Goal: Task Accomplishment & Management: Complete application form

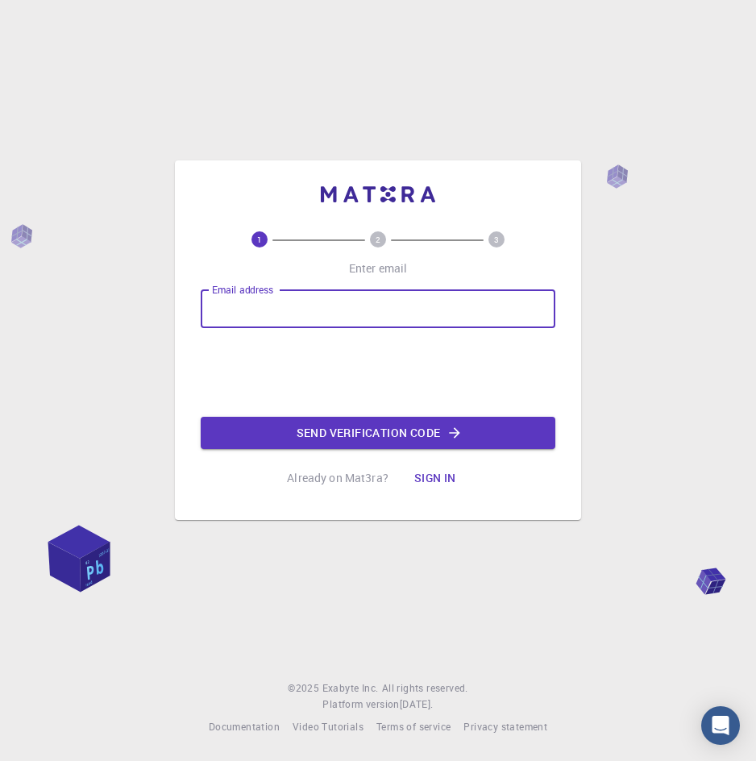
type input "[EMAIL_ADDRESS][DOMAIN_NAME]"
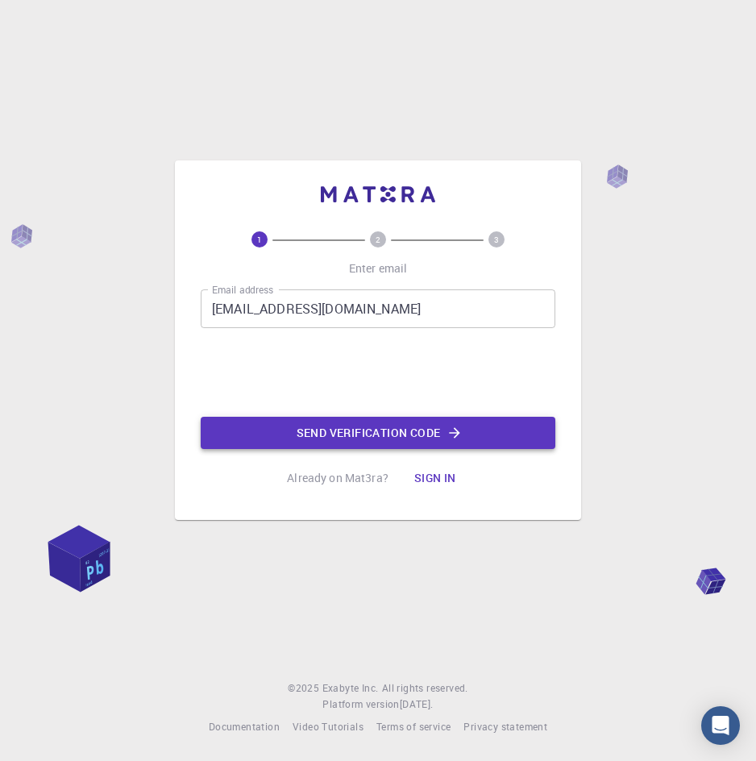
click at [324, 438] on button "Send verification code" at bounding box center [378, 433] width 355 height 32
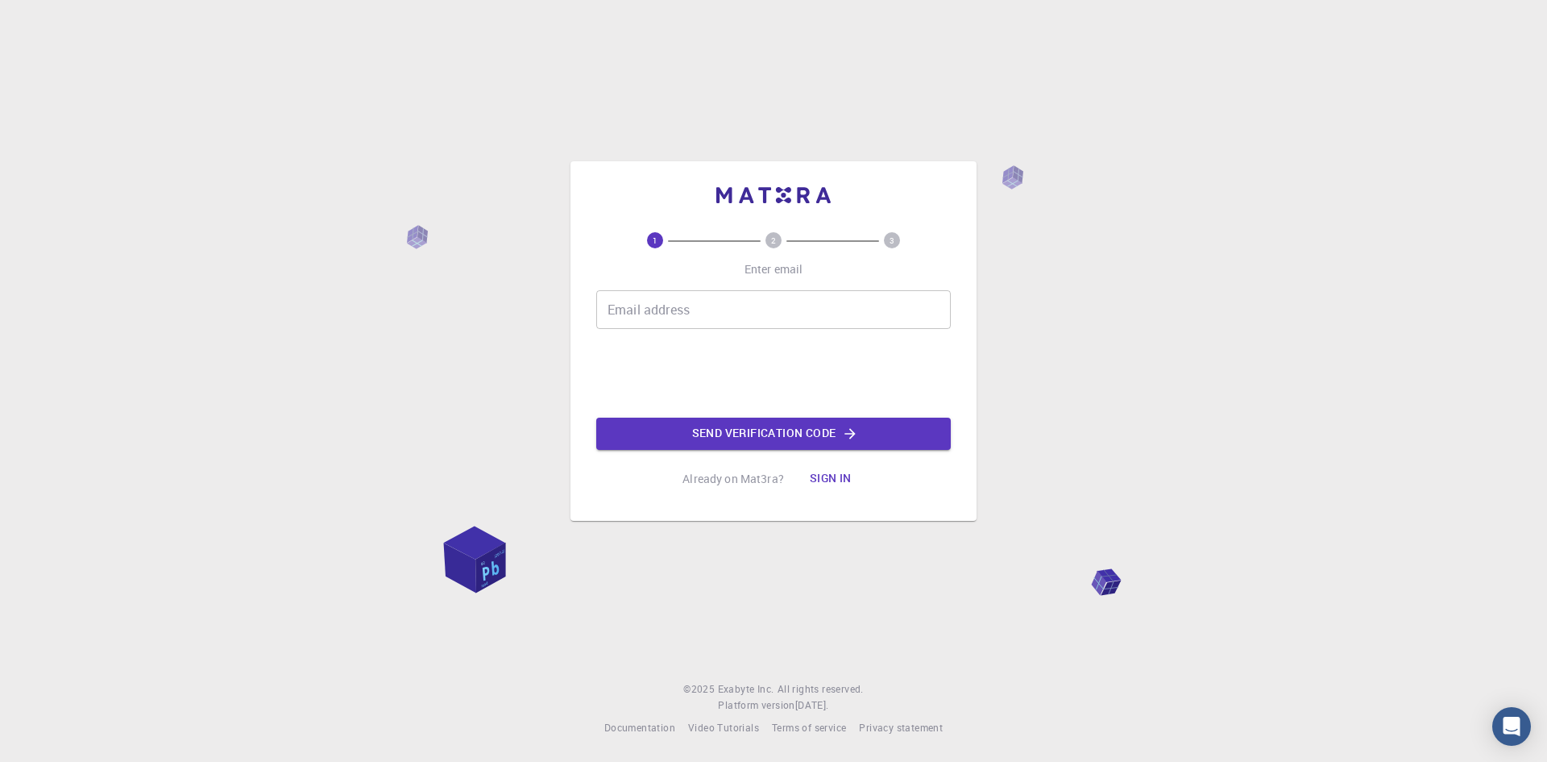
click at [778, 309] on input "Email address" at bounding box center [773, 309] width 355 height 39
type input "[EMAIL_ADDRESS][DOMAIN_NAME]"
click at [748, 443] on button "Send verification code" at bounding box center [773, 433] width 355 height 32
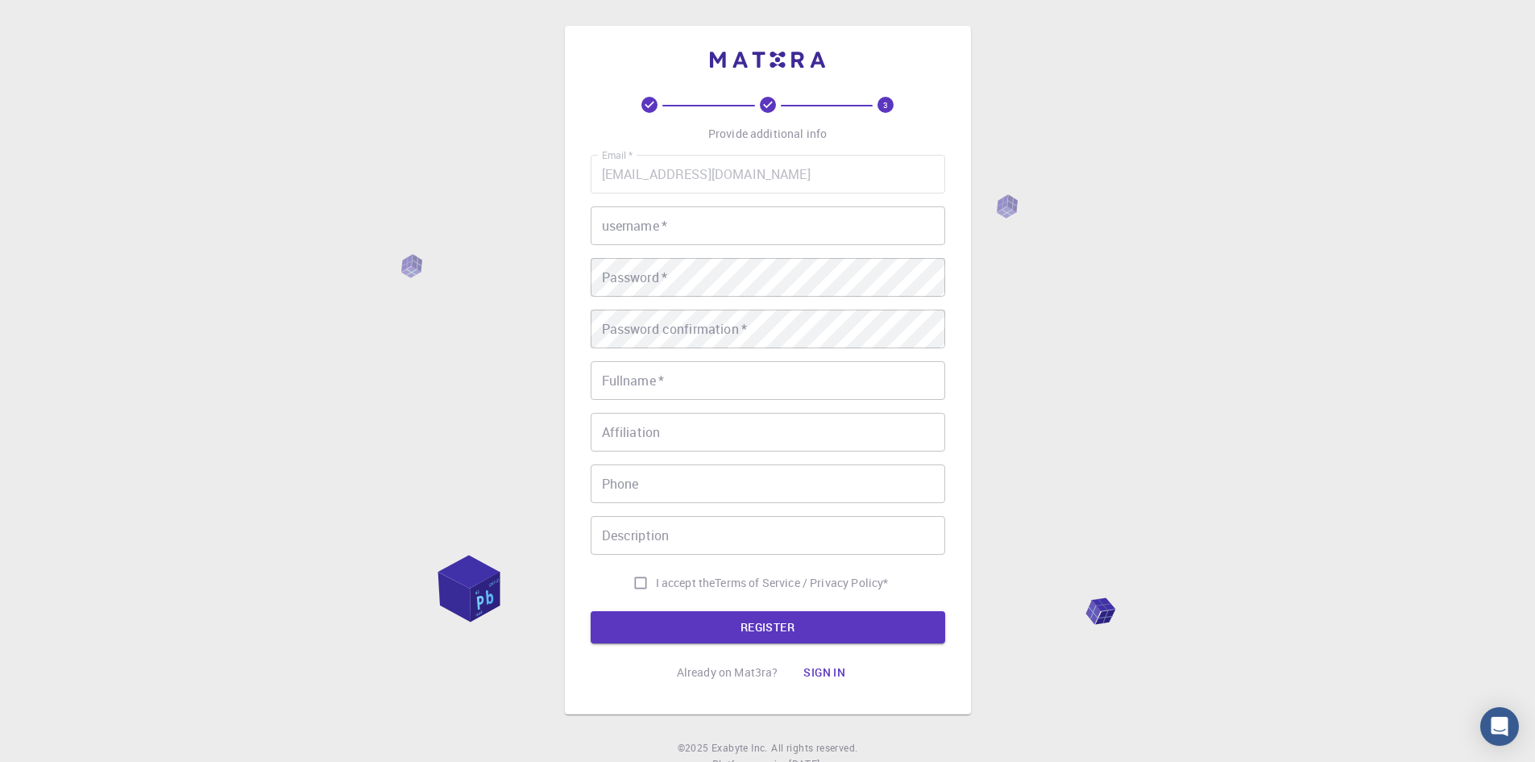
click at [686, 231] on input "username   *" at bounding box center [768, 225] width 355 height 39
type input "loup"
click at [722, 372] on input "Fullname   *" at bounding box center [768, 380] width 355 height 39
drag, startPoint x: 1385, startPoint y: 4, endPoint x: 685, endPoint y: 430, distance: 818.9
click at [685, 430] on input "Affiliation" at bounding box center [768, 432] width 355 height 39
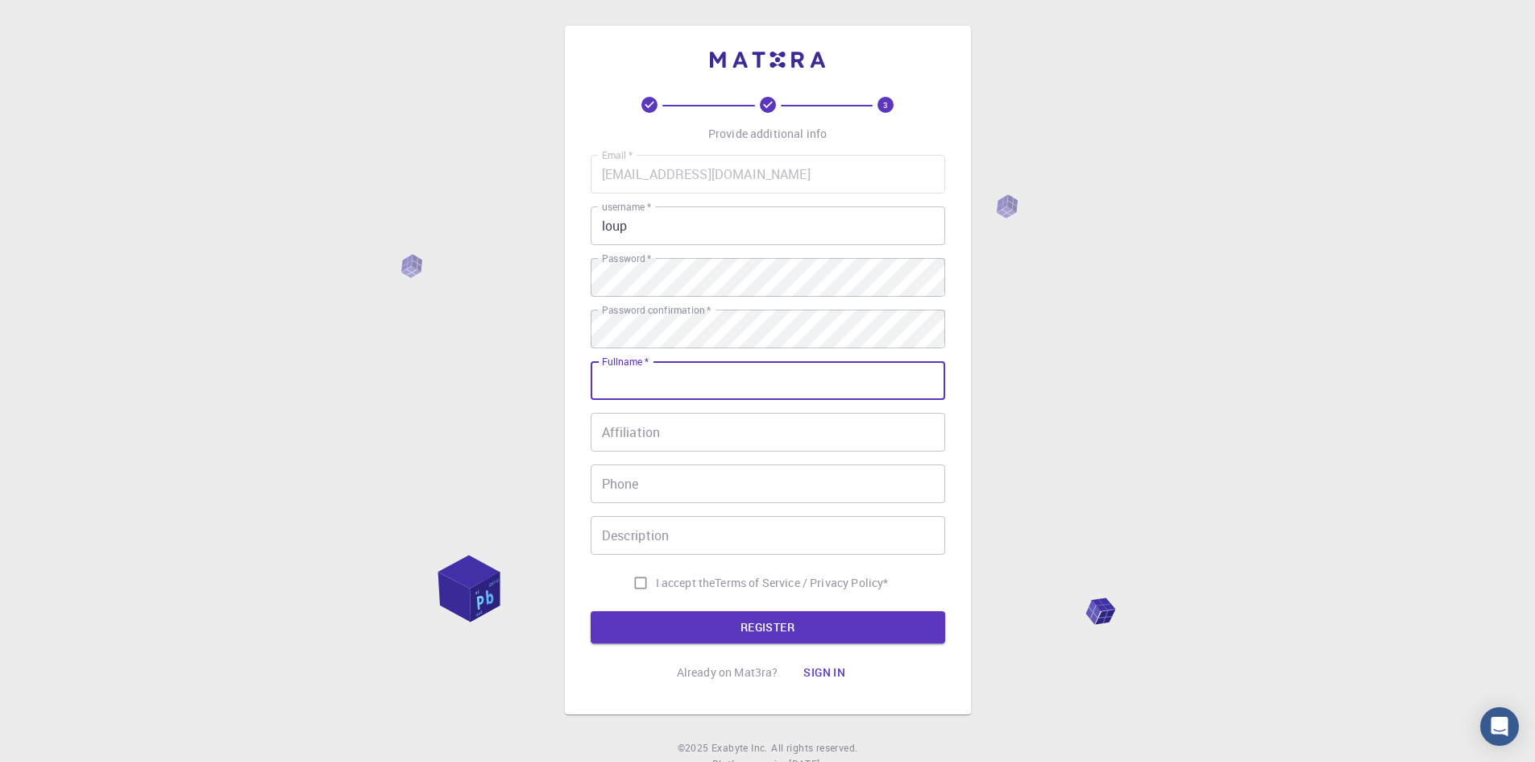
click at [683, 383] on input "Fullname   *" at bounding box center [768, 380] width 355 height 39
type input "loup"
click at [688, 437] on input "Affiliation" at bounding box center [768, 432] width 355 height 39
click at [721, 438] on input "Afiliación" at bounding box center [768, 432] width 355 height 39
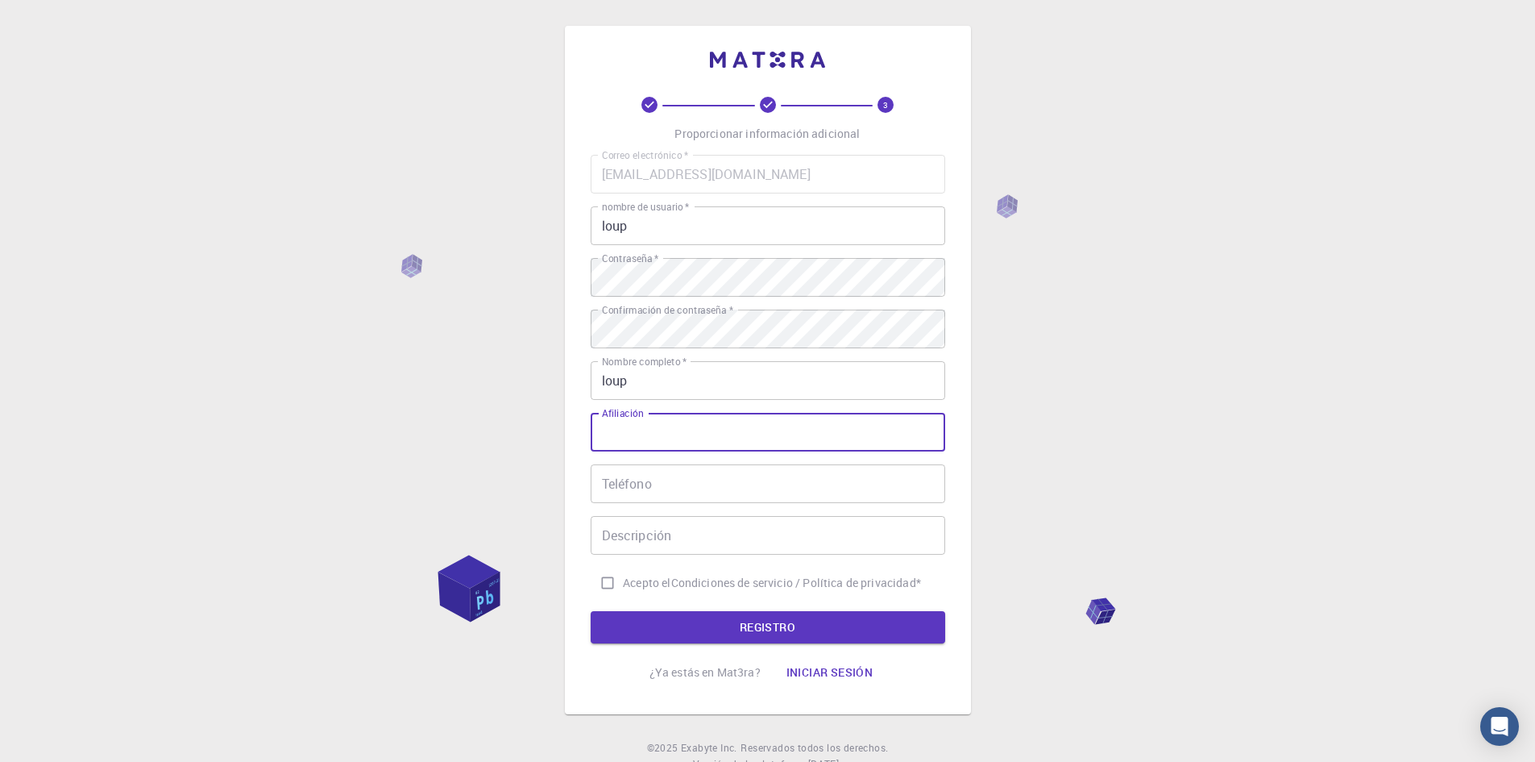
click at [592, 582] on input "Acepto el Condiciones de servicio / Política de privacidad *" at bounding box center [607, 582] width 31 height 31
checkbox input "true"
click at [721, 648] on div "3 Proporcionar información adicional Correo electrónico   * [EMAIL_ADDRESS][DOM…" at bounding box center [768, 393] width 355 height 592
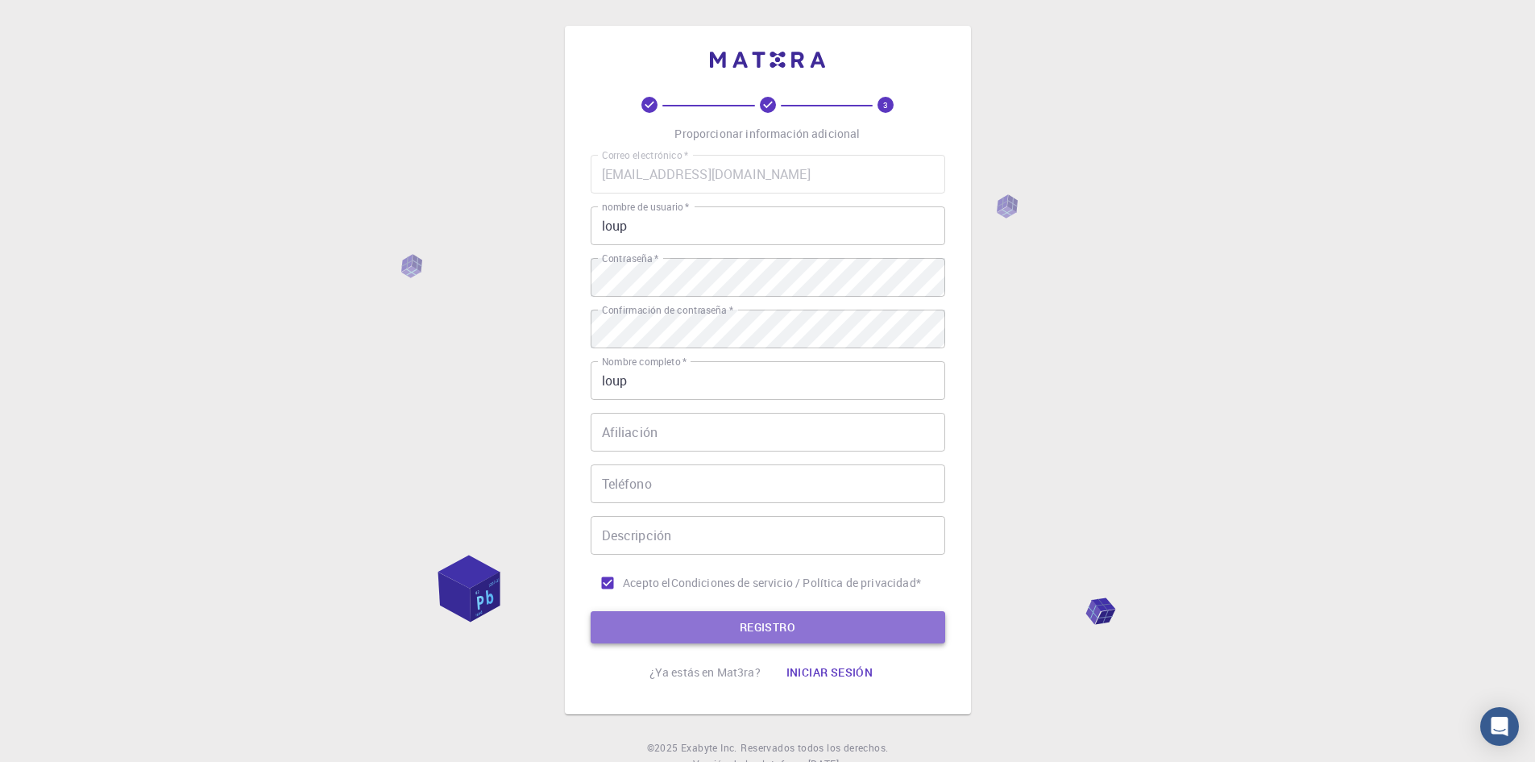
click at [720, 638] on button "REGISTRO" at bounding box center [768, 627] width 355 height 32
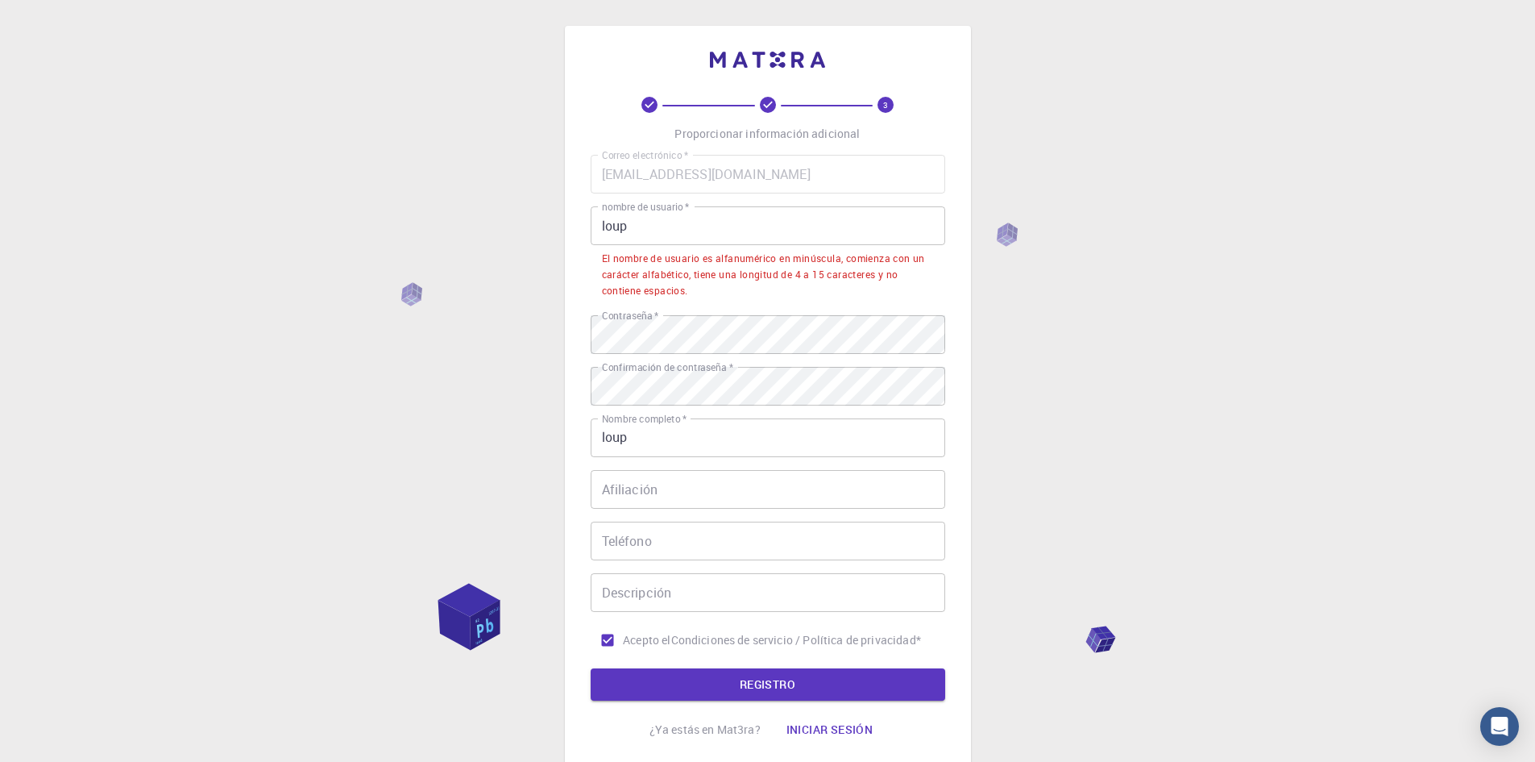
click at [736, 229] on input "loup" at bounding box center [768, 225] width 355 height 39
click at [736, 230] on input "loup" at bounding box center [768, 225] width 355 height 39
click at [733, 231] on input "loup" at bounding box center [768, 225] width 355 height 39
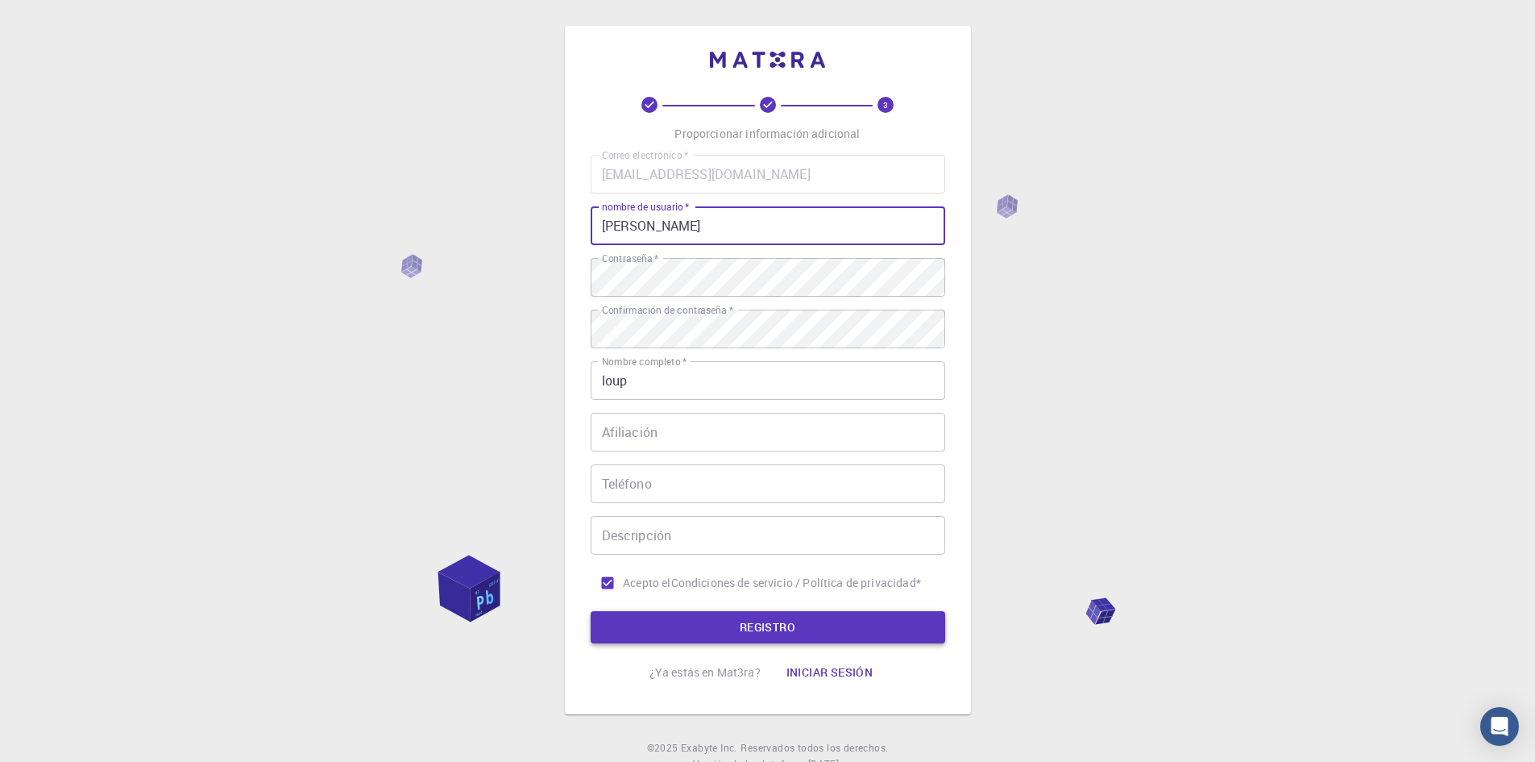
click at [789, 621] on font "REGISTRO" at bounding box center [768, 626] width 56 height 15
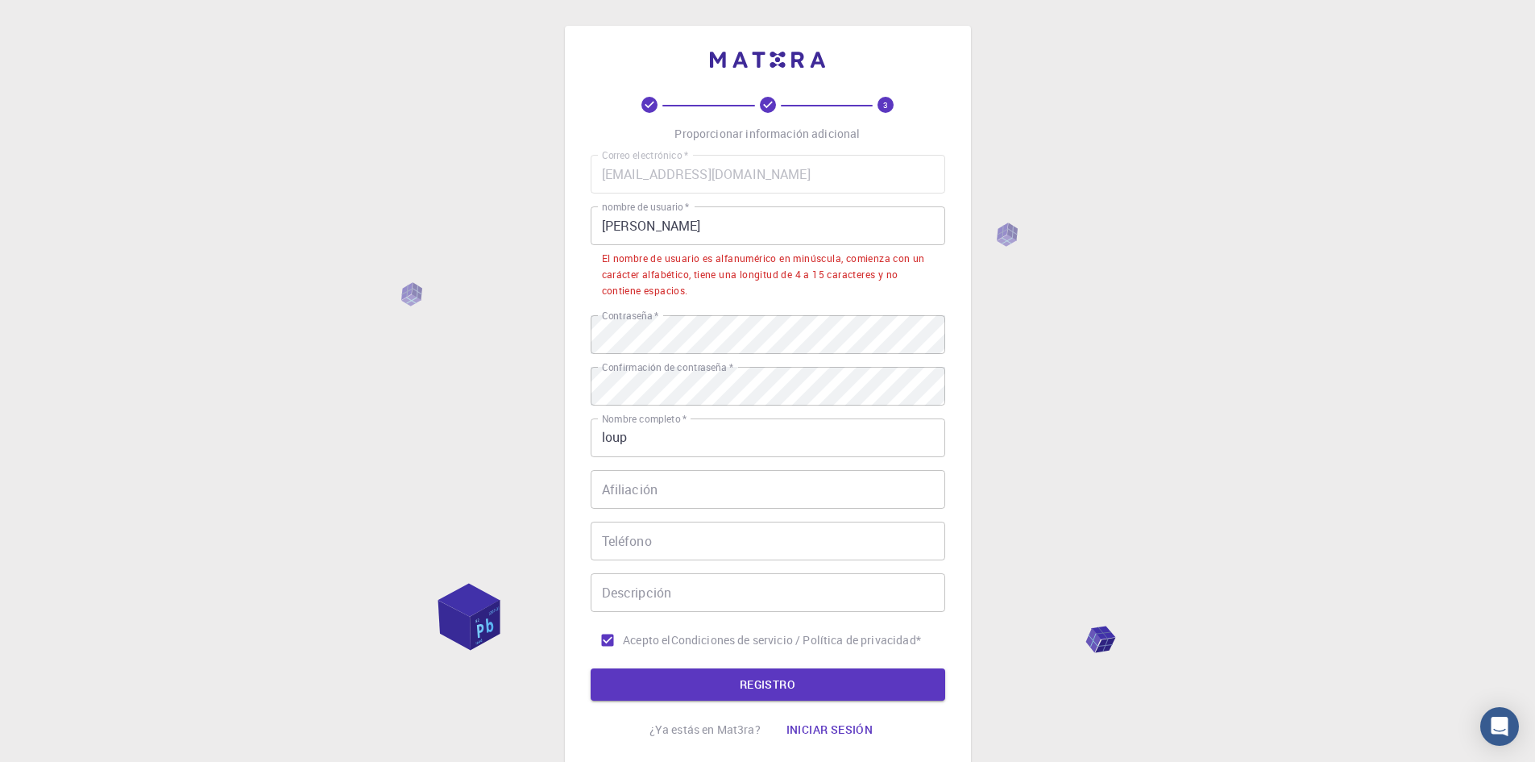
click at [632, 227] on input "[PERSON_NAME]" at bounding box center [768, 225] width 355 height 39
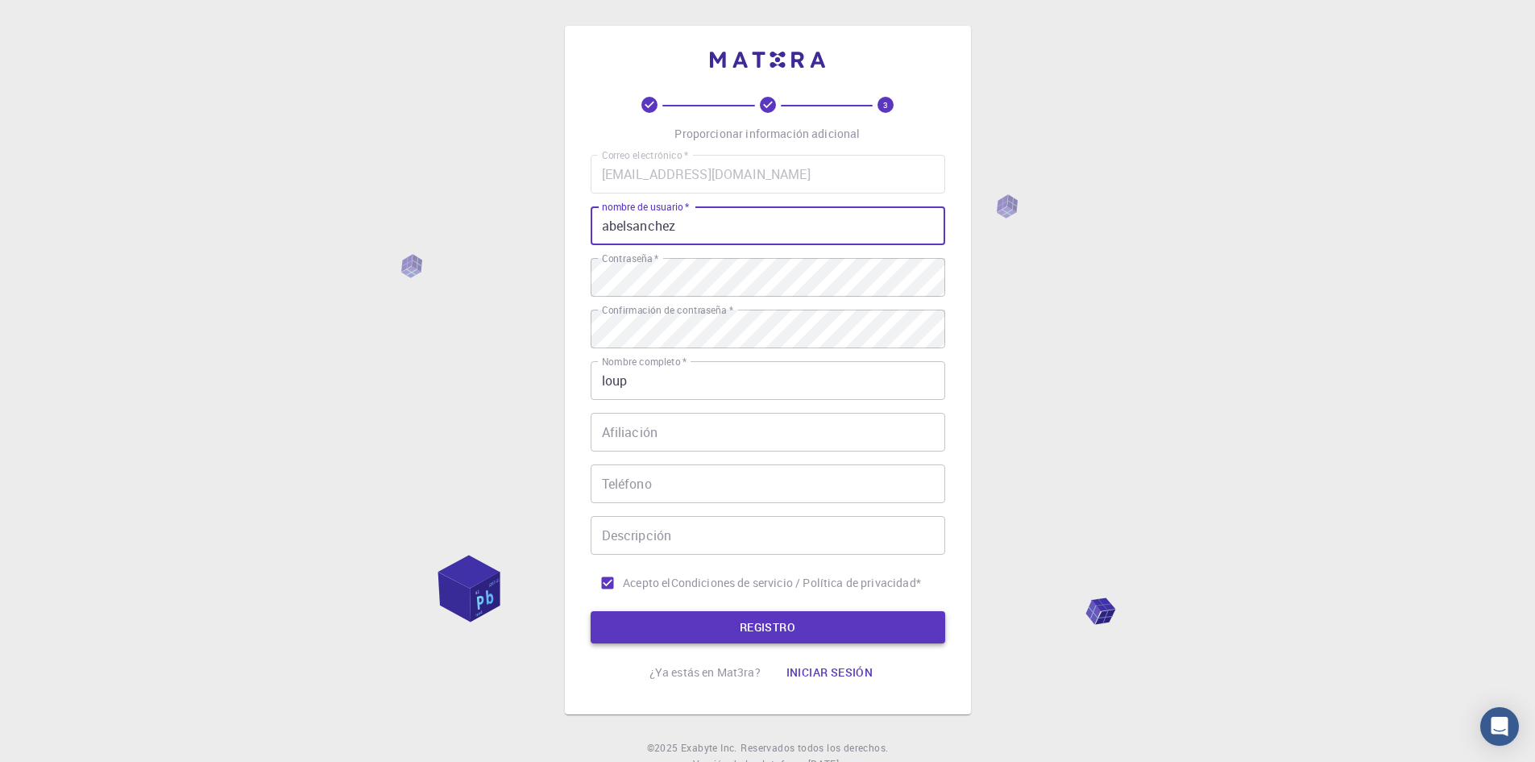
type input "abelsanchez"
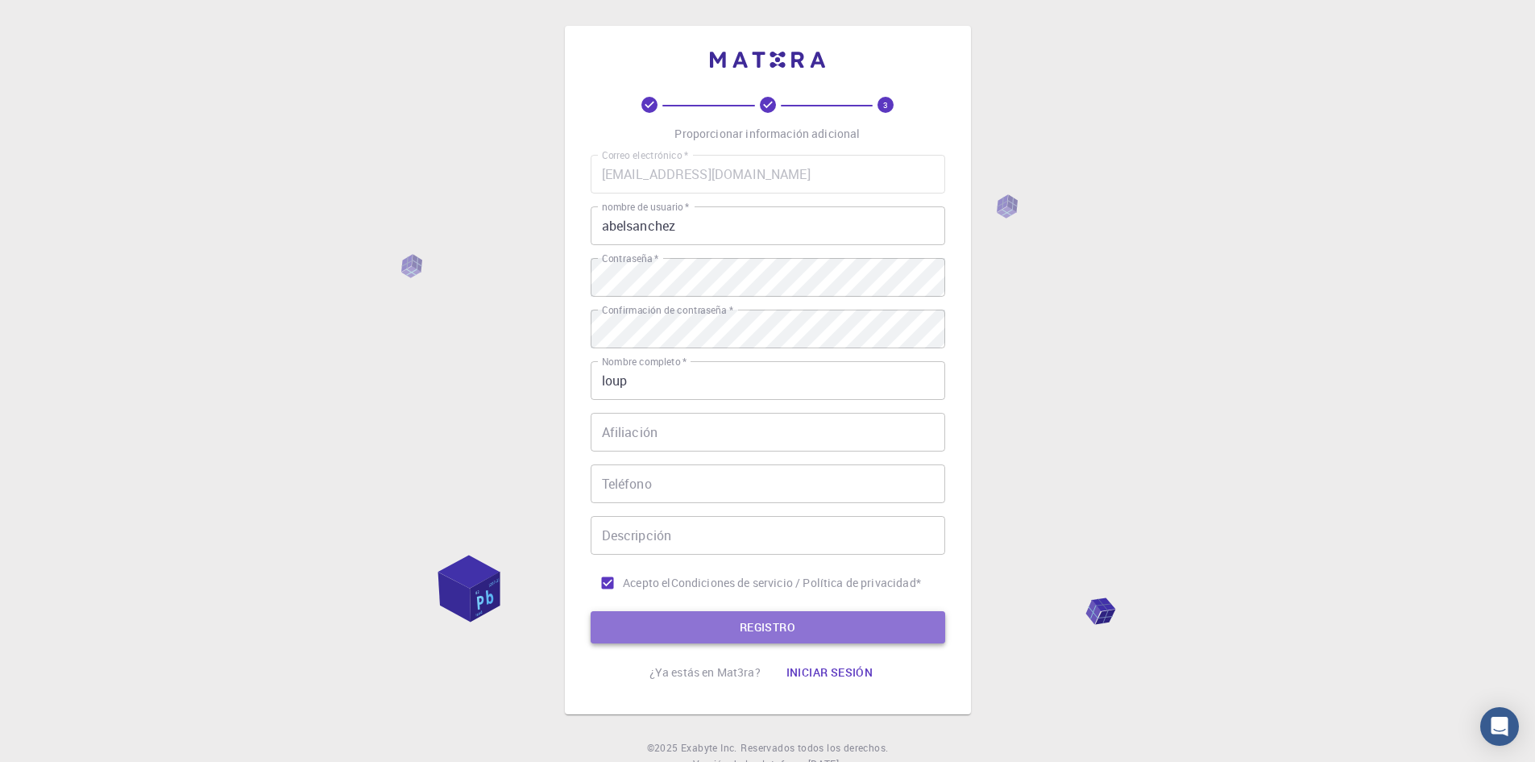
click at [699, 639] on button "REGISTRO" at bounding box center [768, 627] width 355 height 32
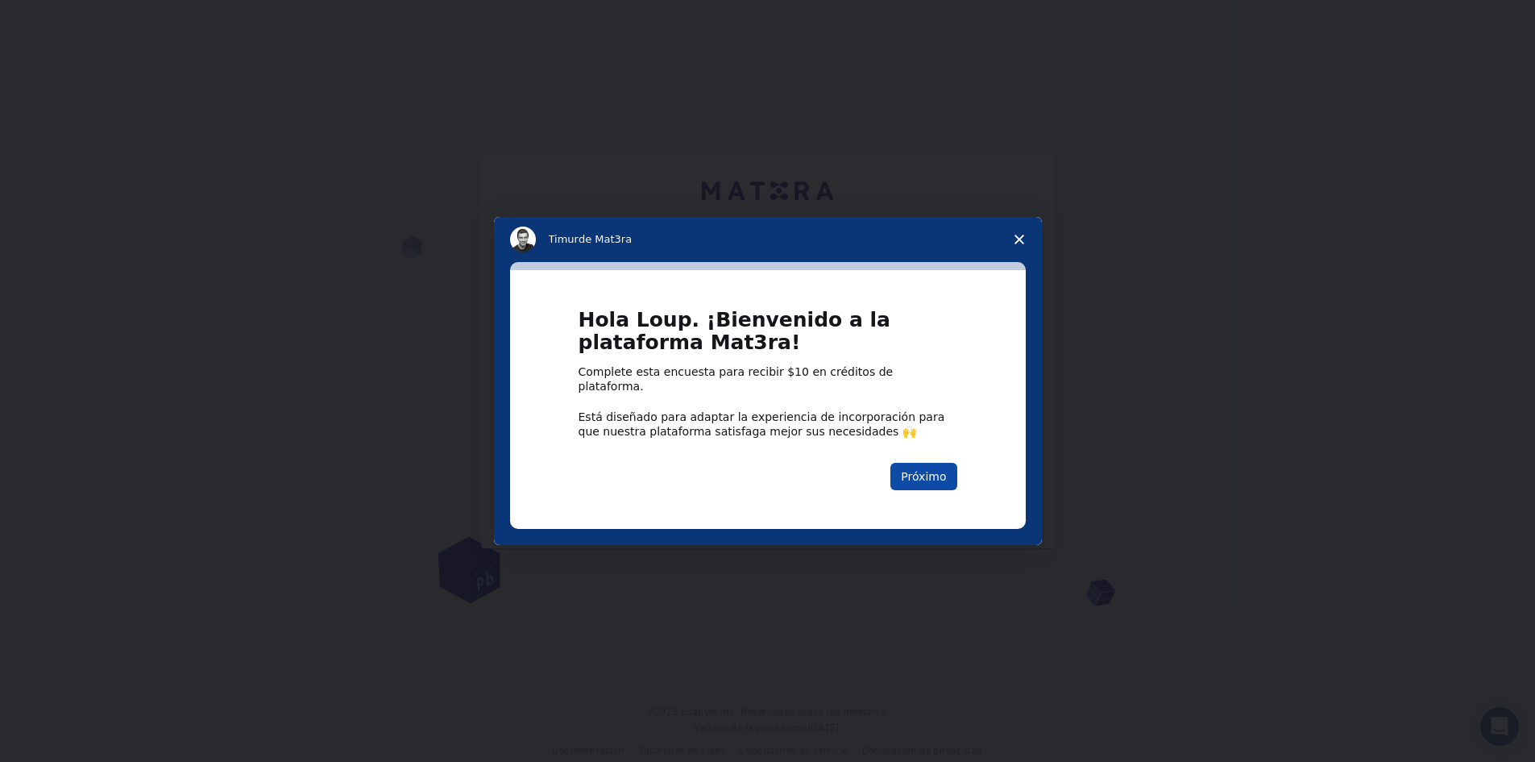
click at [936, 475] on font "Próximo" at bounding box center [923, 476] width 45 height 13
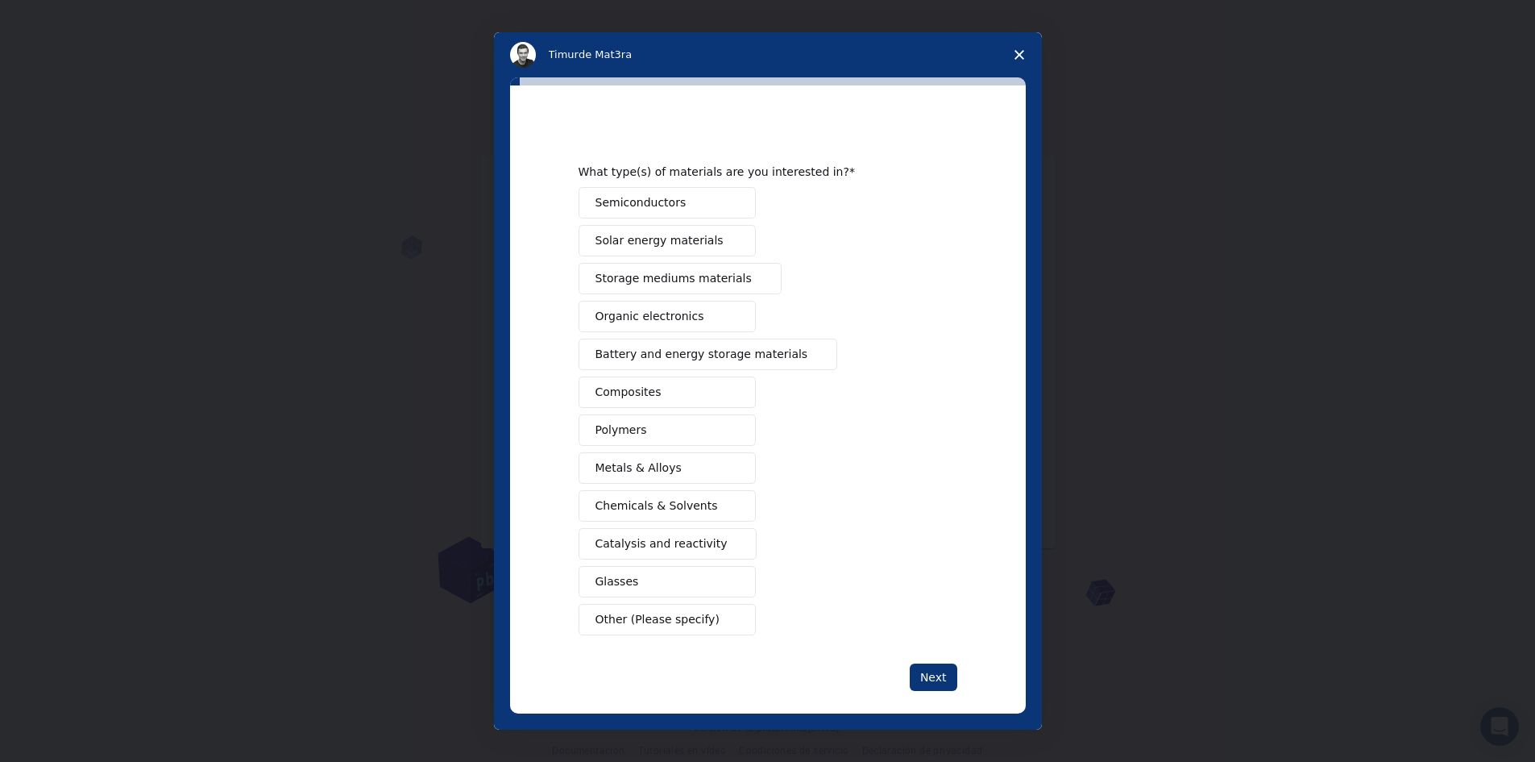
click at [667, 502] on span "Chemicals & Solvents" at bounding box center [657, 505] width 123 height 17
click at [916, 679] on button "Next" at bounding box center [934, 676] width 48 height 27
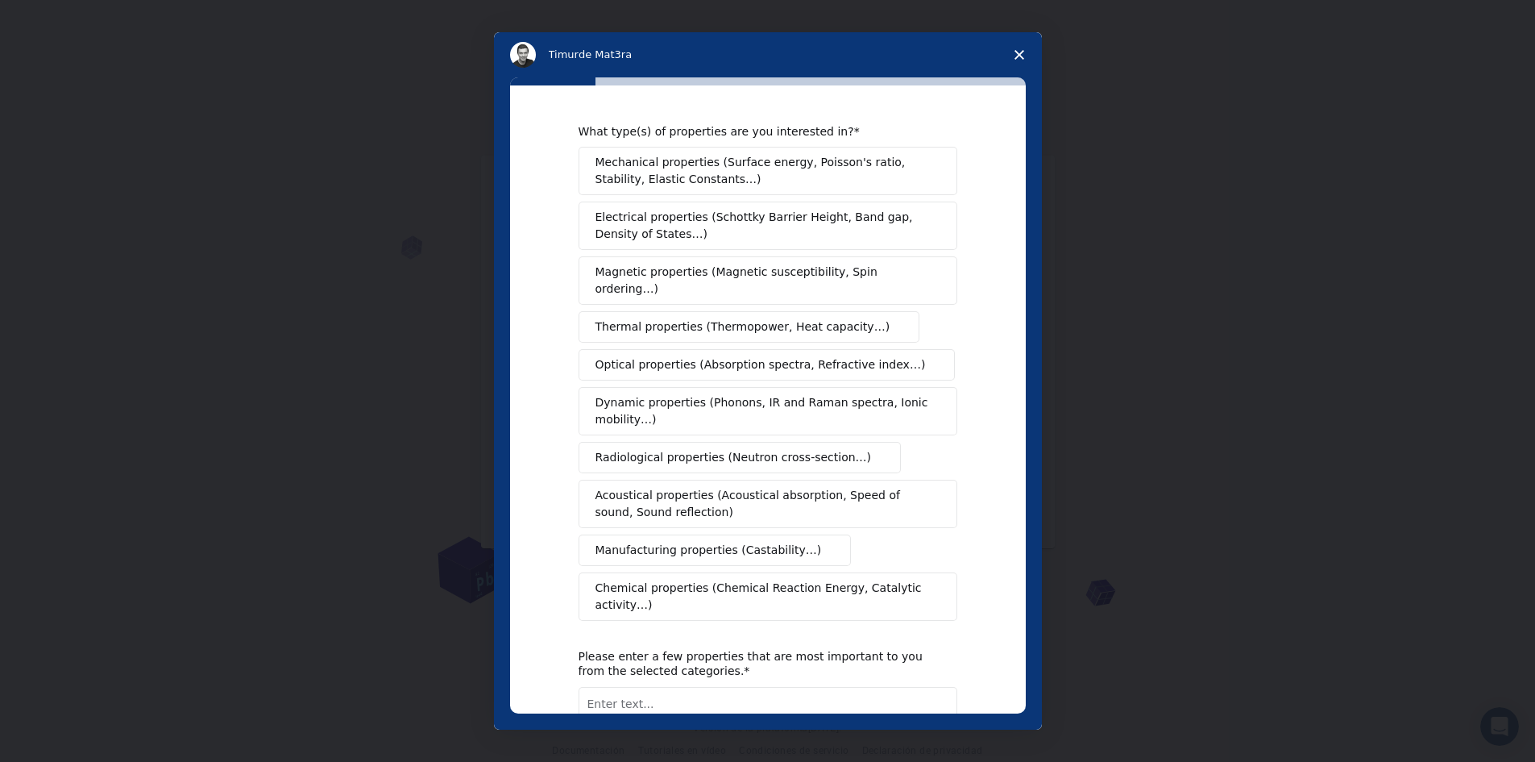
click at [782, 580] on span "Chemical properties (Chemical Reaction Energy, Catalytic activity…)" at bounding box center [763, 597] width 334 height 34
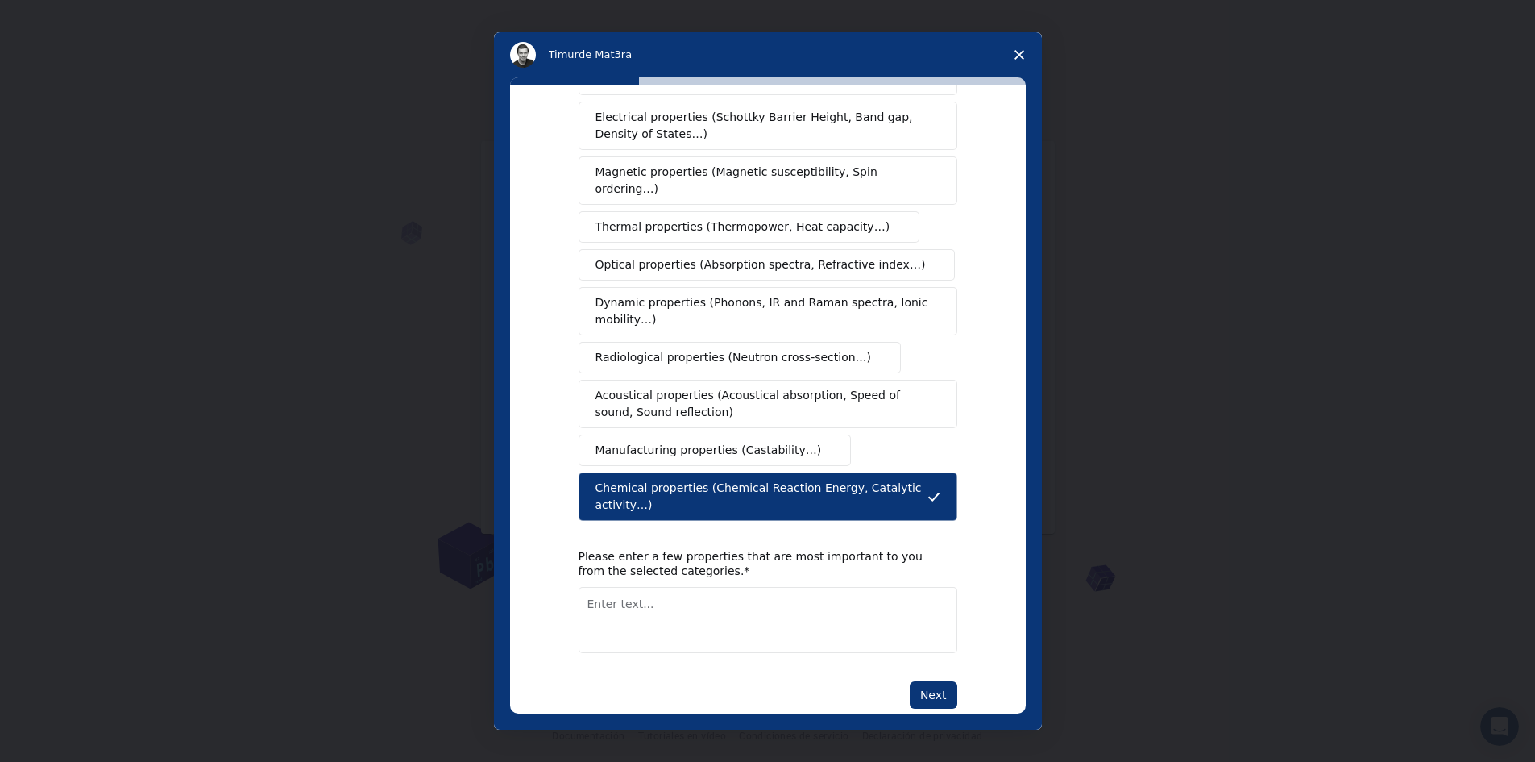
scroll to position [23, 0]
click at [943, 681] on button "Next" at bounding box center [934, 694] width 48 height 27
click at [654, 605] on textarea "Enter text..." at bounding box center [768, 638] width 379 height 66
paste textarea "Hexano (alcano): Con Br₂ + [PERSON_NAME] UV → Sustitución radicalaria → C₆H₁₄ +…"
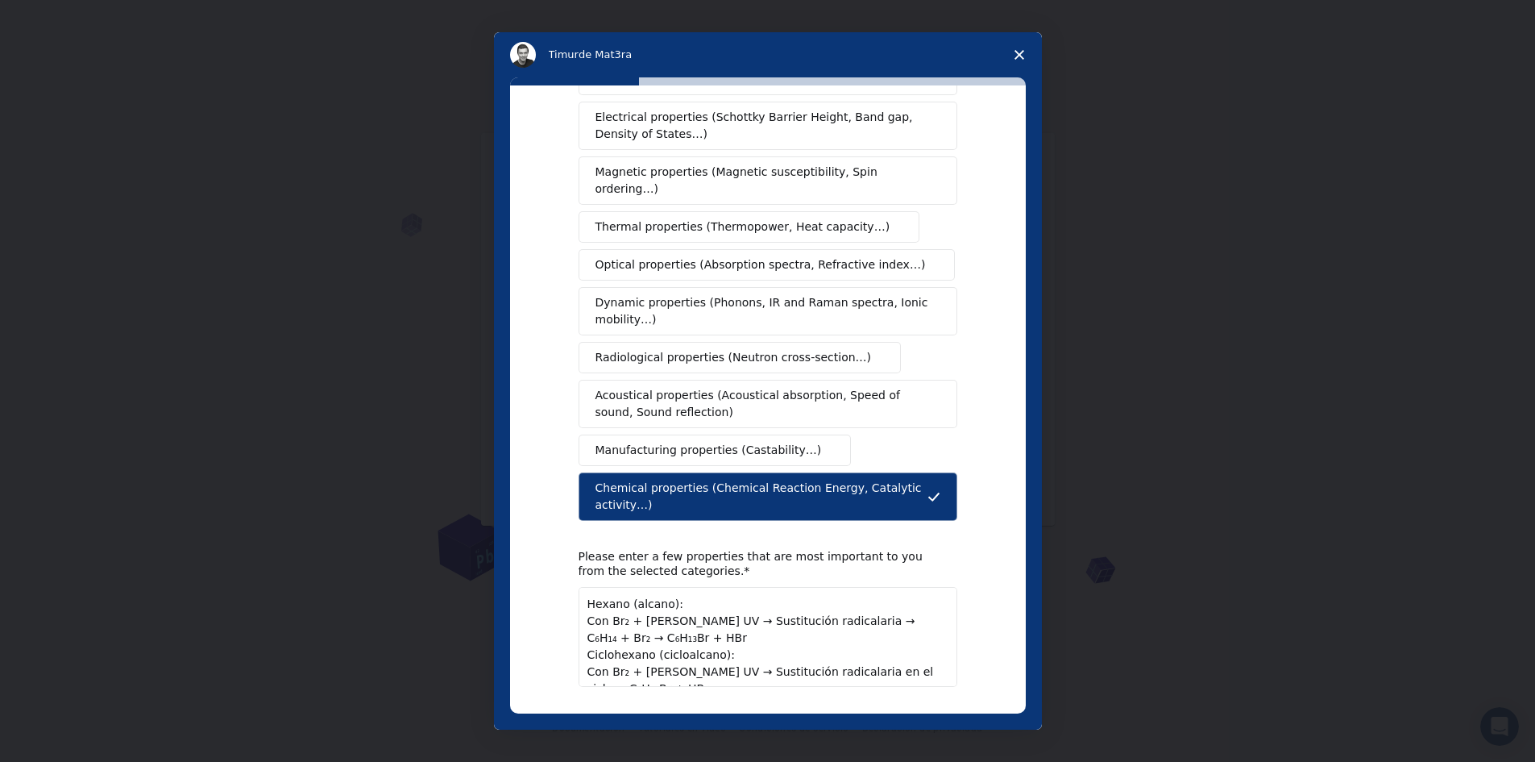
scroll to position [27, 0]
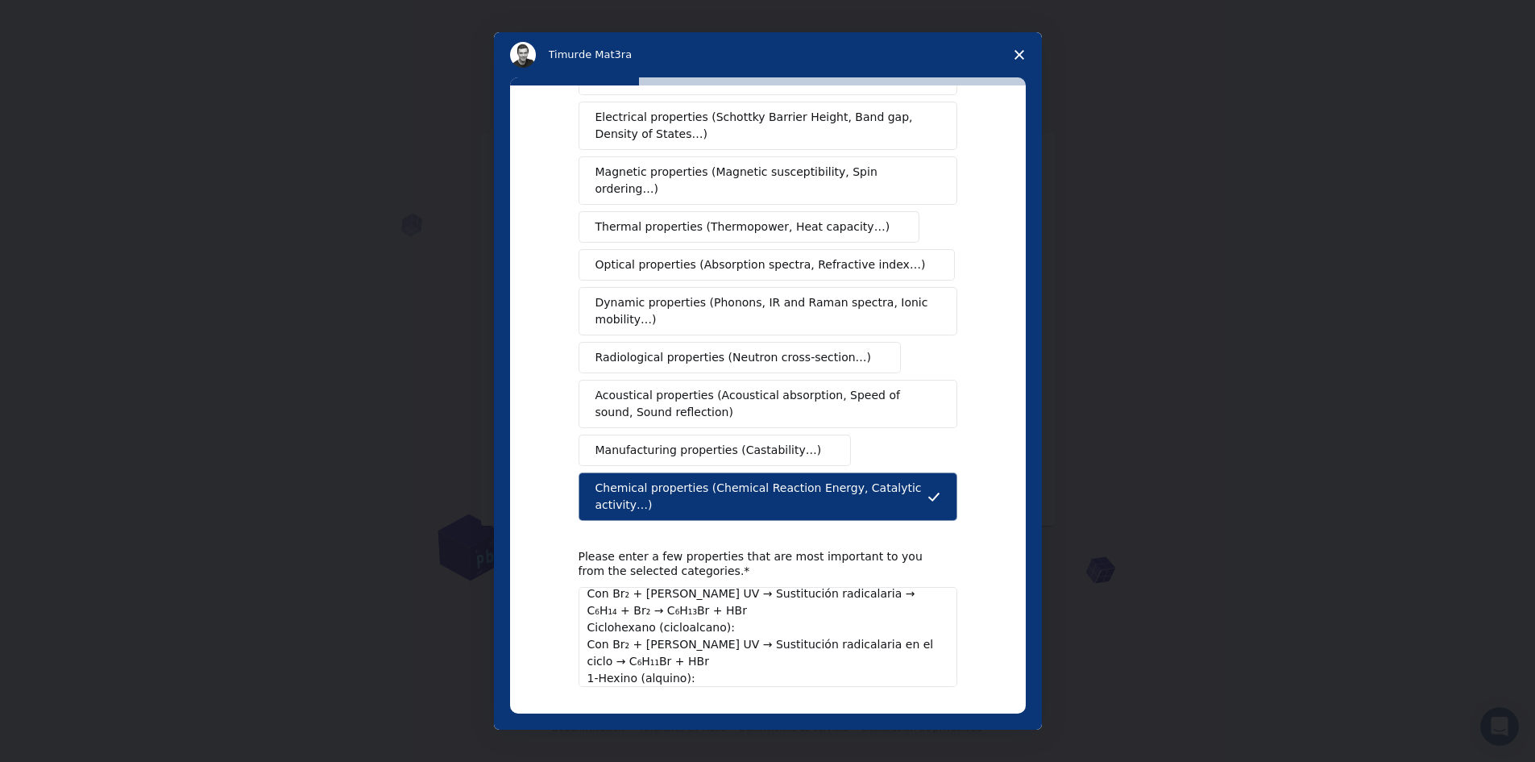
drag, startPoint x: 688, startPoint y: 629, endPoint x: 648, endPoint y: 599, distance: 50.0
click at [648, 599] on textarea "Hexano (alcano): Con Br₂ + [PERSON_NAME] UV → Sustitución radicalaria → C₆H₁₄ +…" at bounding box center [768, 637] width 379 height 100
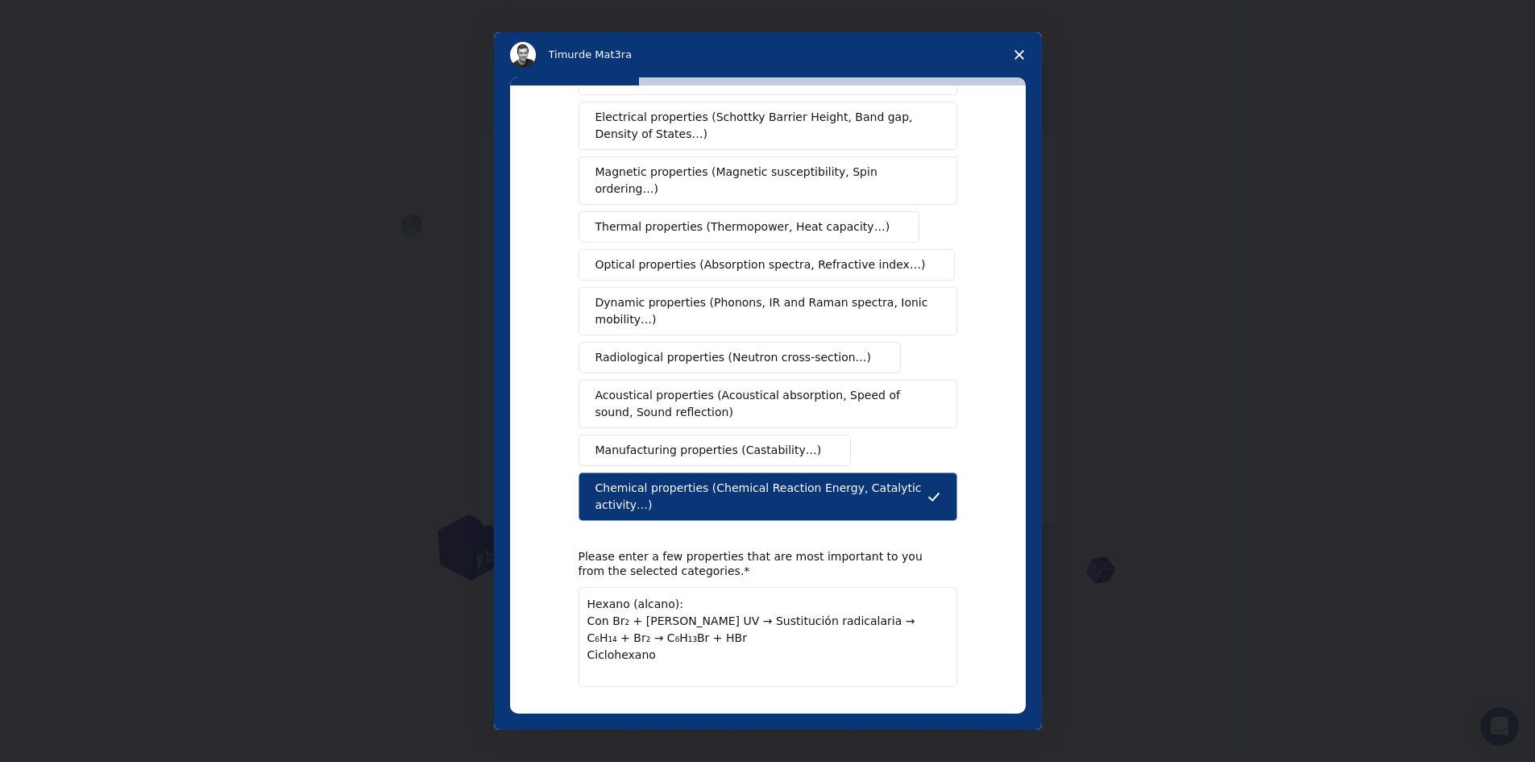
scroll to position [2, 0]
drag, startPoint x: 632, startPoint y: 606, endPoint x: 625, endPoint y: 575, distance: 32.3
click at [625, 587] on textarea "Hexano (alcano): Con Br₂ + [PERSON_NAME] UV → Sustitución radicalaria → C₆H₁₄ +…" at bounding box center [768, 637] width 379 height 100
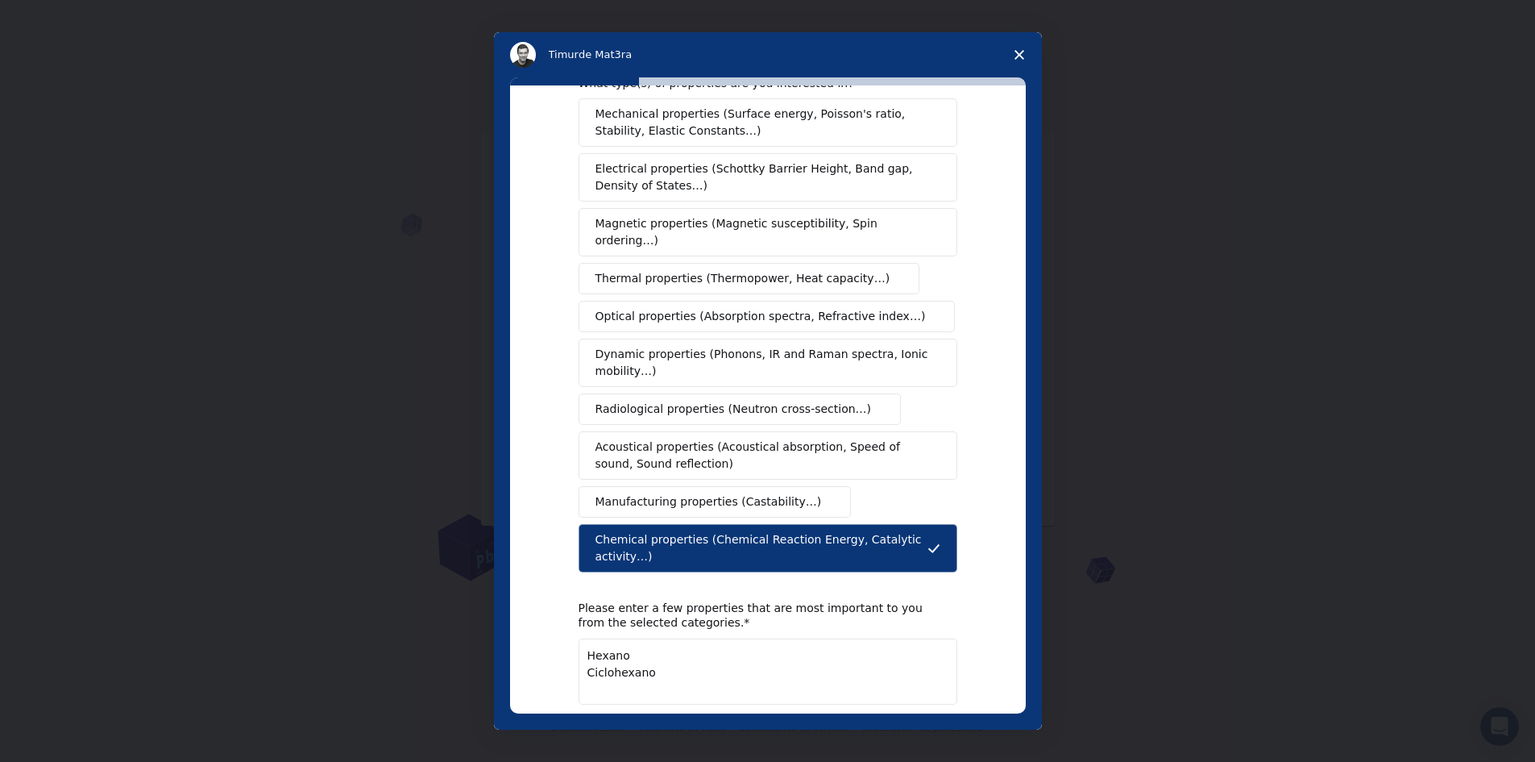
scroll to position [100, 0]
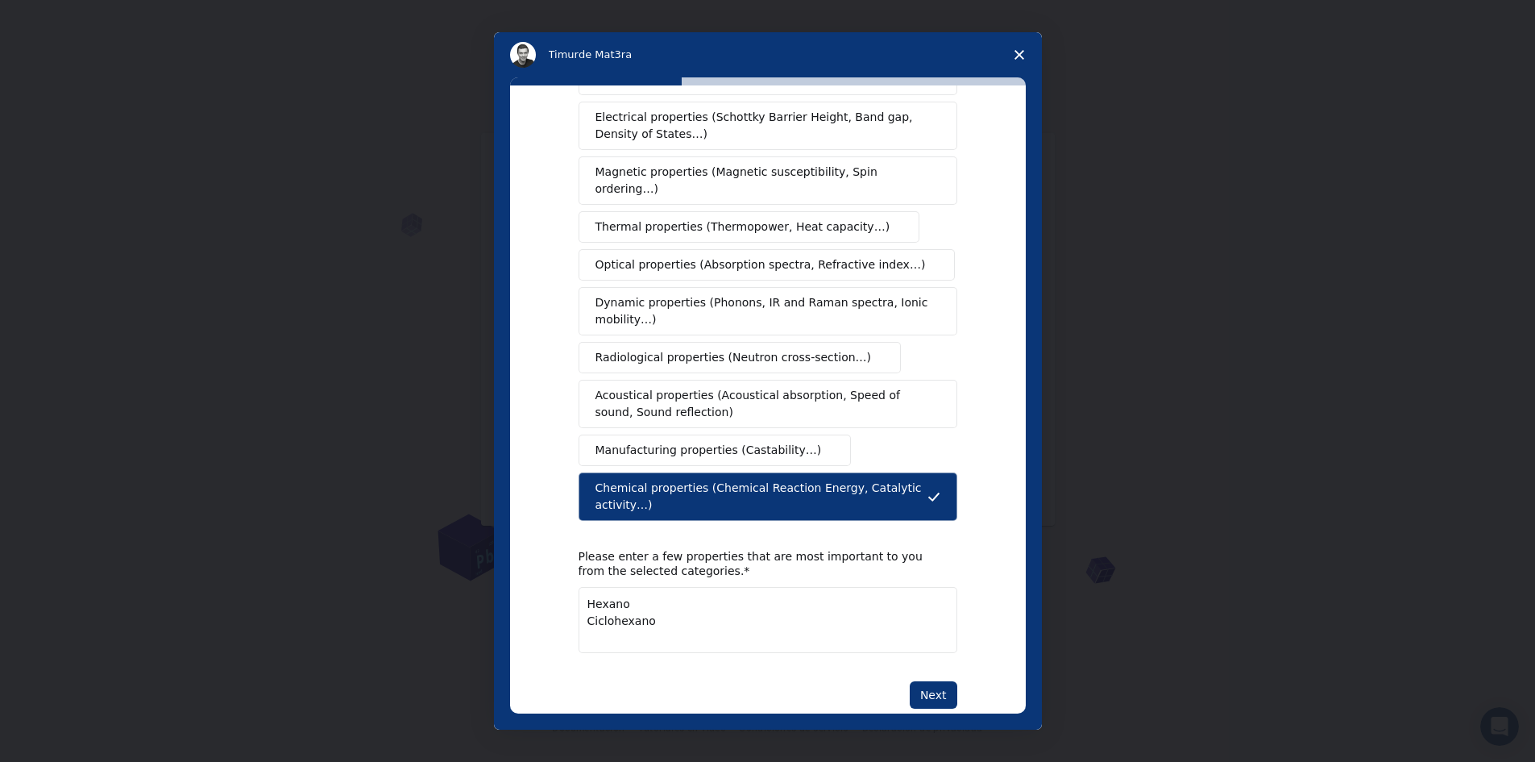
click at [667, 610] on textarea "Hexano Ciclohexano" at bounding box center [768, 620] width 379 height 66
paste textarea "1-Hexino"
type textarea "Hexano Ciclohexano 1-Hexino"
click at [934, 681] on button "Next" at bounding box center [934, 694] width 48 height 27
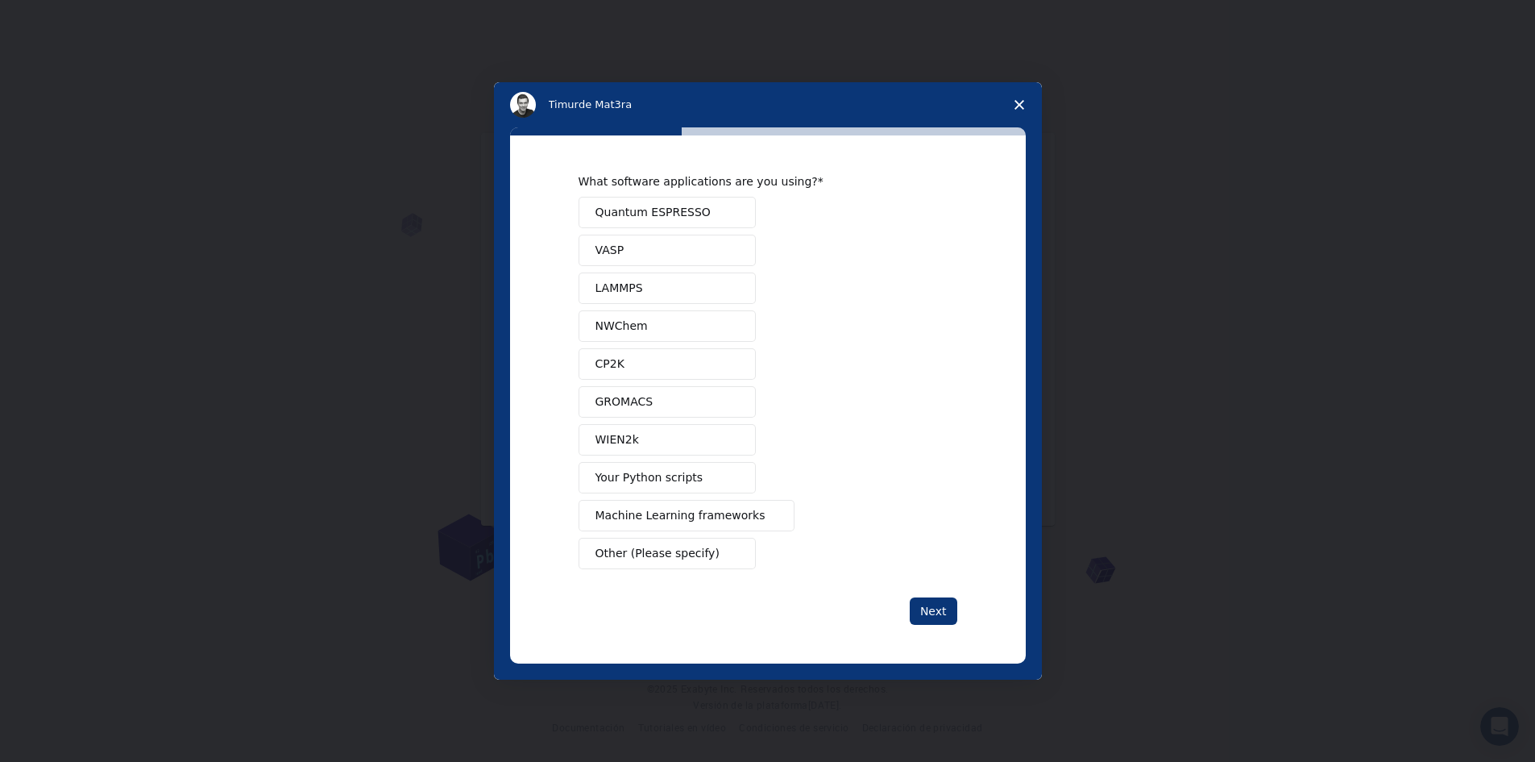
scroll to position [0, 0]
click at [657, 512] on span "Machine Learning frameworks" at bounding box center [681, 515] width 170 height 17
click at [944, 604] on button "Next" at bounding box center [934, 610] width 48 height 27
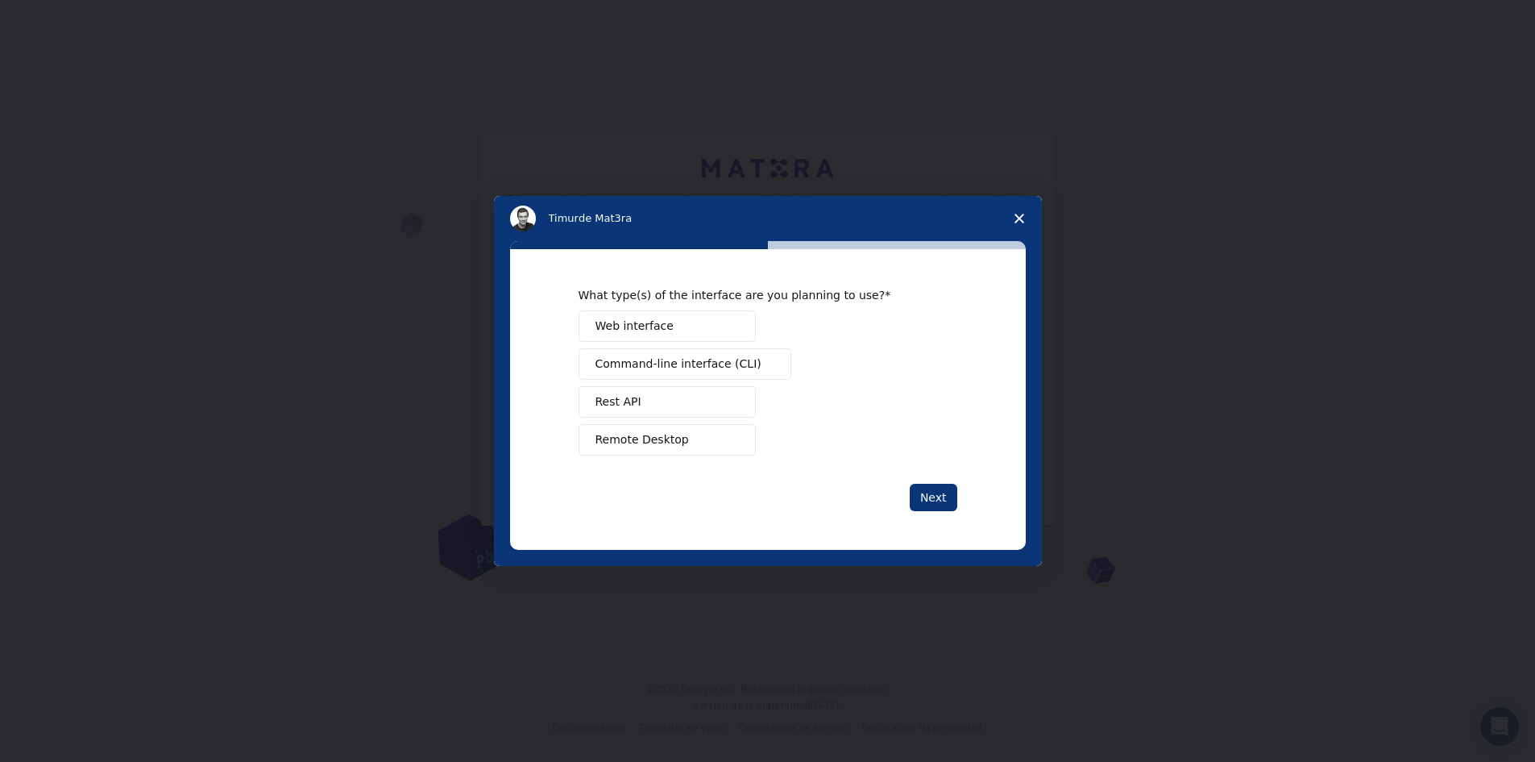
click at [665, 397] on button "Rest API" at bounding box center [667, 401] width 177 height 31
click at [934, 487] on button "Next" at bounding box center [934, 497] width 48 height 27
click at [932, 488] on button "Next" at bounding box center [934, 497] width 48 height 27
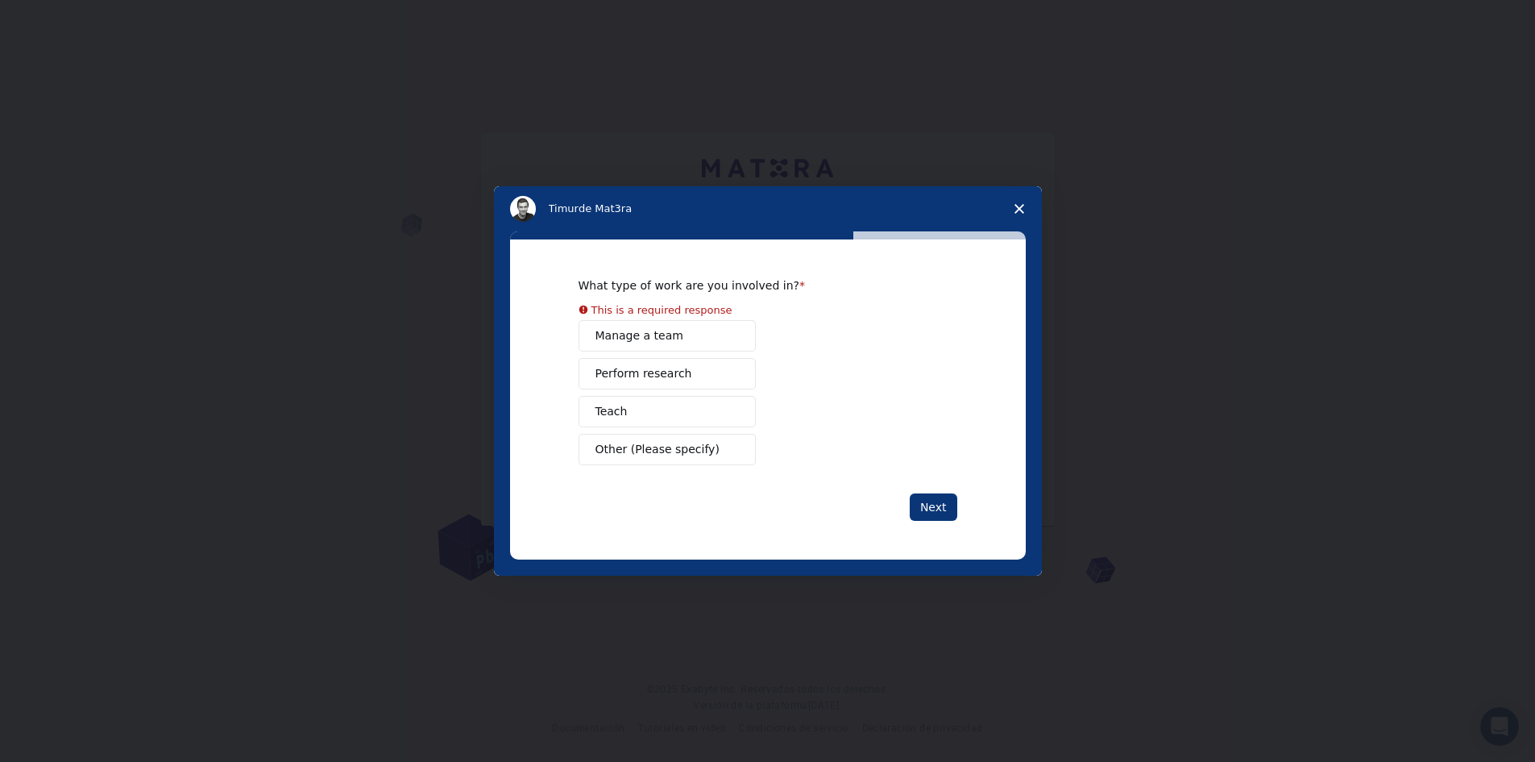
click at [720, 384] on div "Manage a team Perform research Teach Other (Please specify)" at bounding box center [768, 392] width 379 height 145
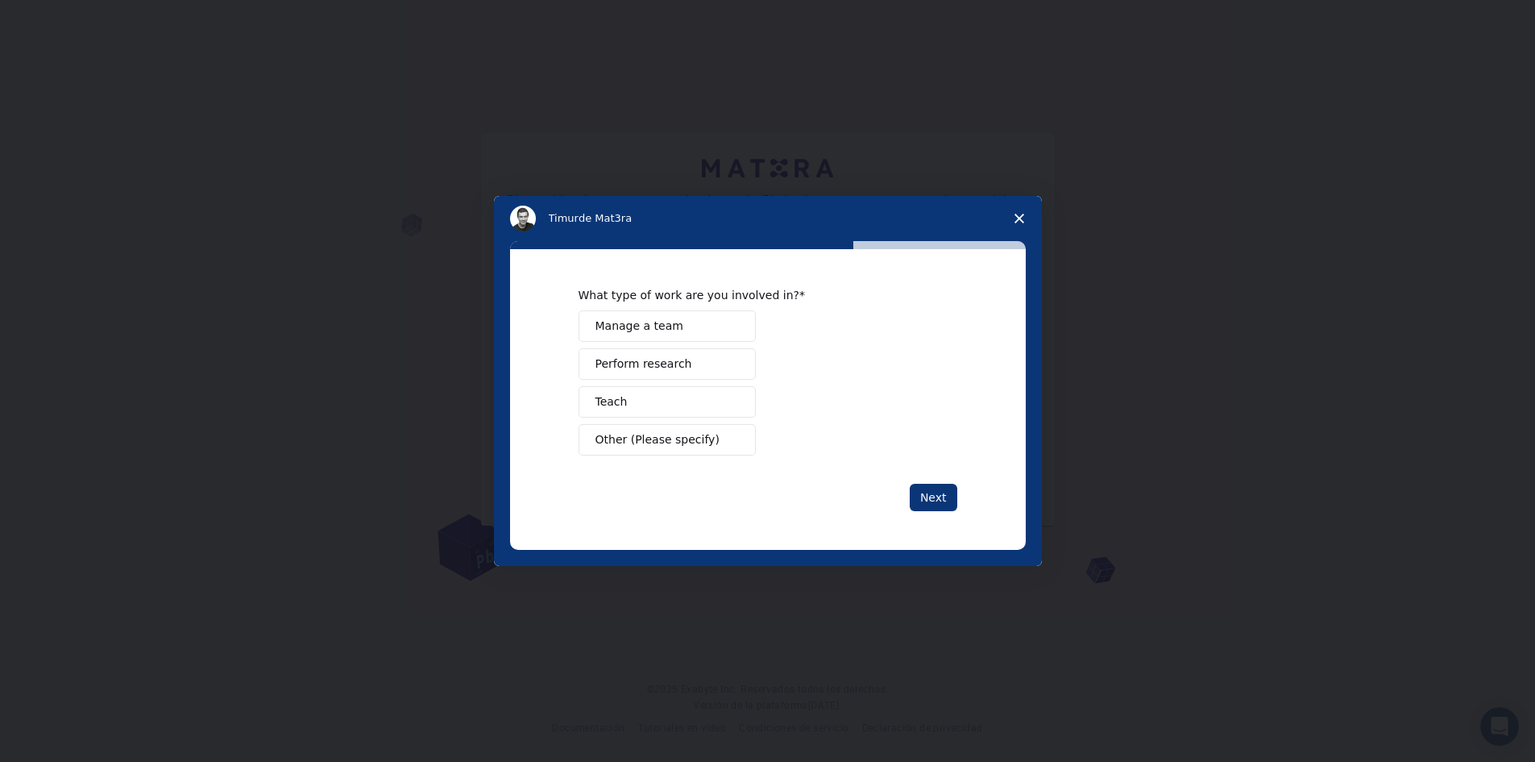
click at [708, 368] on button "Perform research" at bounding box center [667, 363] width 177 height 31
click at [949, 502] on button "Next" at bounding box center [934, 497] width 48 height 27
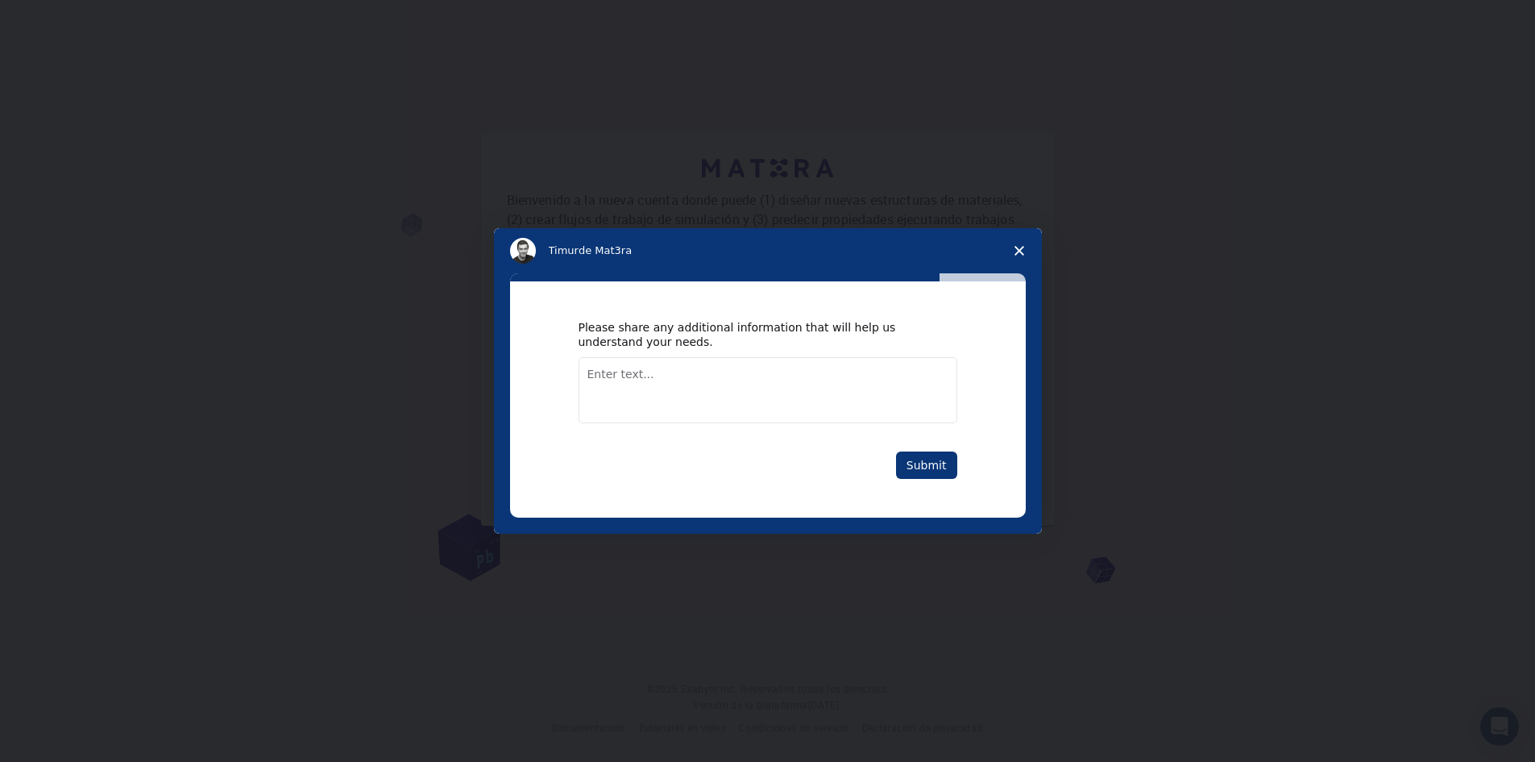
click at [633, 395] on textarea "Enter text..." at bounding box center [768, 390] width 379 height 66
paste textarea ". Loremip Do sitametc adipisci elits doei temporin utlabore e dolorema ali enim…"
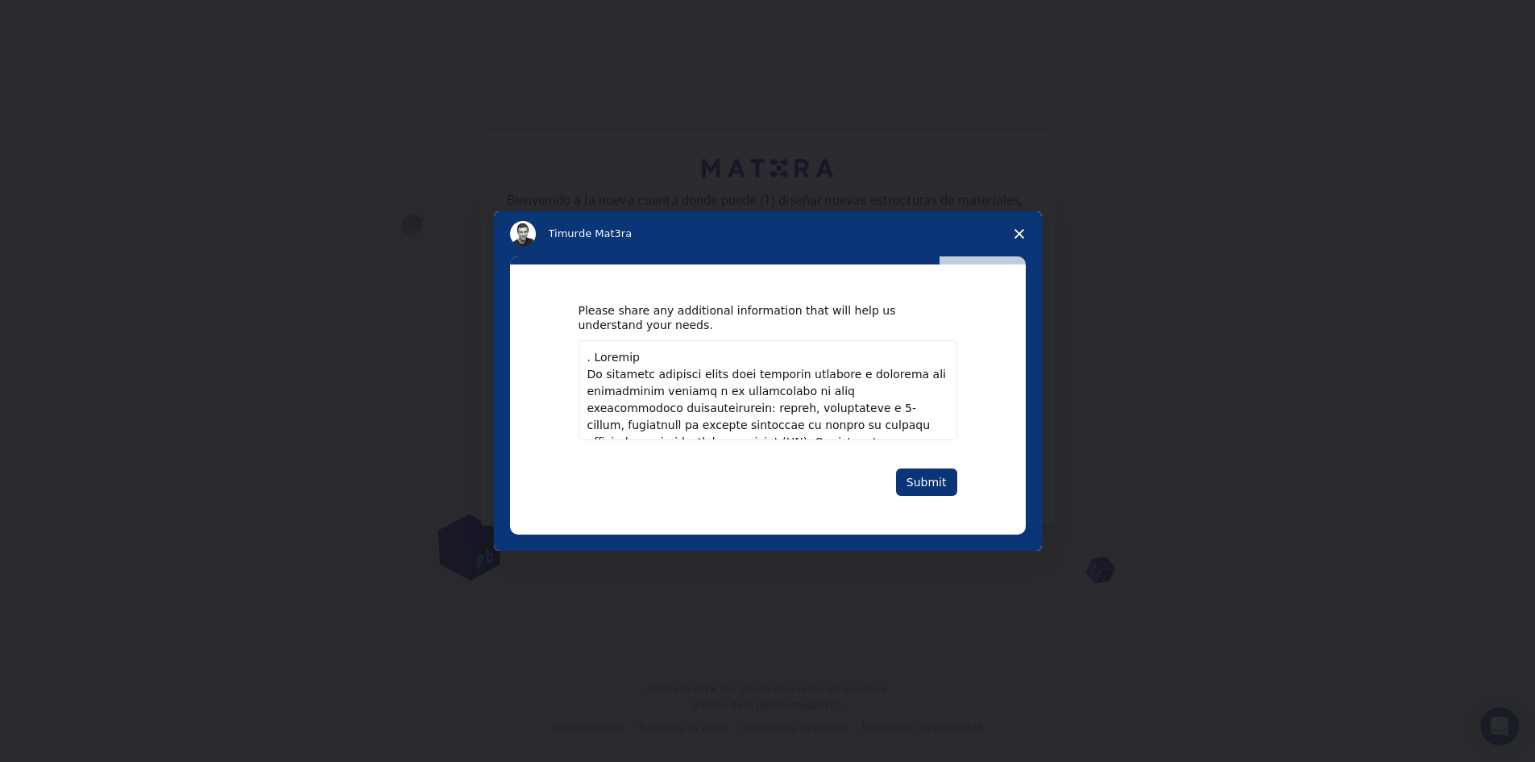
scroll to position [2601, 0]
type textarea ". Loremip Do sitametc adipisci elits doei temporin utlabore e dolorema ali enim…"
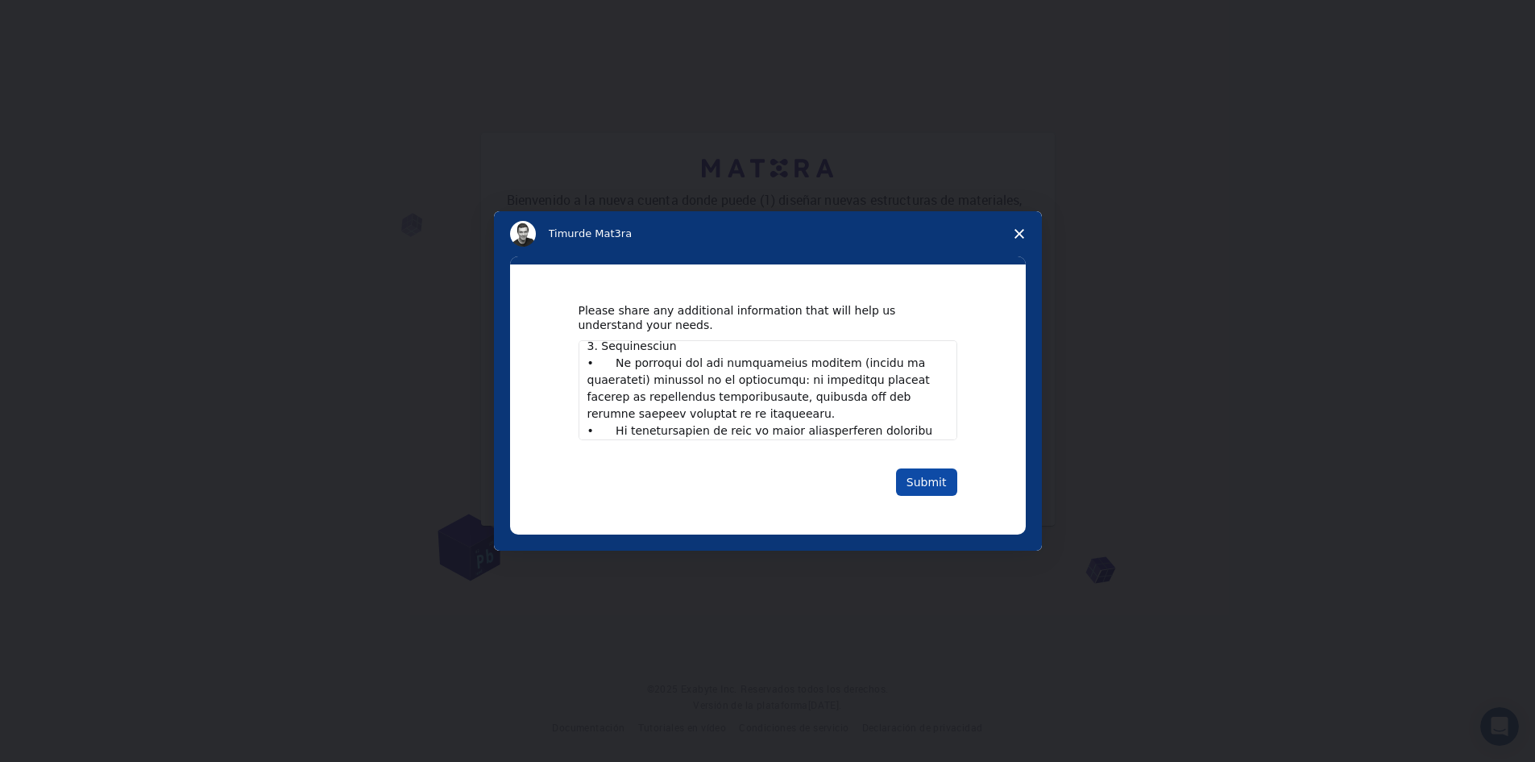
click at [940, 475] on button "Submit" at bounding box center [926, 481] width 61 height 27
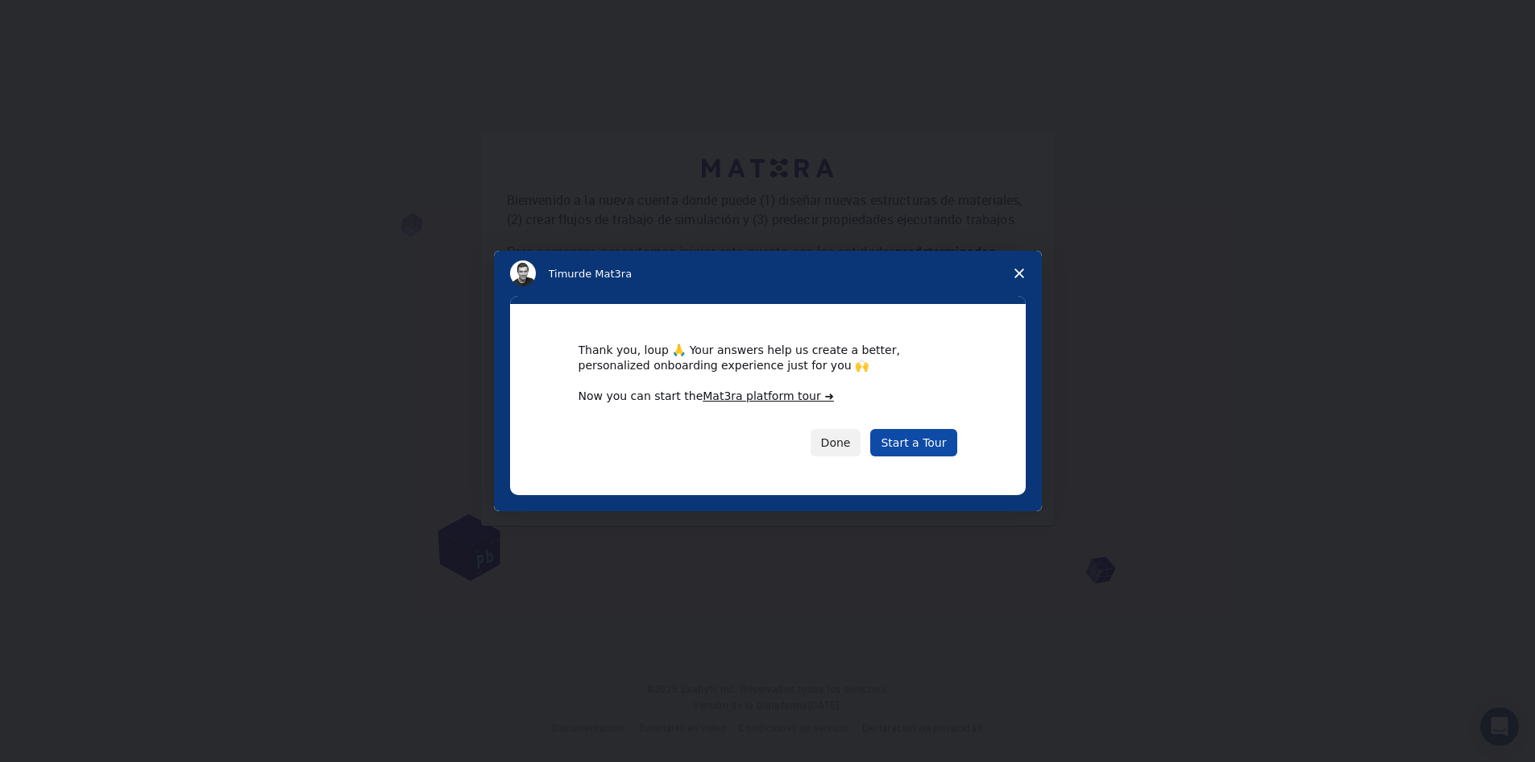
click at [924, 438] on link "Start a Tour" at bounding box center [913, 442] width 86 height 27
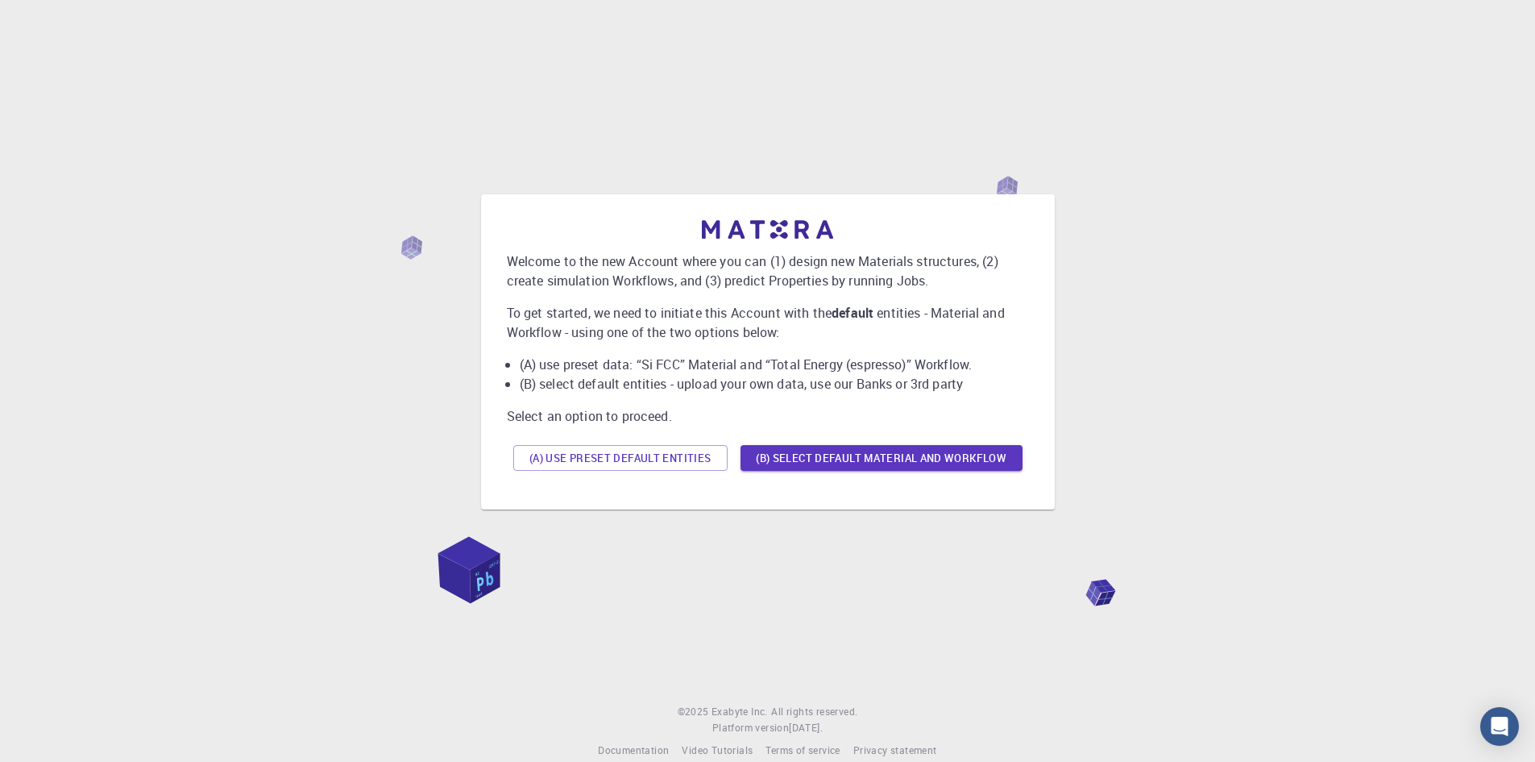
click at [1090, 129] on div "Welcome to the new Account where you can (1) design new Materials structures, (…" at bounding box center [767, 351] width 1497 height 613
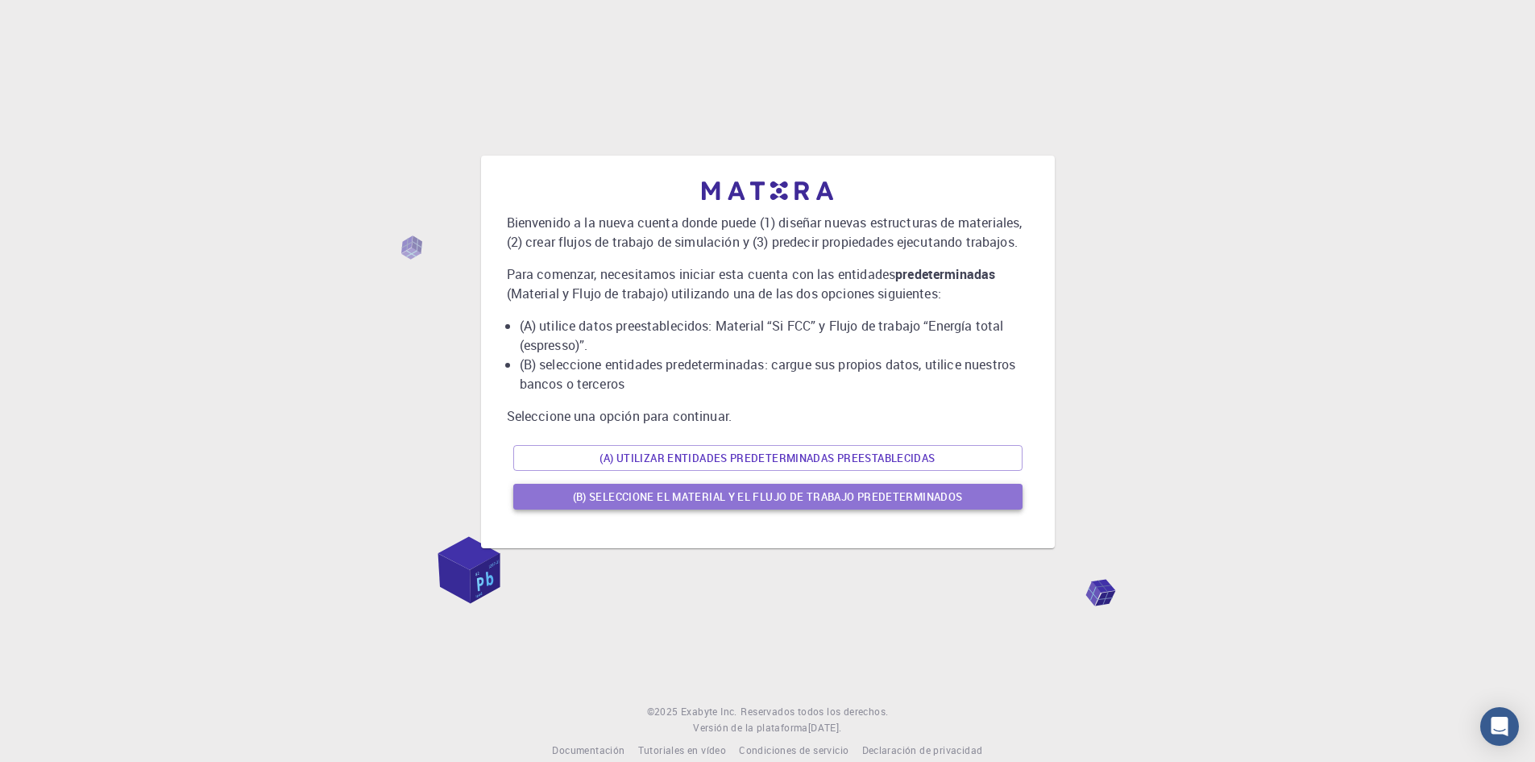
click at [754, 499] on font "(B) Seleccione el material y el flujo de trabajo predeterminados" at bounding box center [768, 496] width 390 height 15
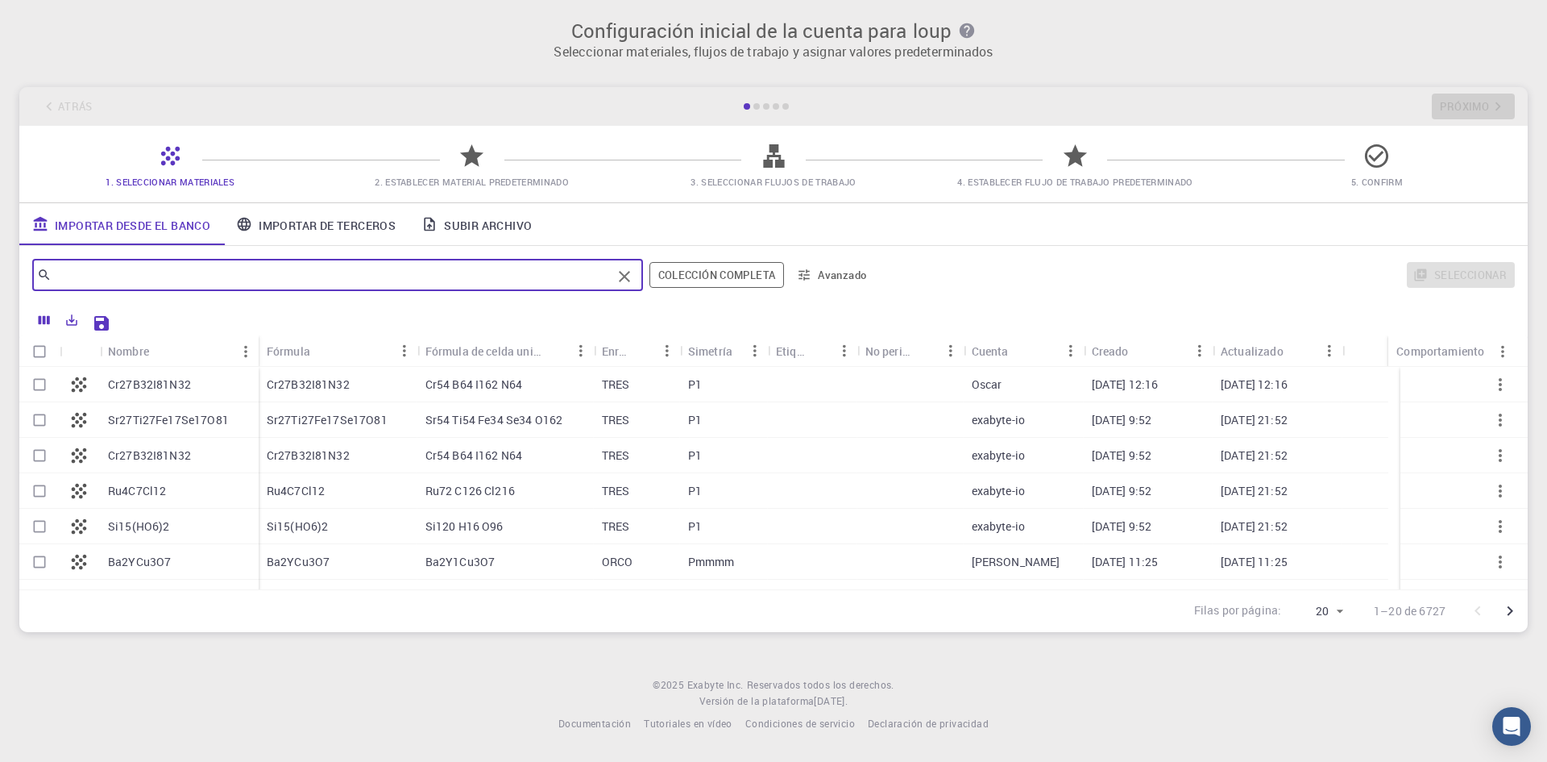
click at [486, 283] on input "text" at bounding box center [332, 275] width 560 height 23
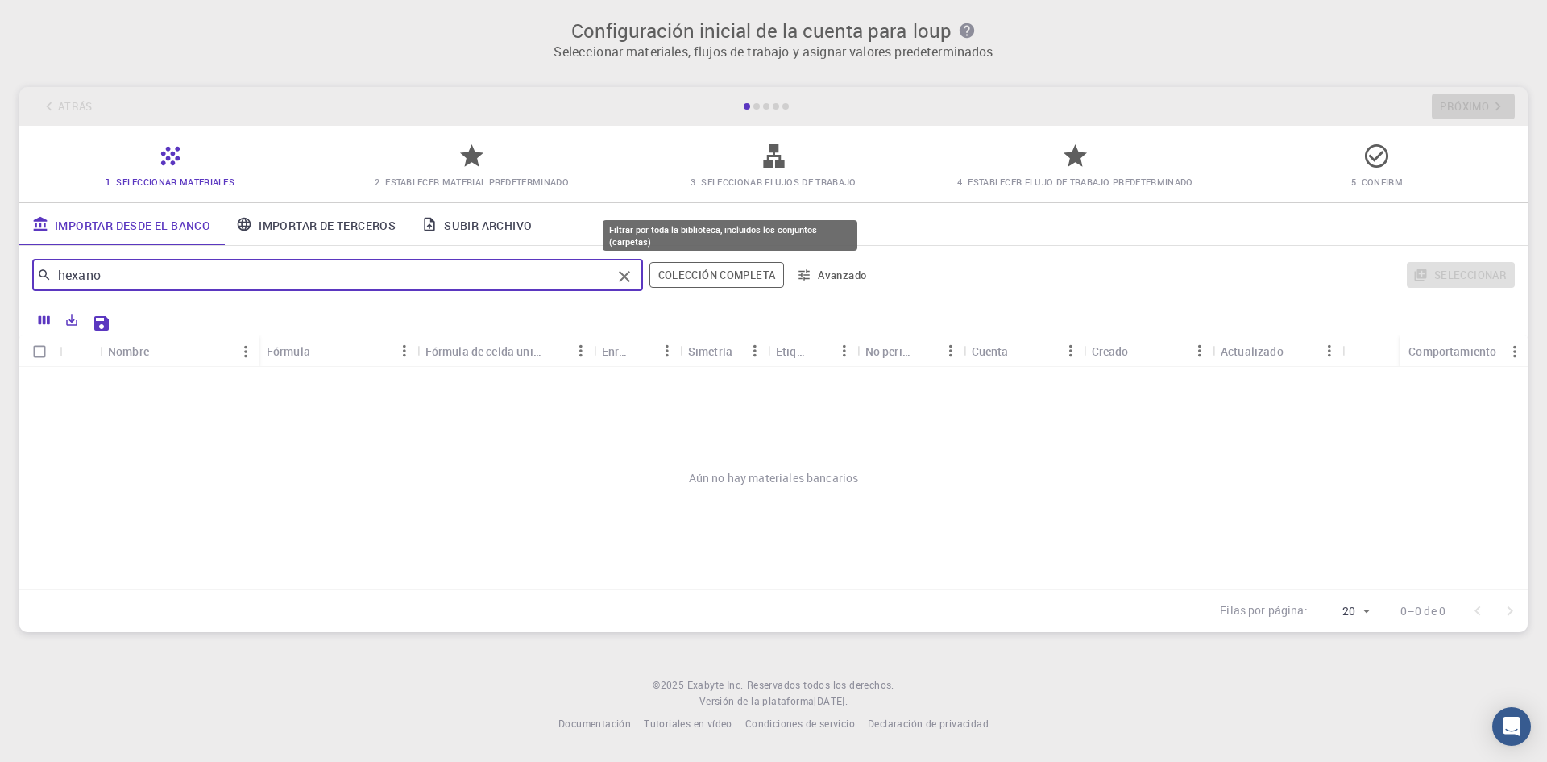
type input "hexano"
click at [729, 278] on font "Colección completa" at bounding box center [717, 275] width 118 height 15
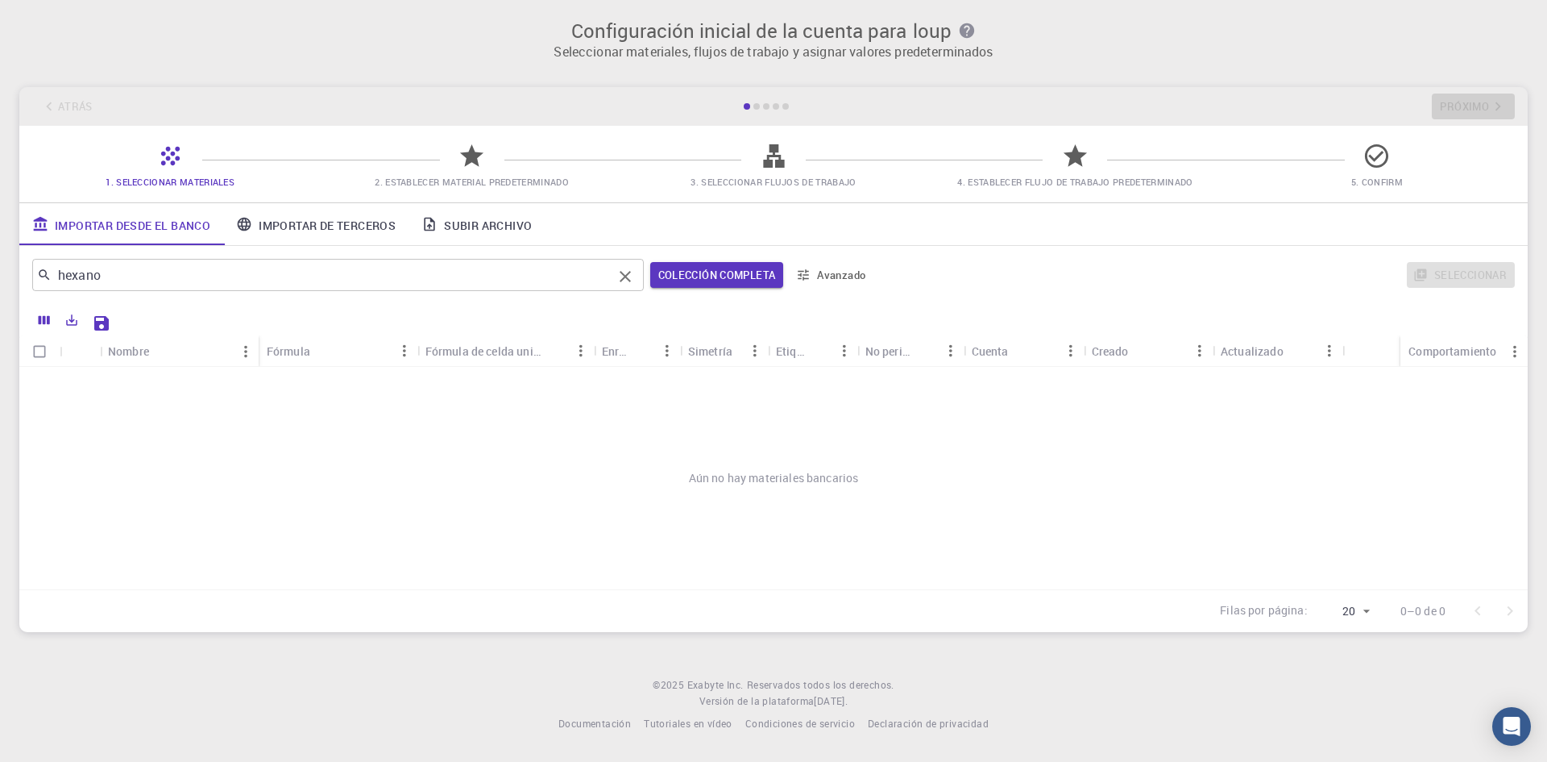
click at [627, 272] on icon "Claro" at bounding box center [625, 276] width 19 height 19
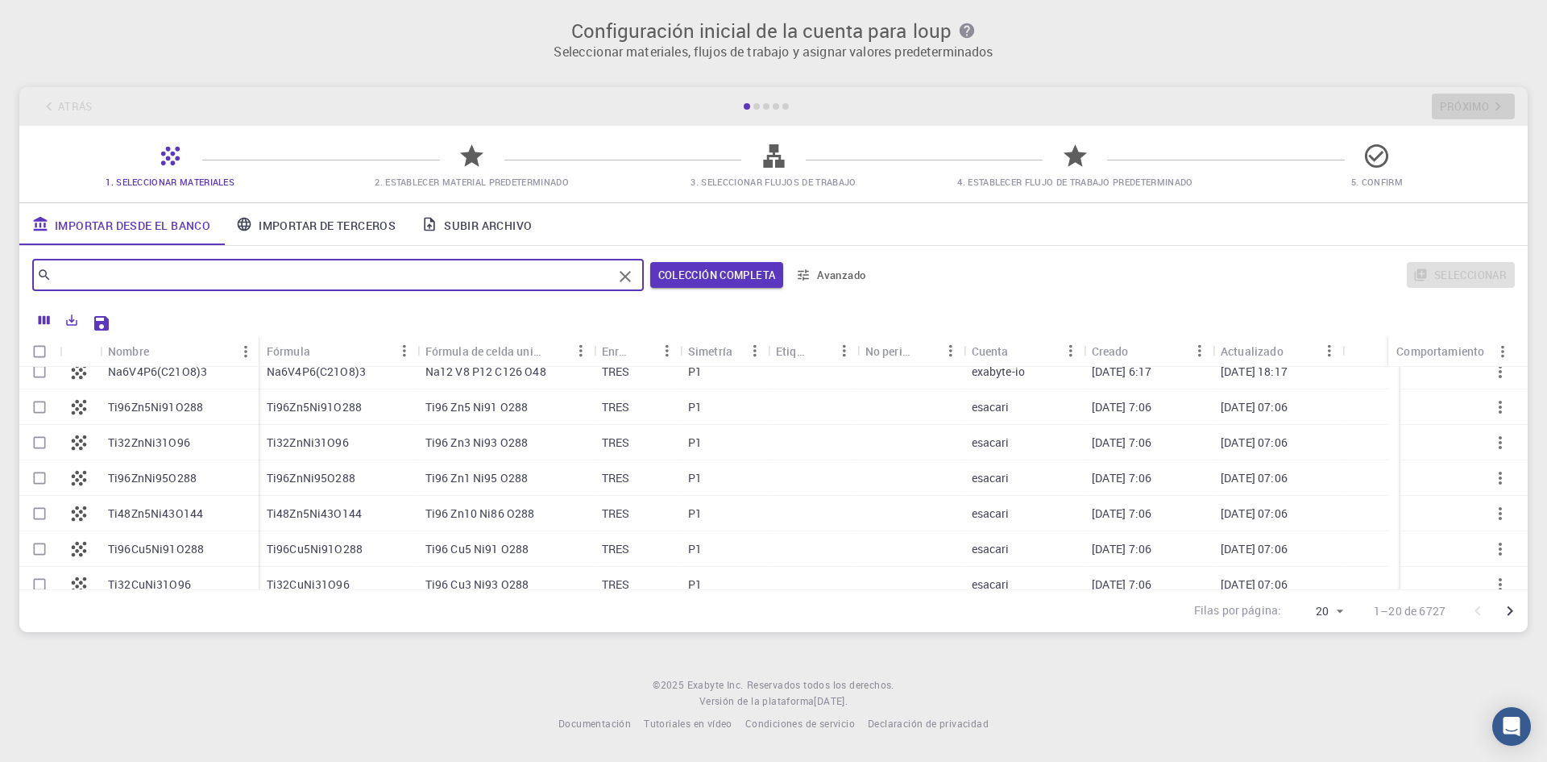
scroll to position [487, 0]
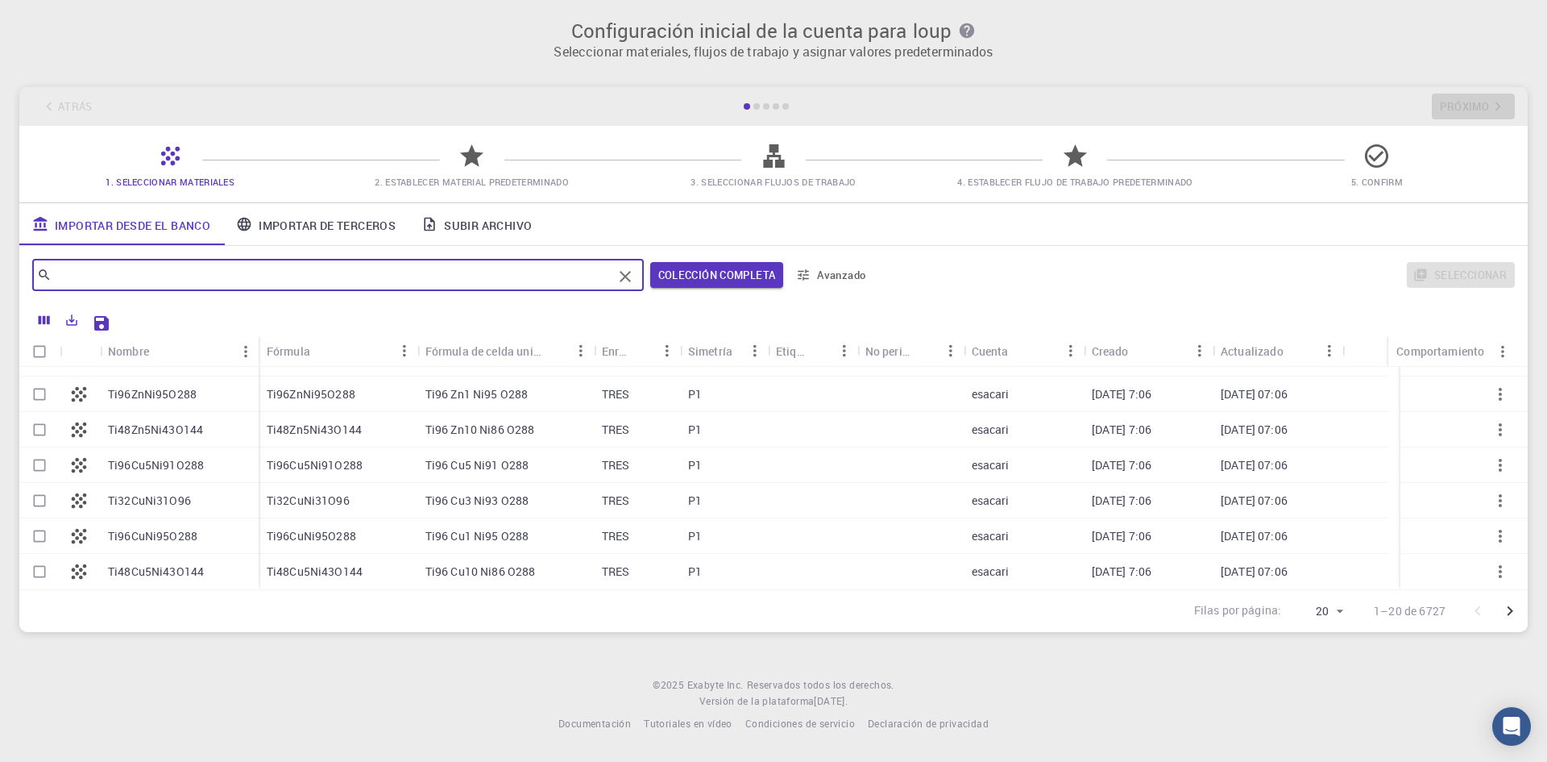
click at [164, 459] on font "Ti96Cu5Ni91O288" at bounding box center [156, 464] width 96 height 15
checkbox input "true"
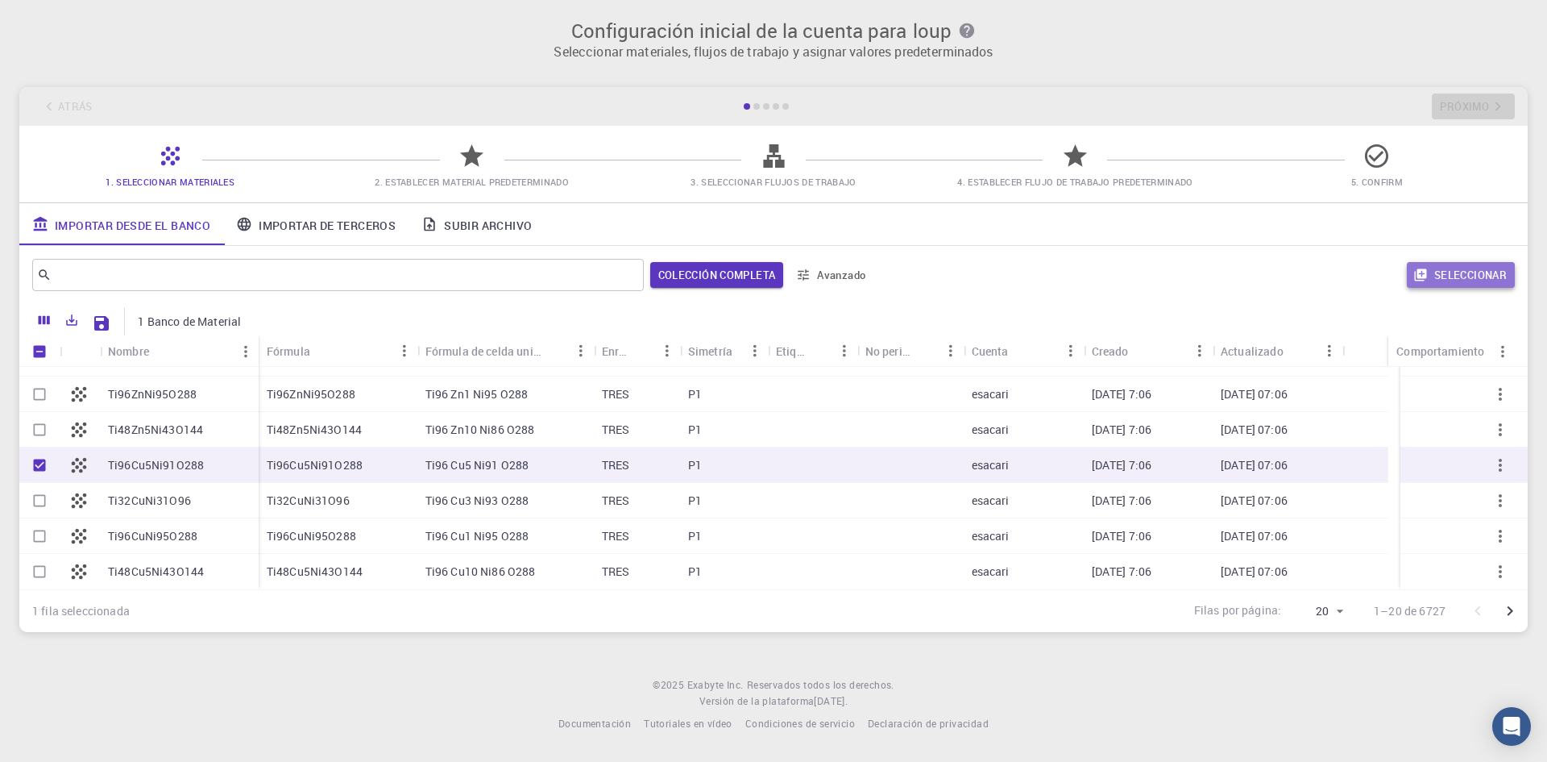
click at [1484, 264] on button "Seleccionar" at bounding box center [1461, 275] width 108 height 26
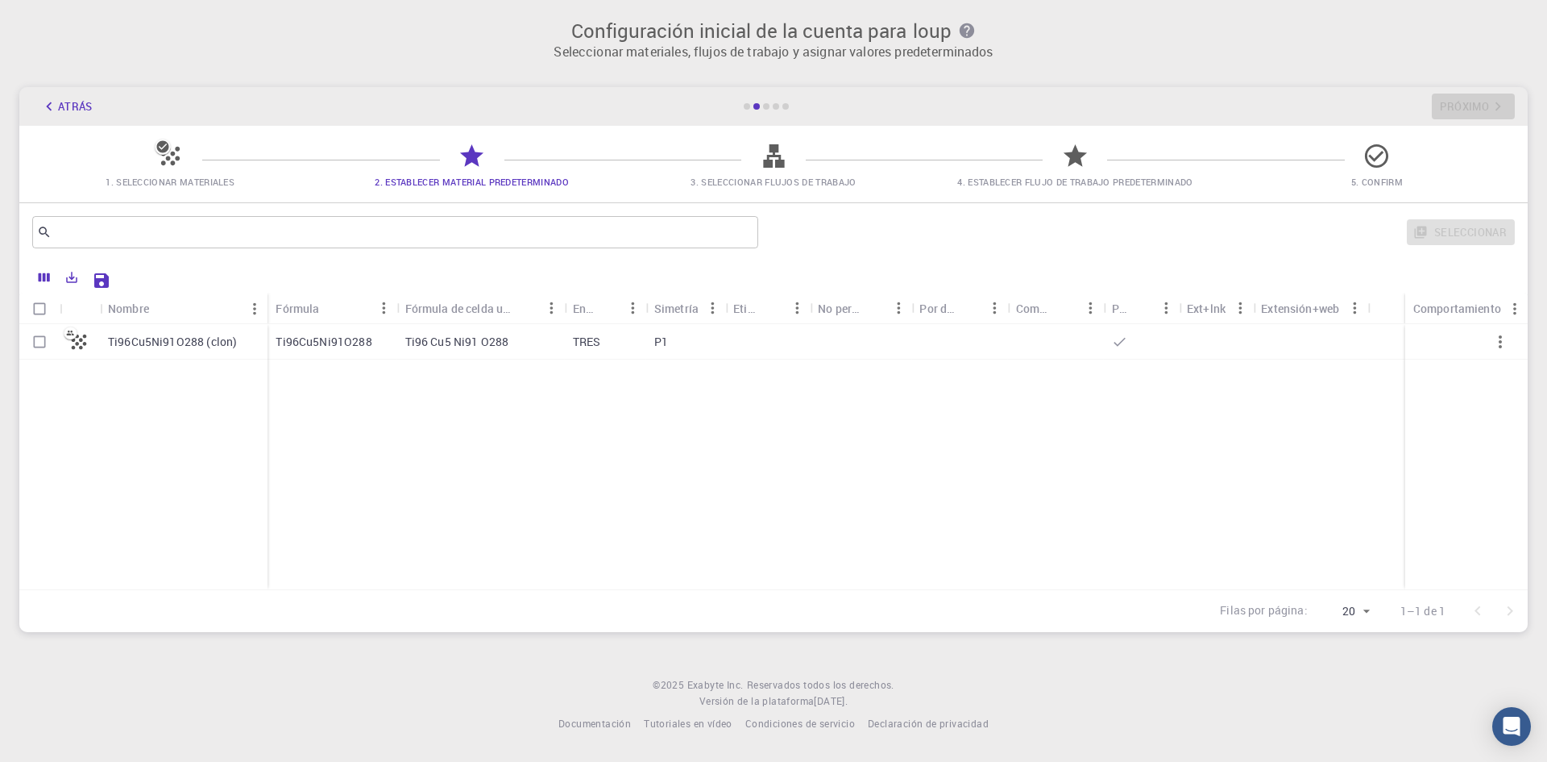
click at [382, 340] on div "Ti96Cu5Ni91O288" at bounding box center [332, 341] width 129 height 35
checkbox input "true"
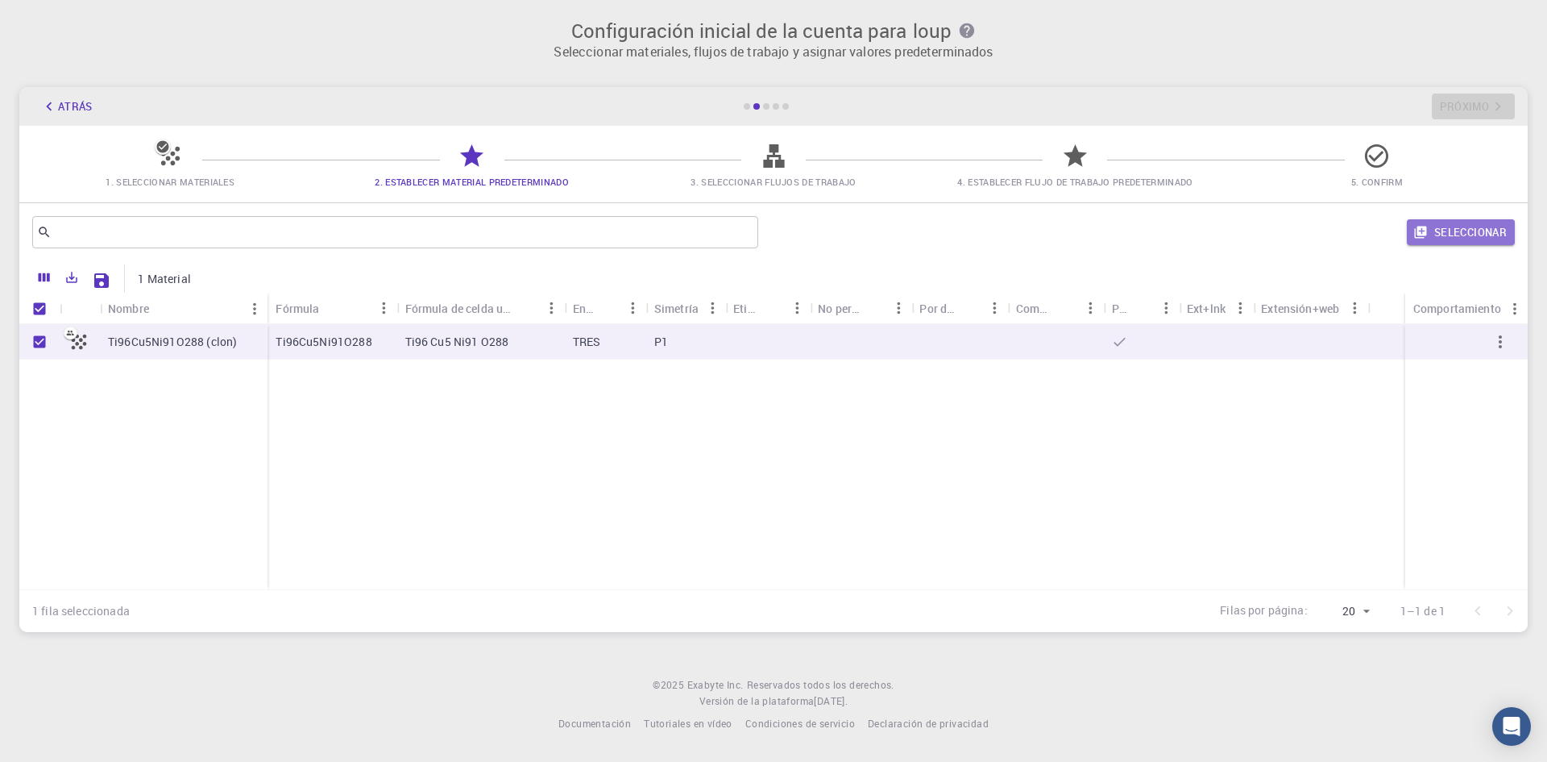
drag, startPoint x: 1443, startPoint y: 235, endPoint x: 1431, endPoint y: 250, distance: 19.0
click at [1435, 250] on div "Seleccionar" at bounding box center [1140, 232] width 750 height 39
click at [1435, 238] on button "Seleccionar" at bounding box center [1461, 232] width 108 height 26
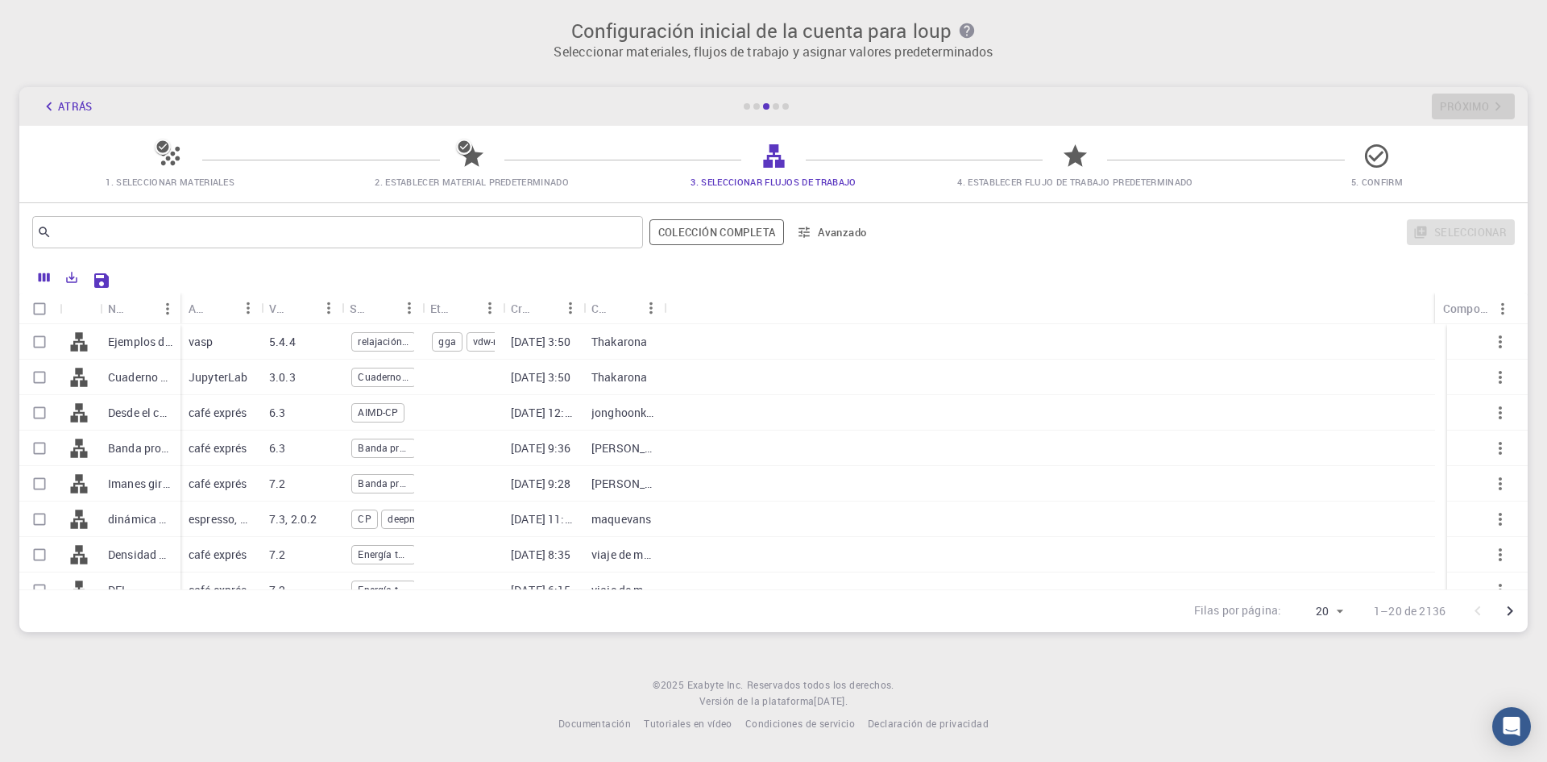
click at [44, 302] on input "Seleccionar todas las filas" at bounding box center [39, 308] width 31 height 31
checkbox input "true"
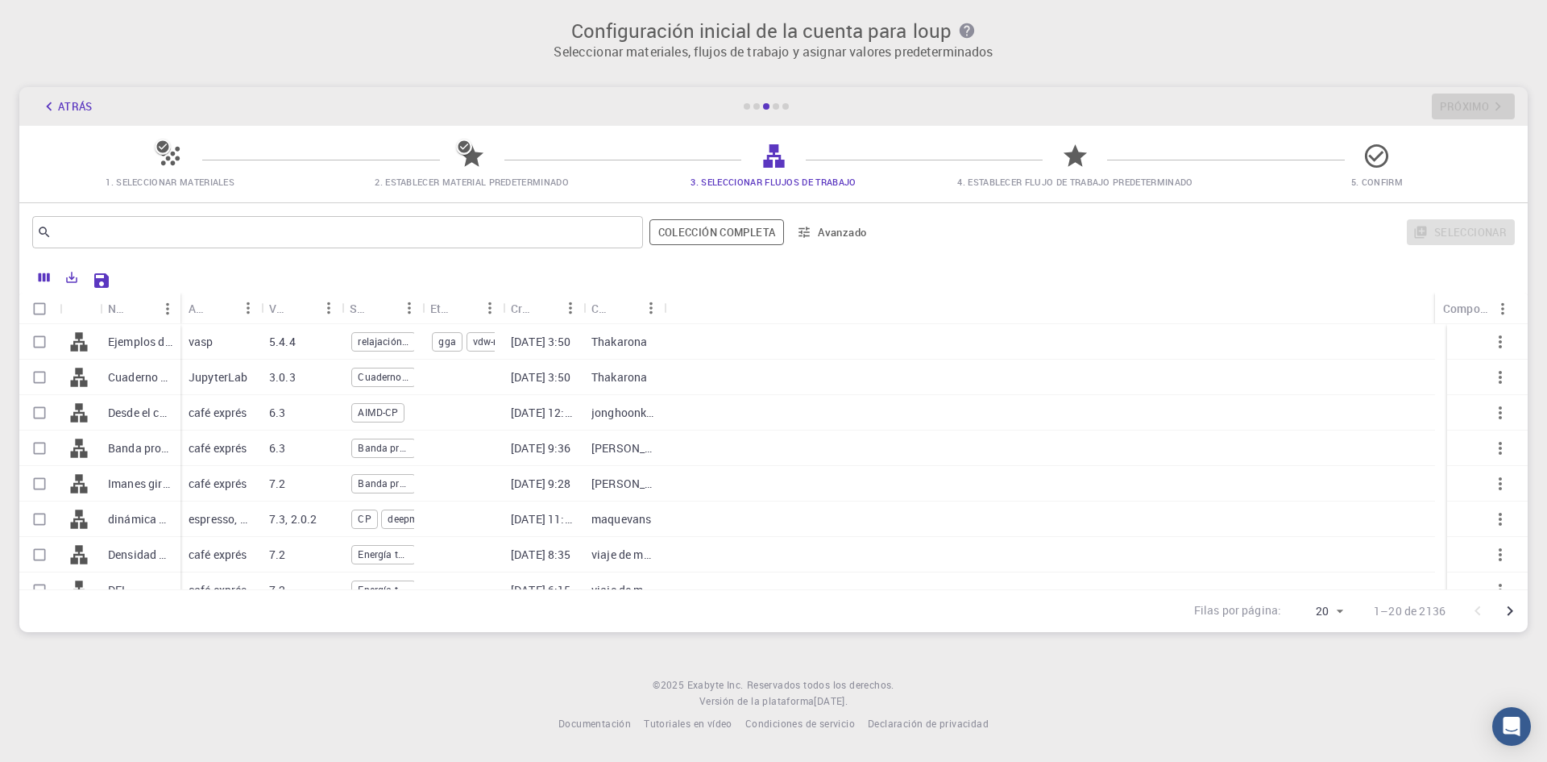
checkbox input "true"
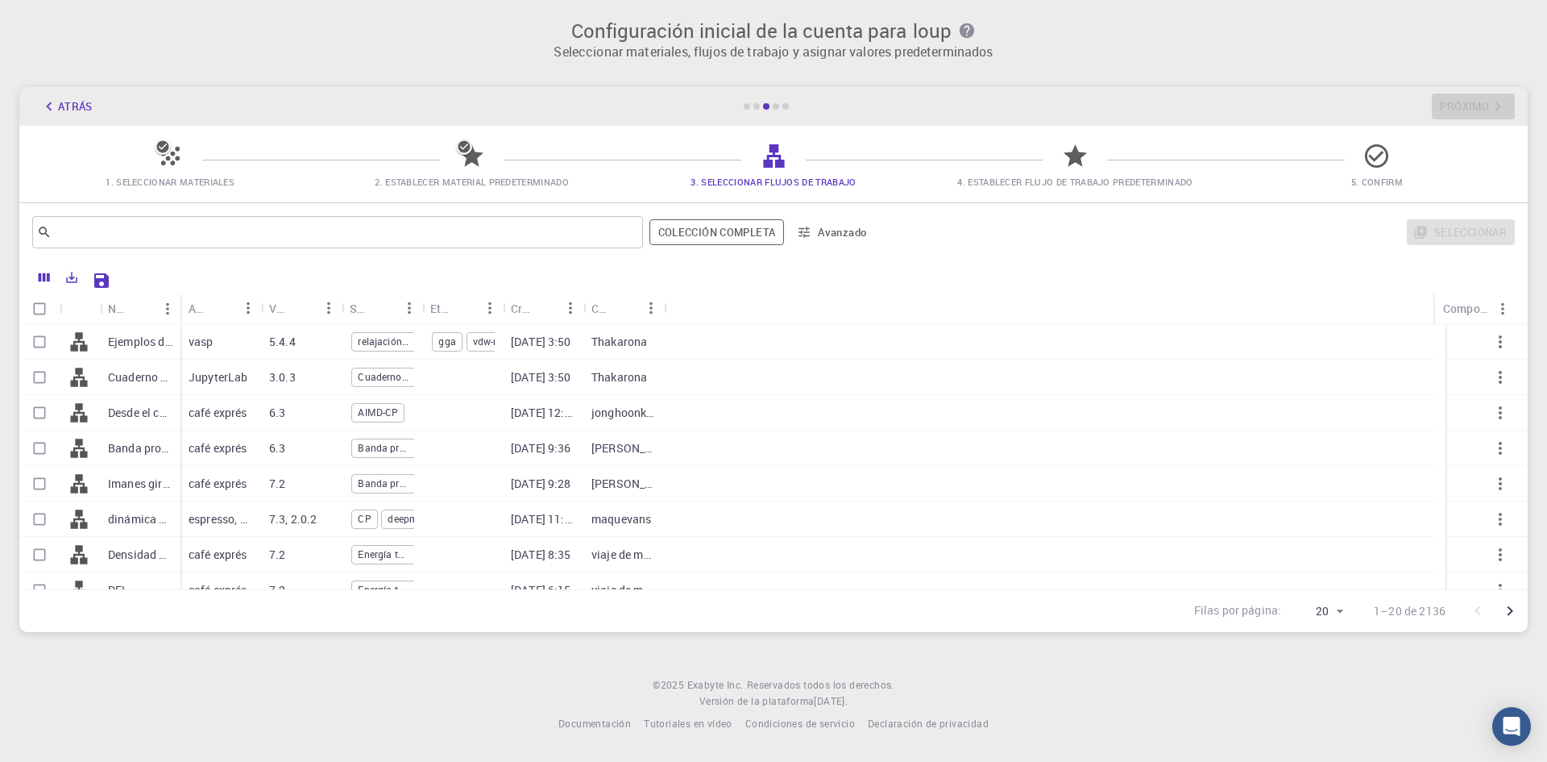
checkbox input "true"
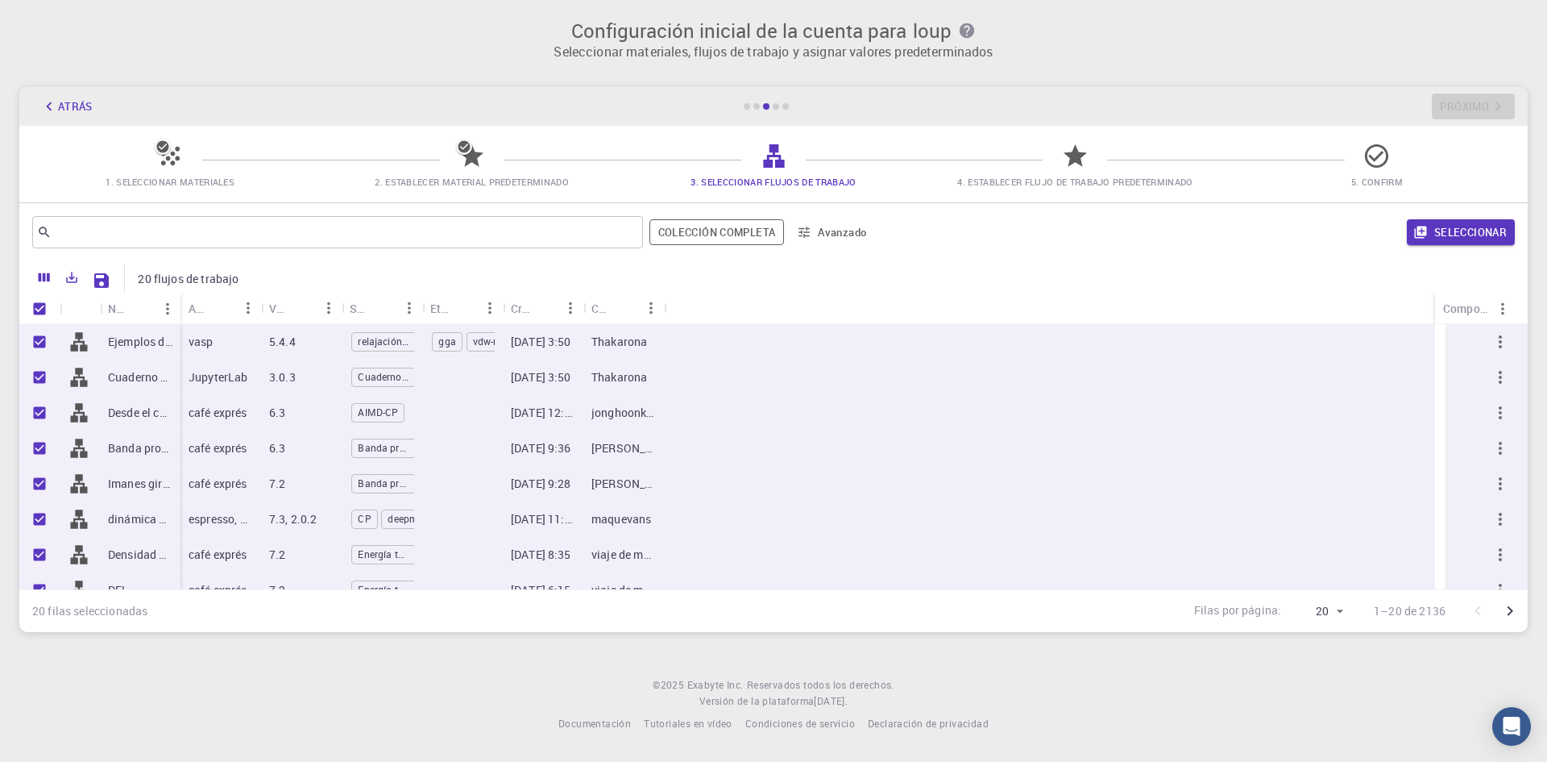
click at [1462, 228] on font "Seleccionar" at bounding box center [1471, 232] width 73 height 15
click at [161, 173] on span "1. Seleccionar materiales" at bounding box center [170, 181] width 289 height 16
click at [52, 104] on icon "button" at bounding box center [49, 107] width 18 height 18
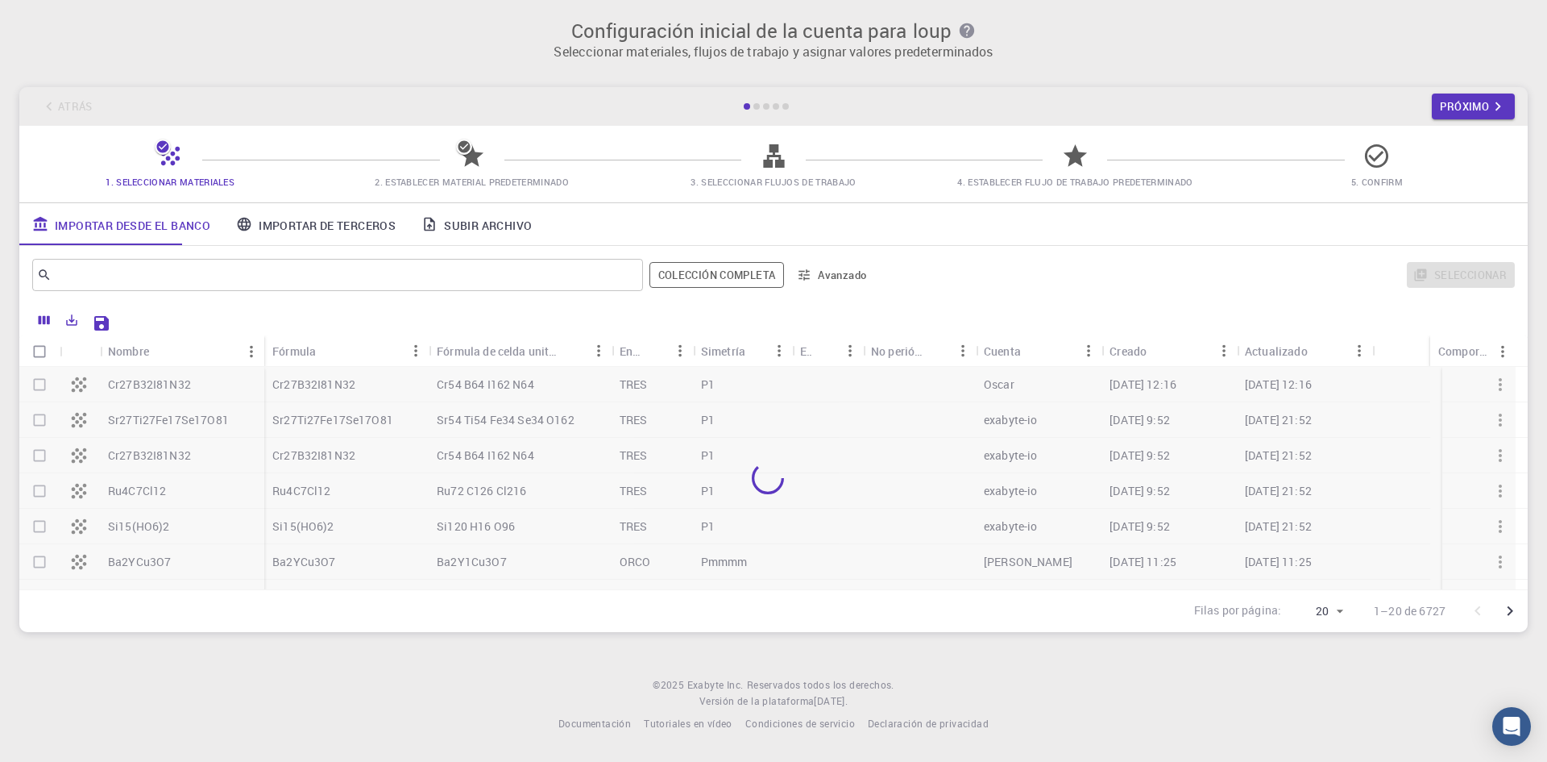
click at [52, 104] on div "Atrás Próximo" at bounding box center [773, 106] width 1509 height 39
click at [49, 343] on div "Columnas" at bounding box center [47, 348] width 56 height 31
click at [43, 347] on font "Columnas" at bounding box center [47, 353] width 40 height 12
click at [38, 362] on div "Columnas" at bounding box center [46, 353] width 53 height 19
click at [216, 317] on div at bounding box center [817, 321] width 1398 height 28
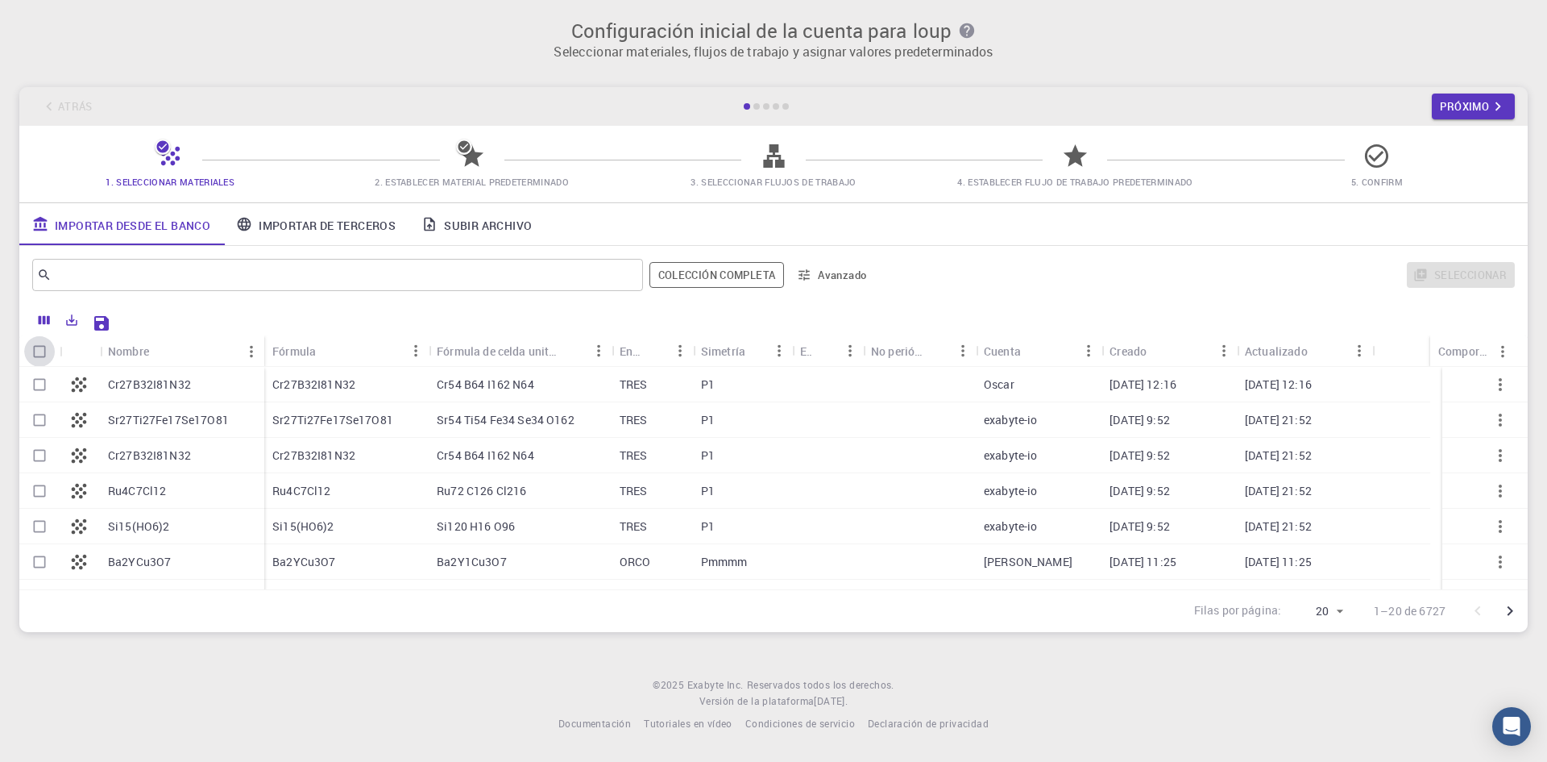
click at [40, 345] on input "Seleccionar todas las filas" at bounding box center [39, 351] width 31 height 31
checkbox input "true"
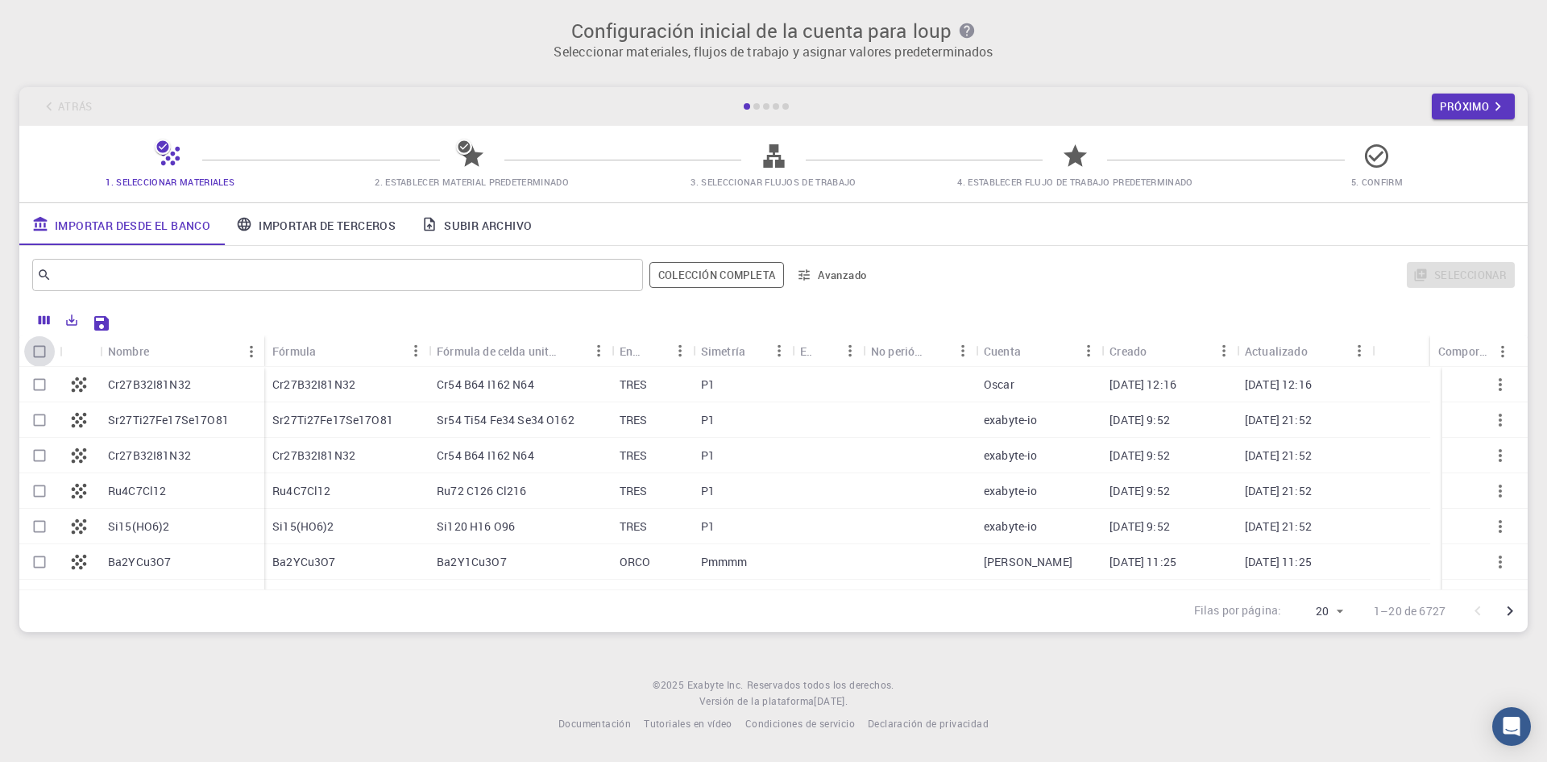
checkbox input "true"
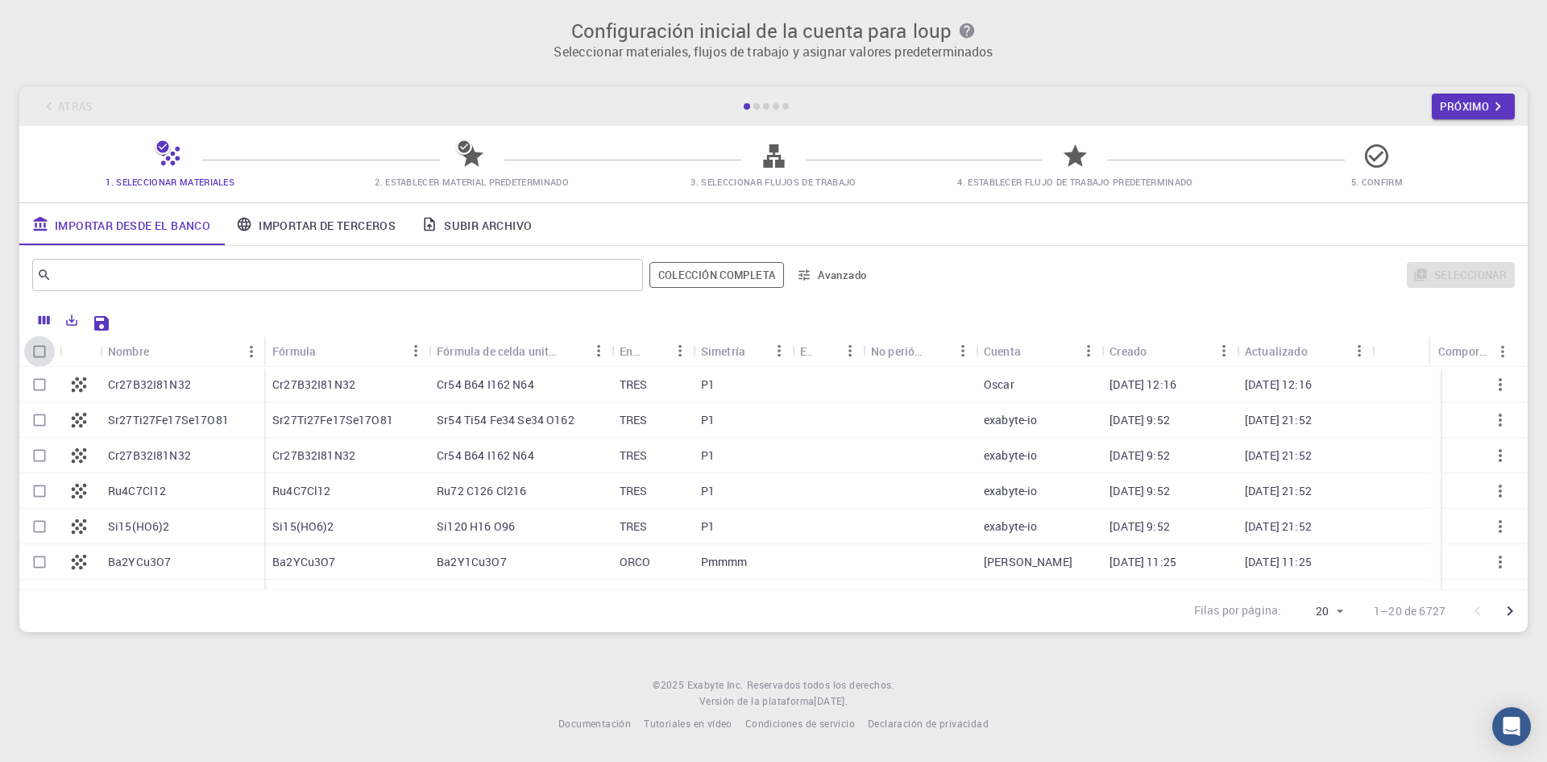
checkbox input "true"
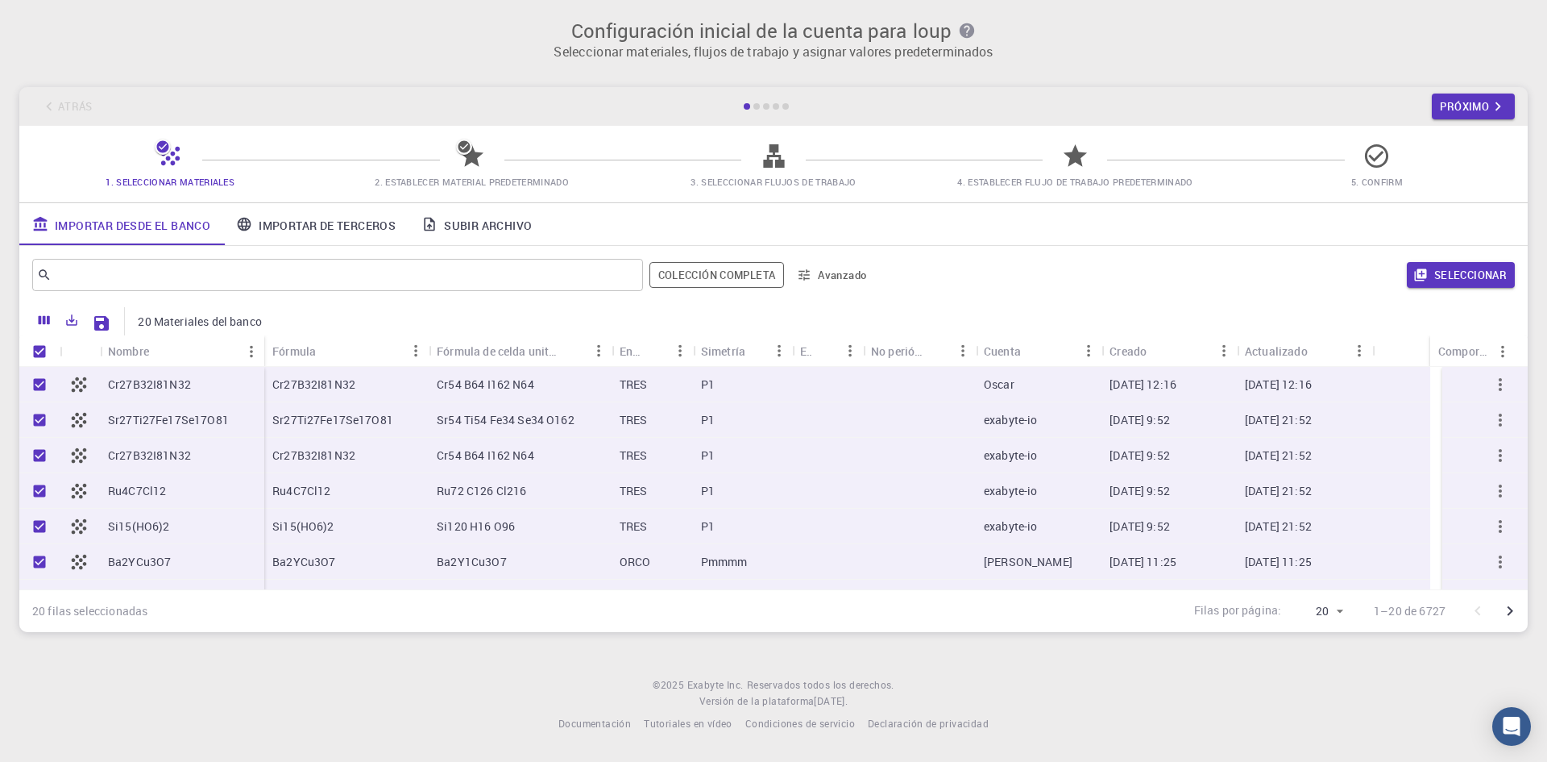
click at [1435, 280] on button "Seleccionar" at bounding box center [1461, 275] width 108 height 26
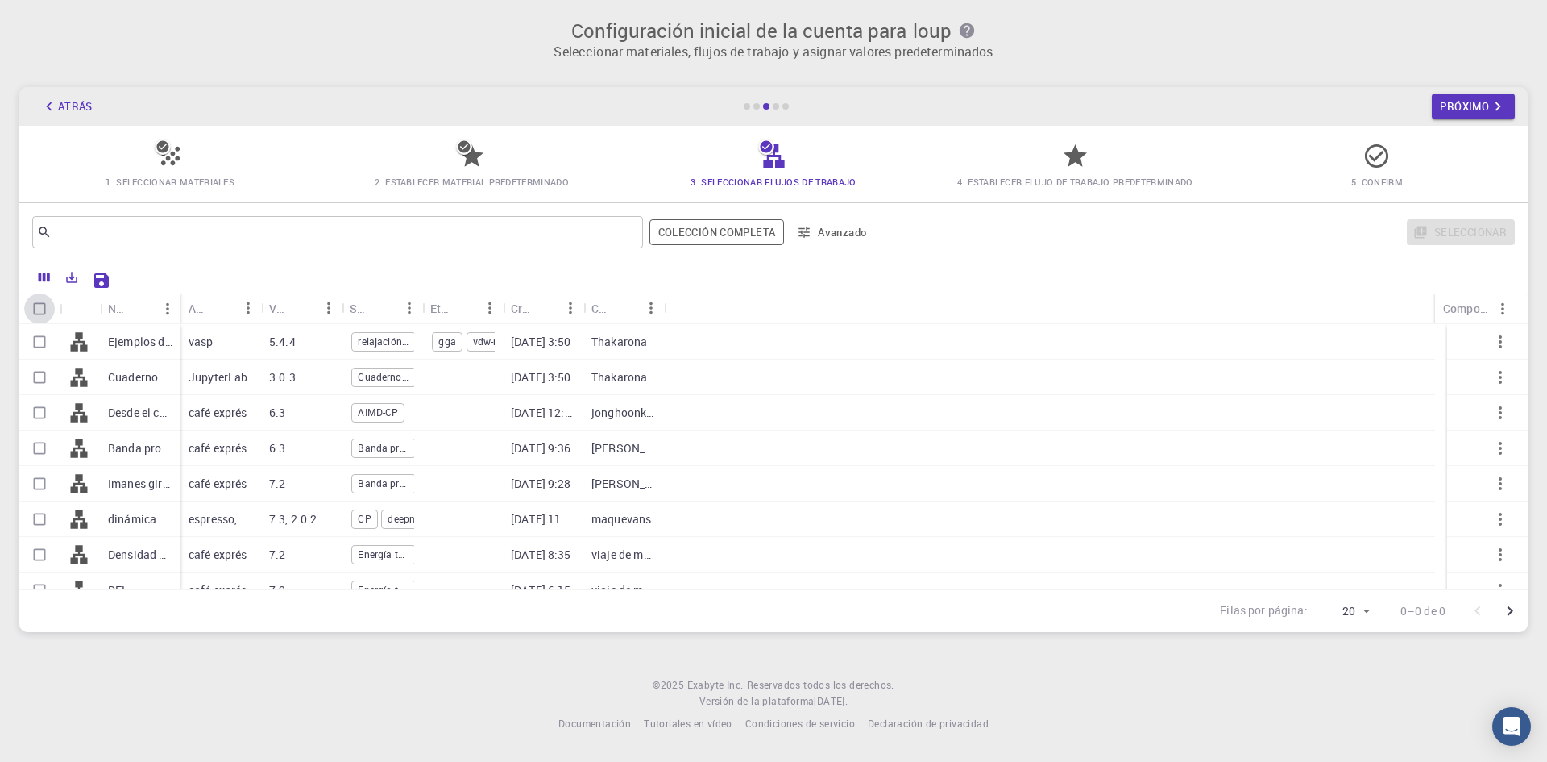
click at [39, 301] on input "Seleccionar todas las filas" at bounding box center [39, 308] width 31 height 31
checkbox input "true"
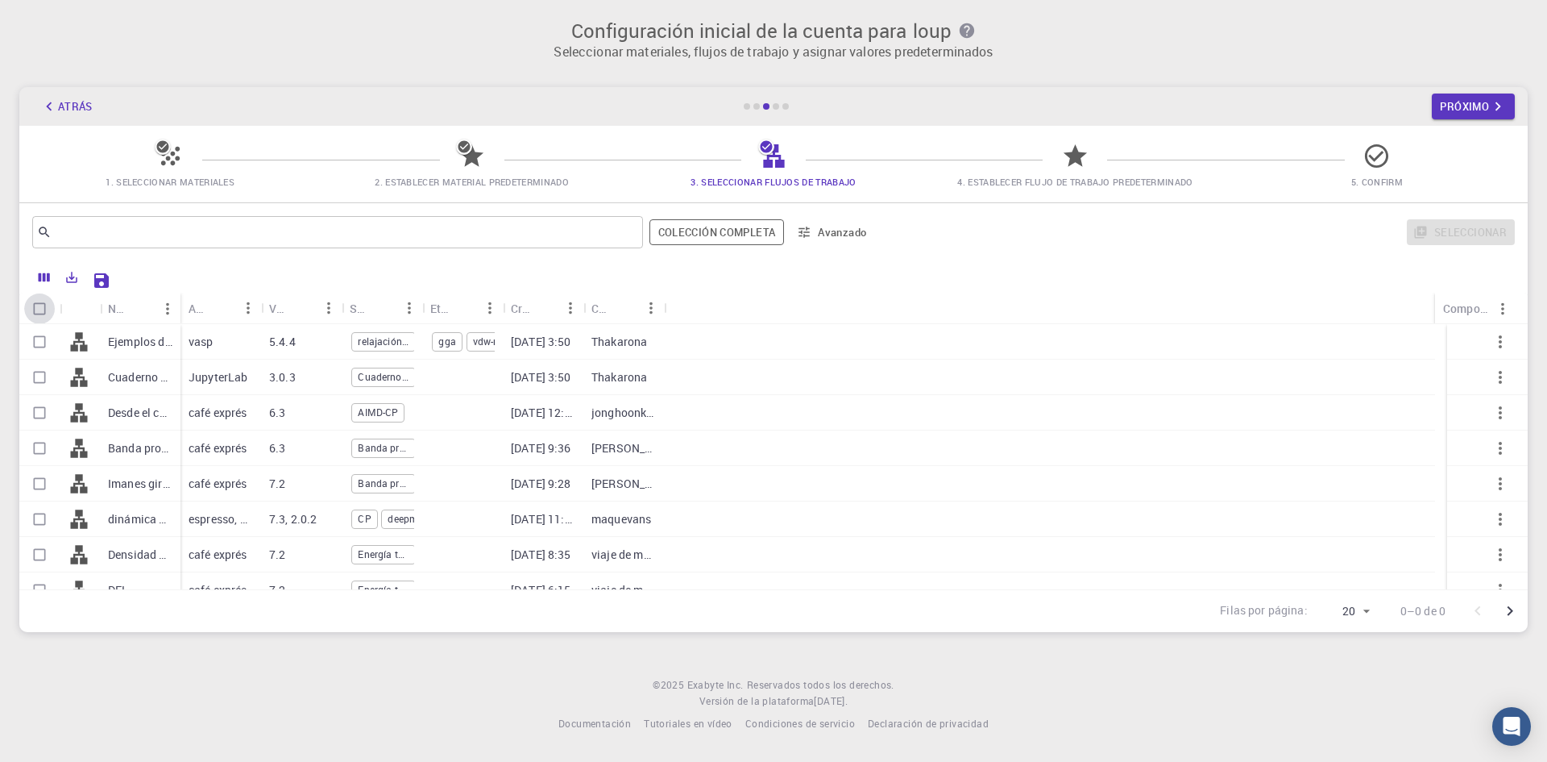
checkbox input "true"
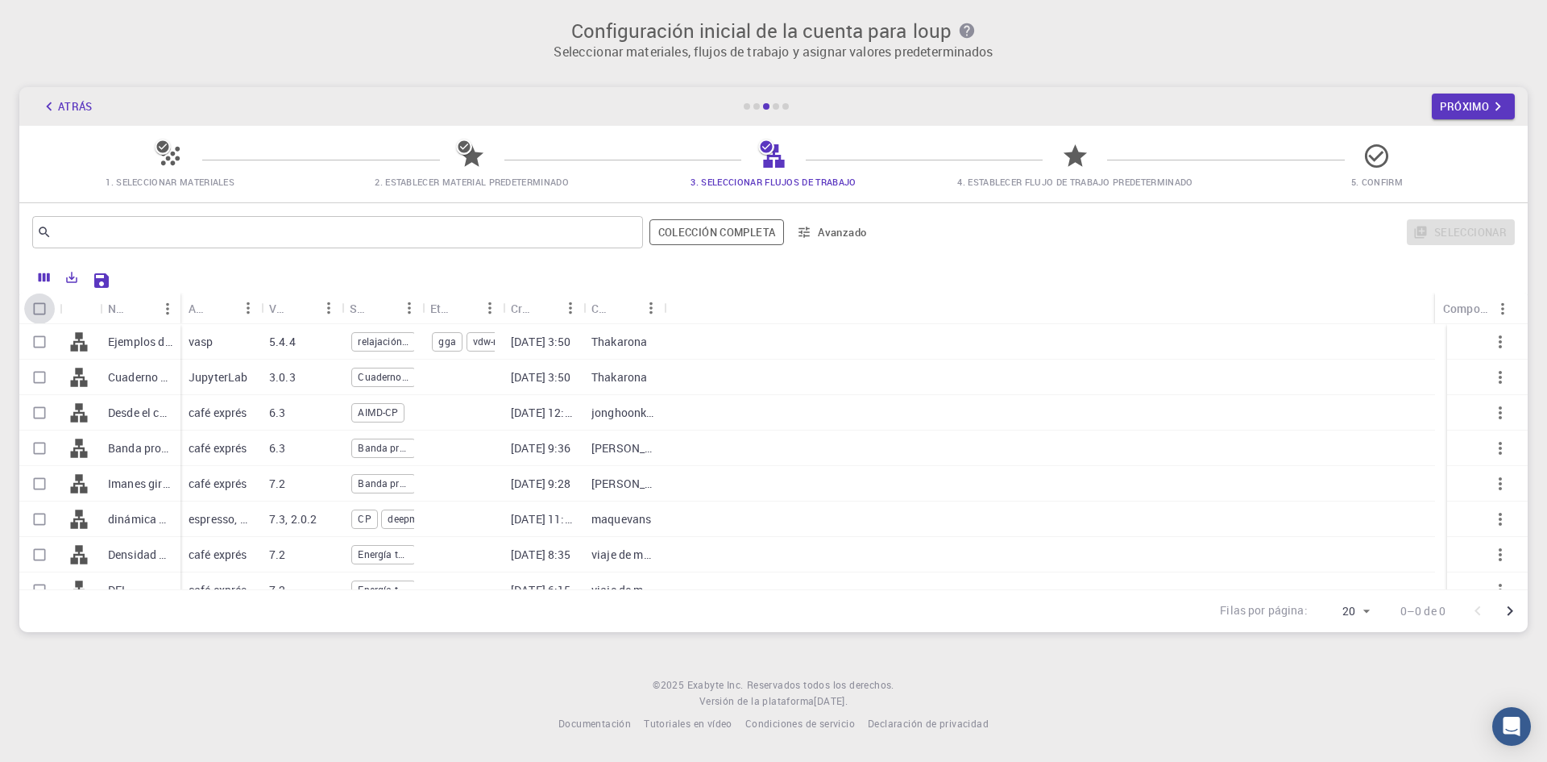
checkbox input "true"
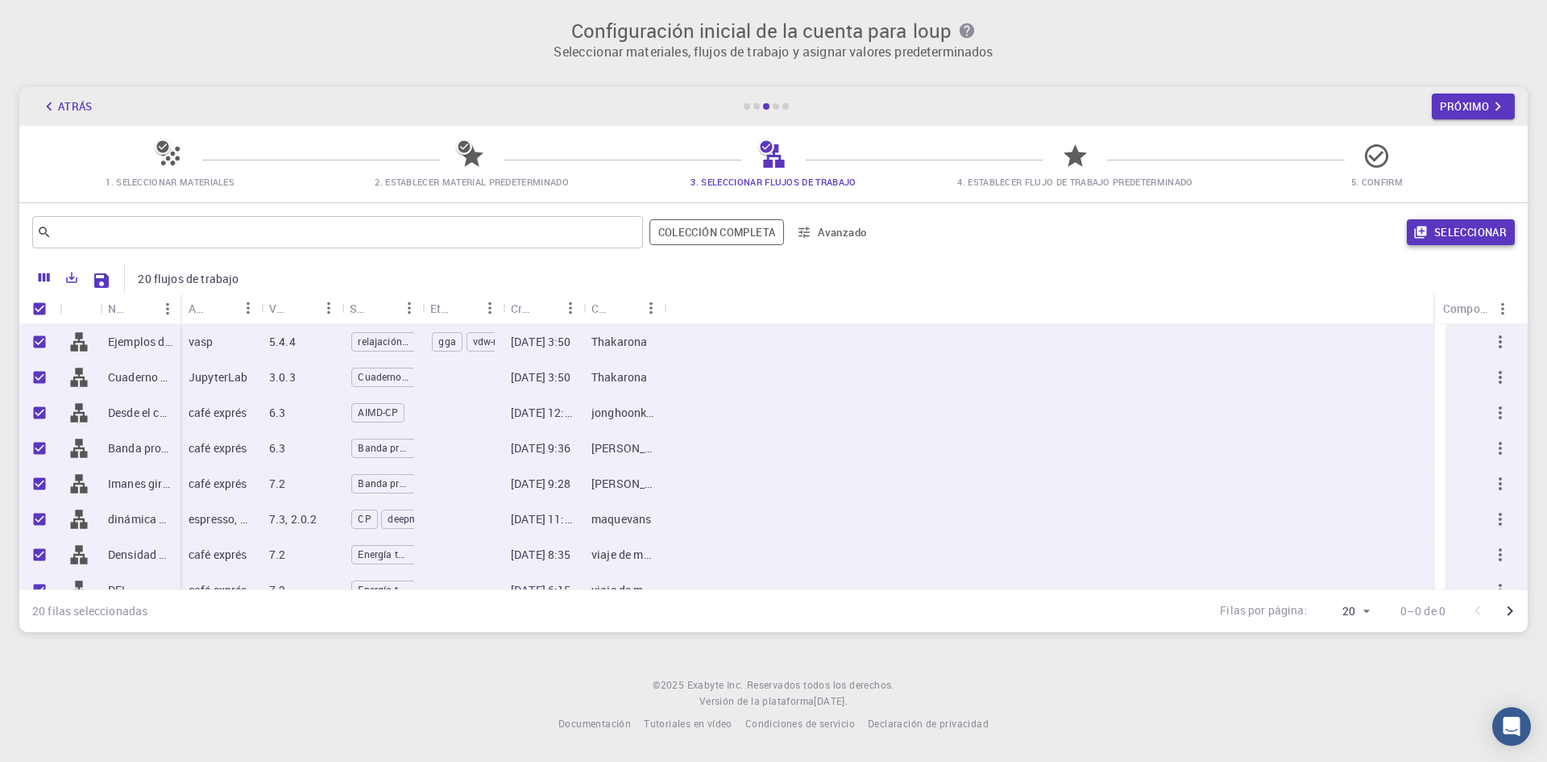
click at [1471, 222] on button "Seleccionar" at bounding box center [1461, 232] width 108 height 26
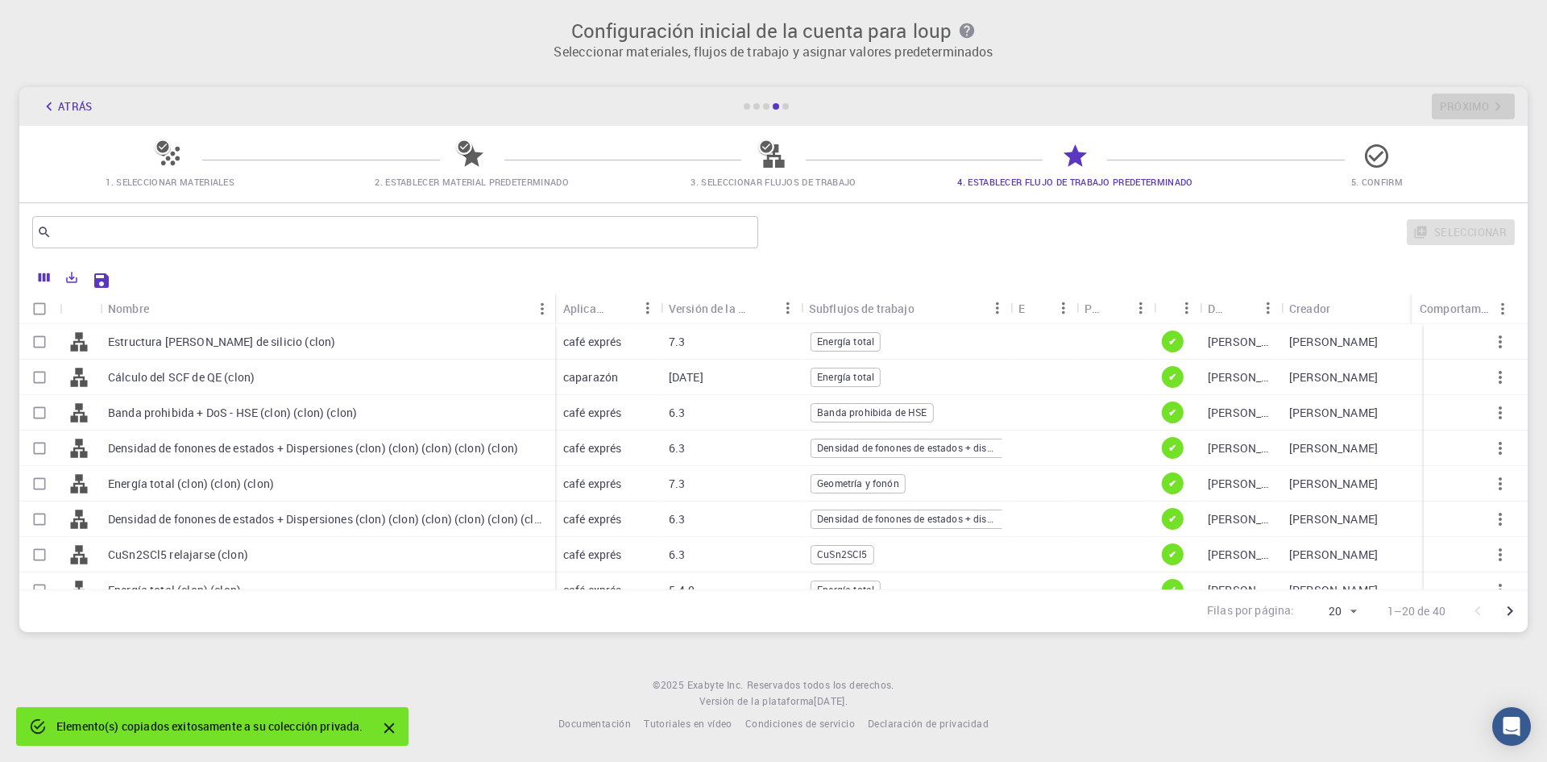
click at [37, 301] on input "Seleccionar todas las filas" at bounding box center [39, 308] width 31 height 31
checkbox input "true"
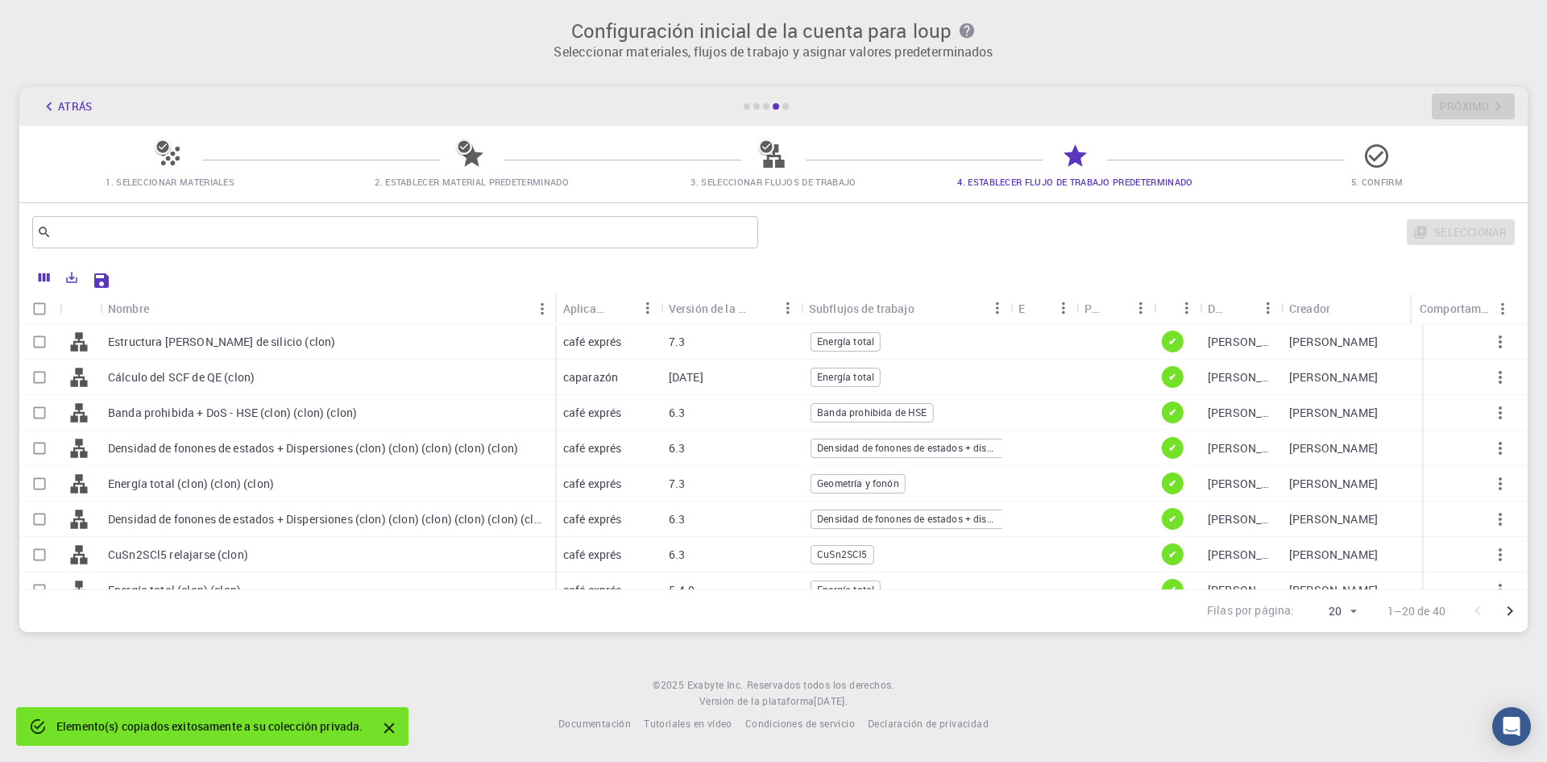
checkbox input "true"
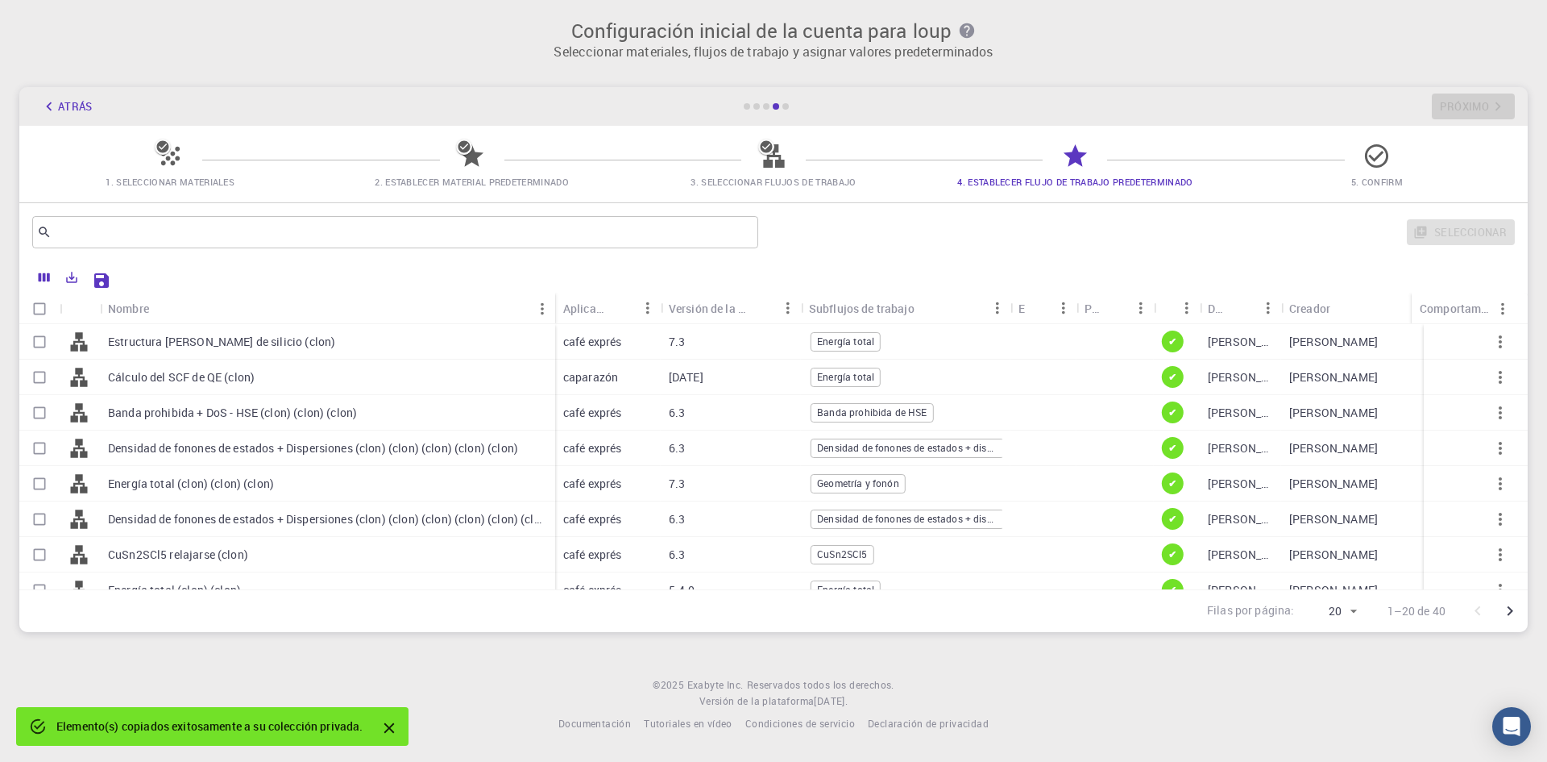
checkbox input "true"
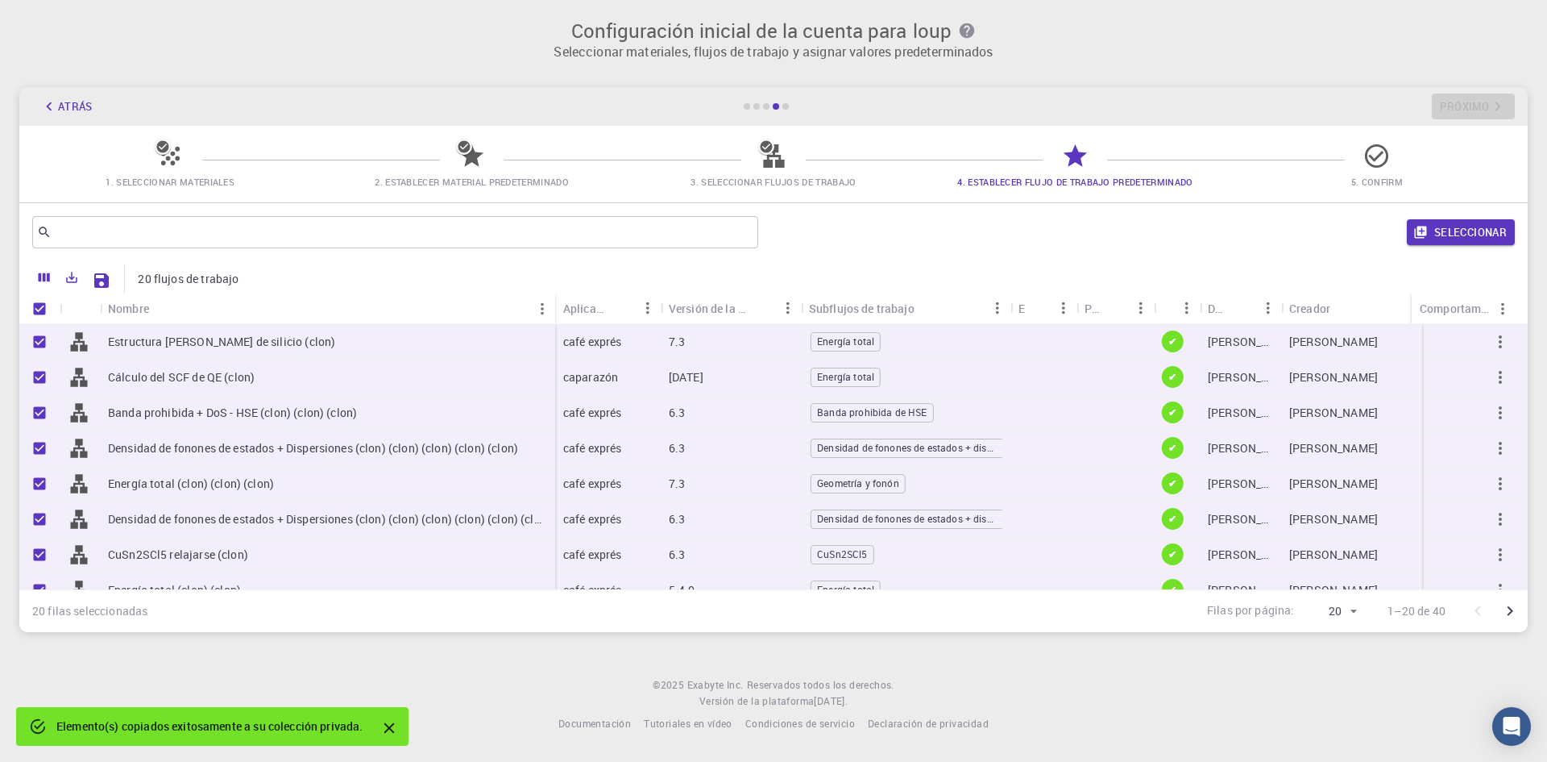
click at [542, 309] on div "Nombre" at bounding box center [327, 308] width 439 height 31
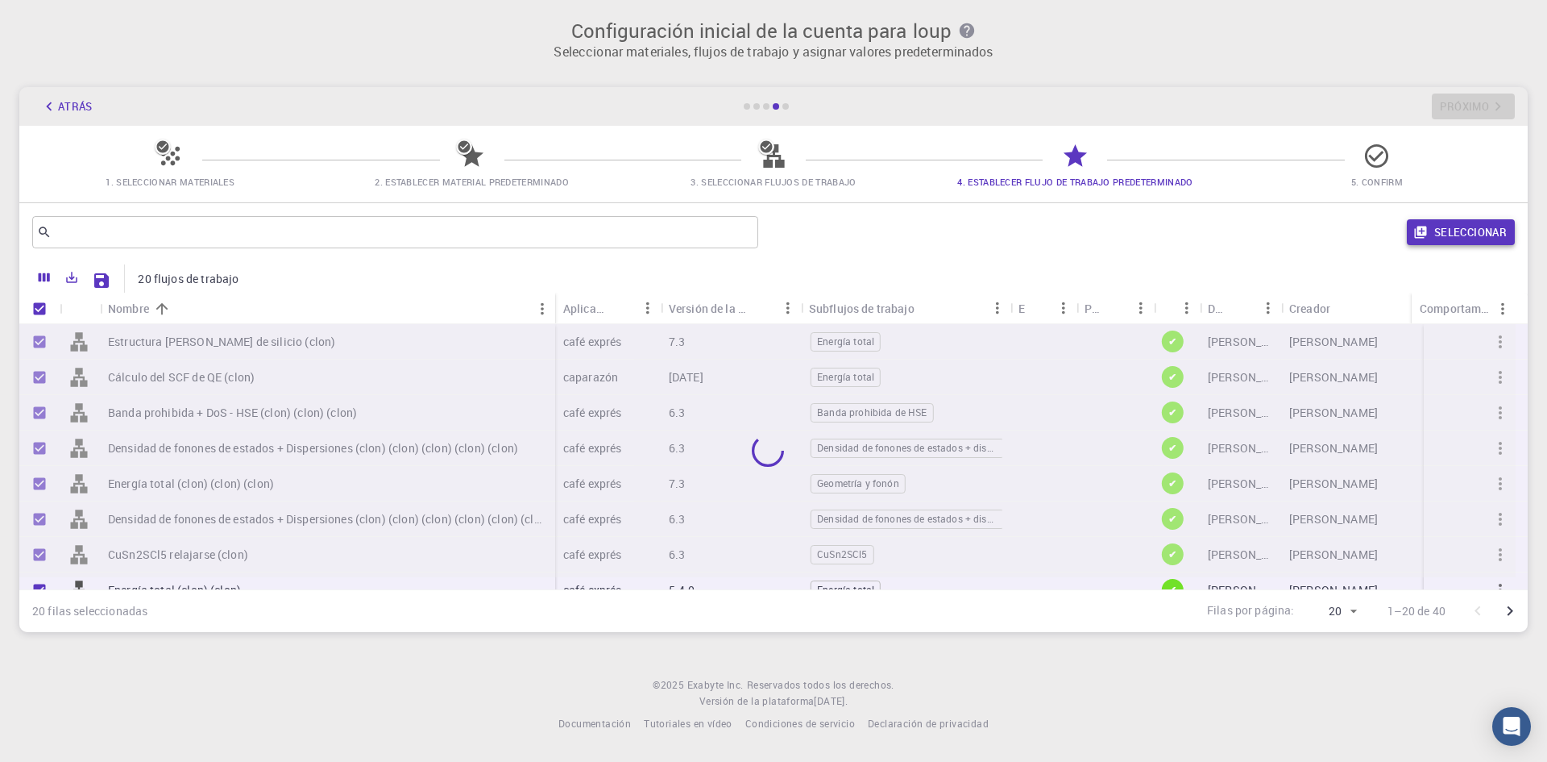
click at [1479, 230] on font "Seleccionar" at bounding box center [1471, 232] width 73 height 15
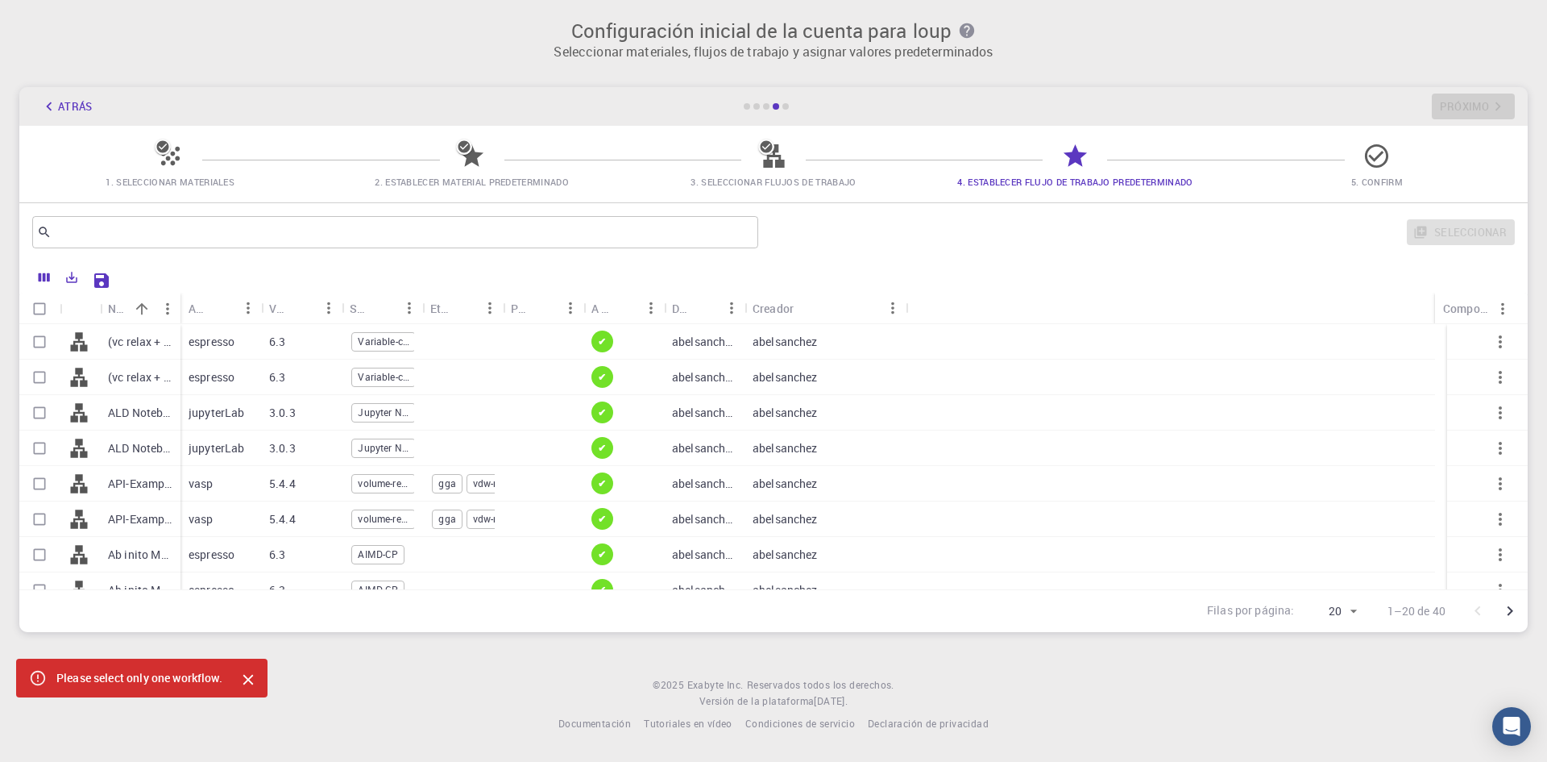
checkbox input "false"
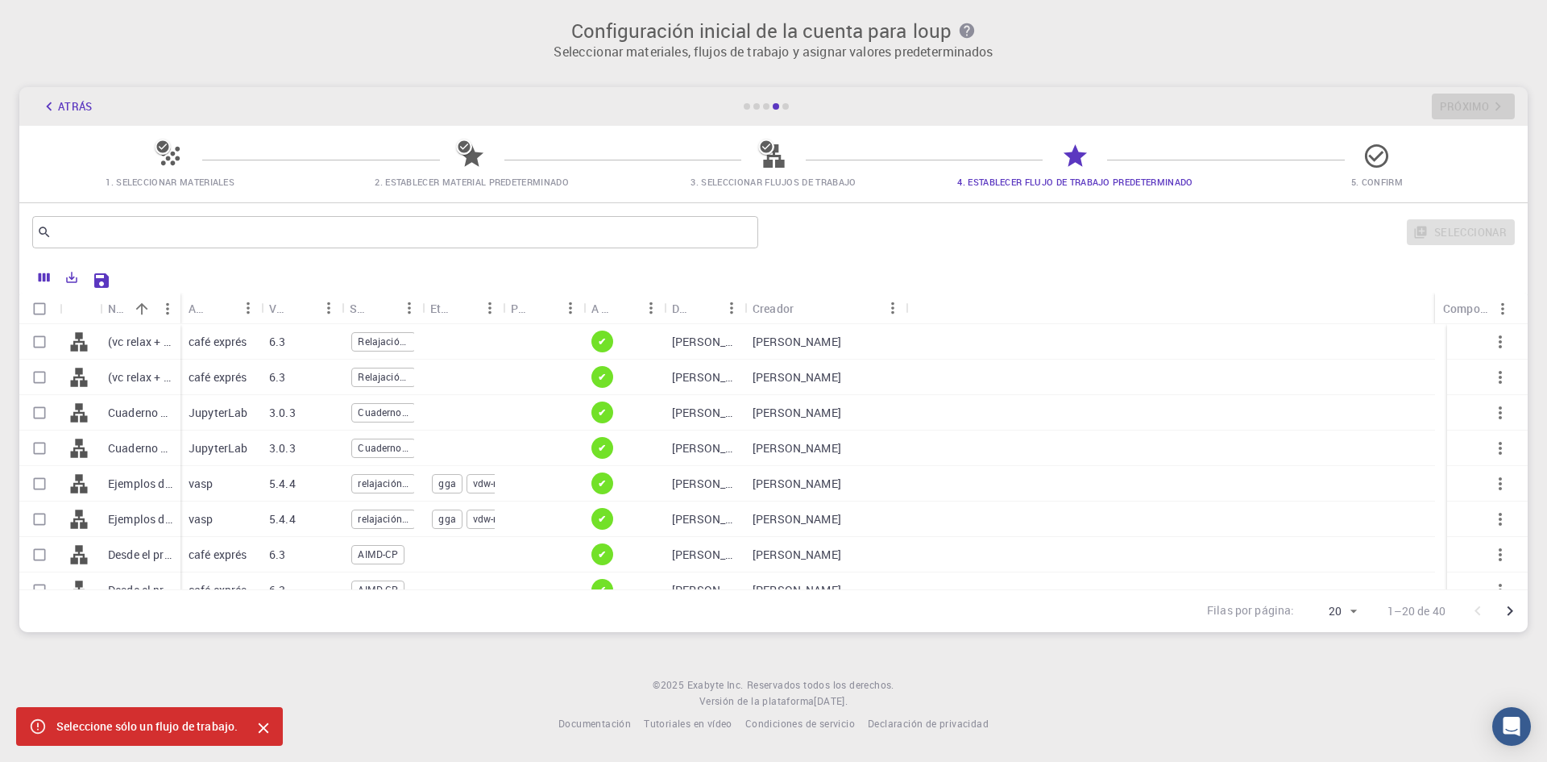
click at [39, 305] on input "Select all rows" at bounding box center [39, 308] width 31 height 31
checkbox input "true"
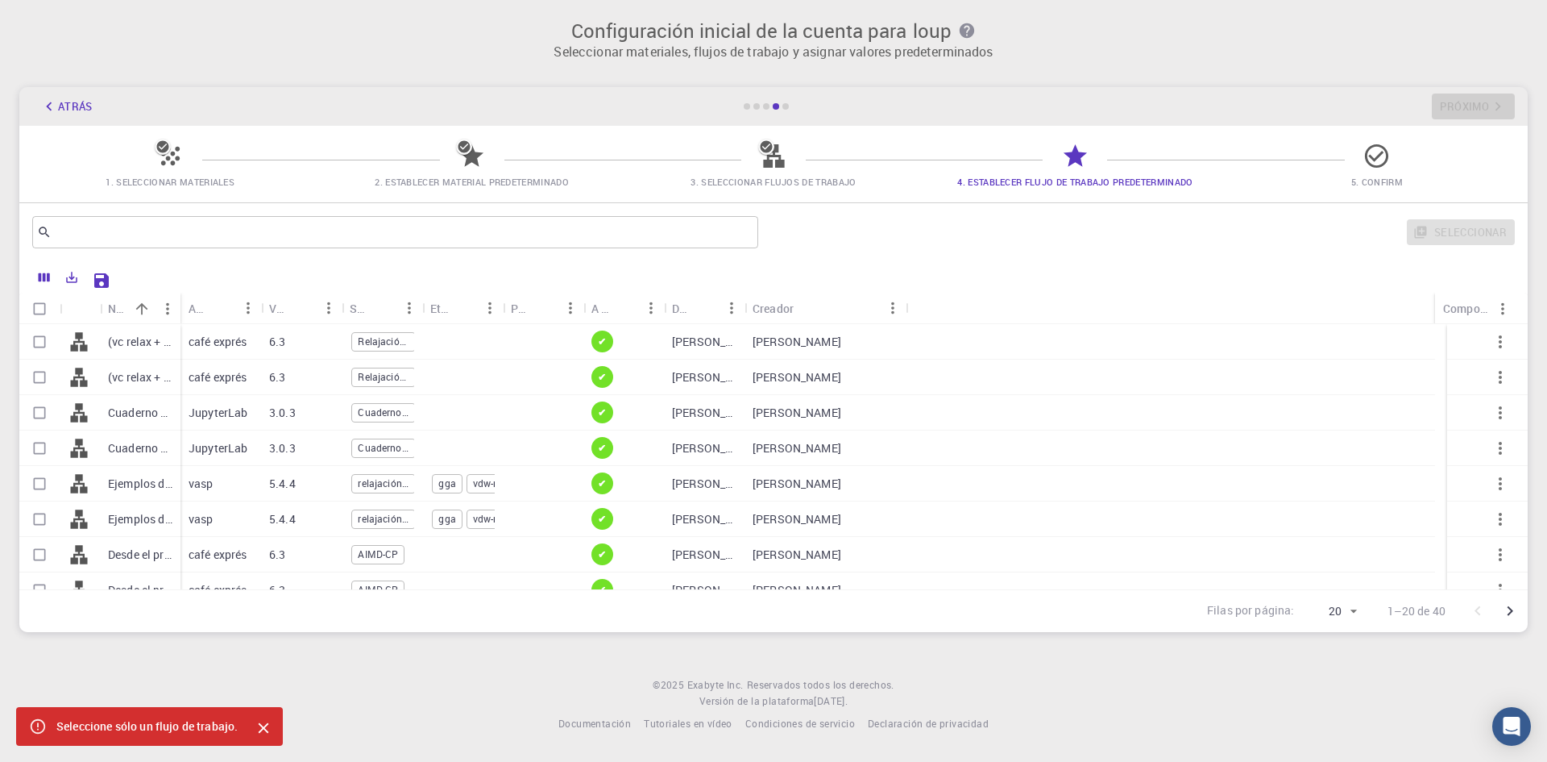
checkbox input "true"
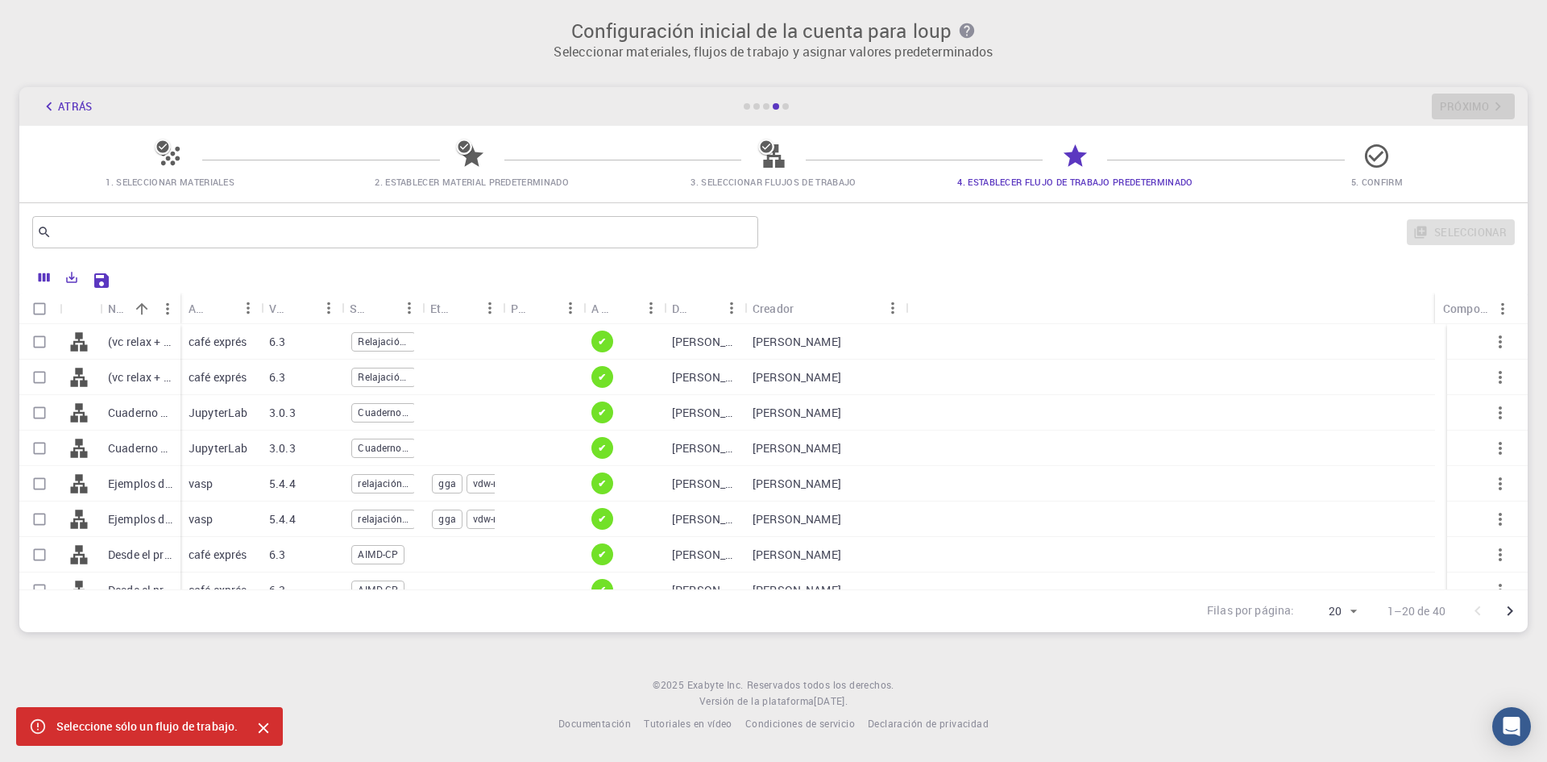
checkbox input "true"
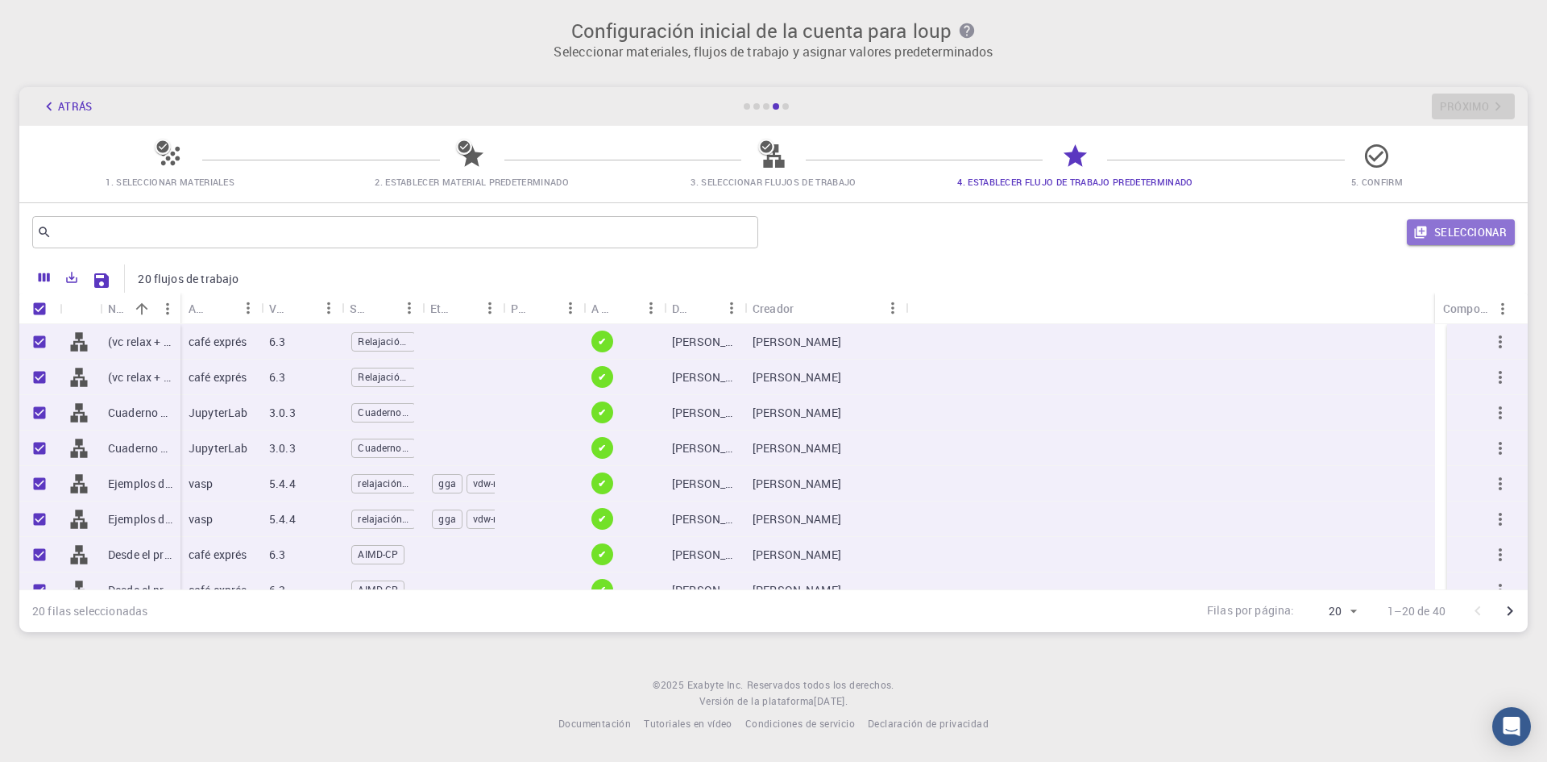
drag, startPoint x: 1455, startPoint y: 229, endPoint x: 1461, endPoint y: 223, distance: 8.6
click at [1456, 229] on font "Seleccionar" at bounding box center [1471, 232] width 73 height 15
checkbox input "false"
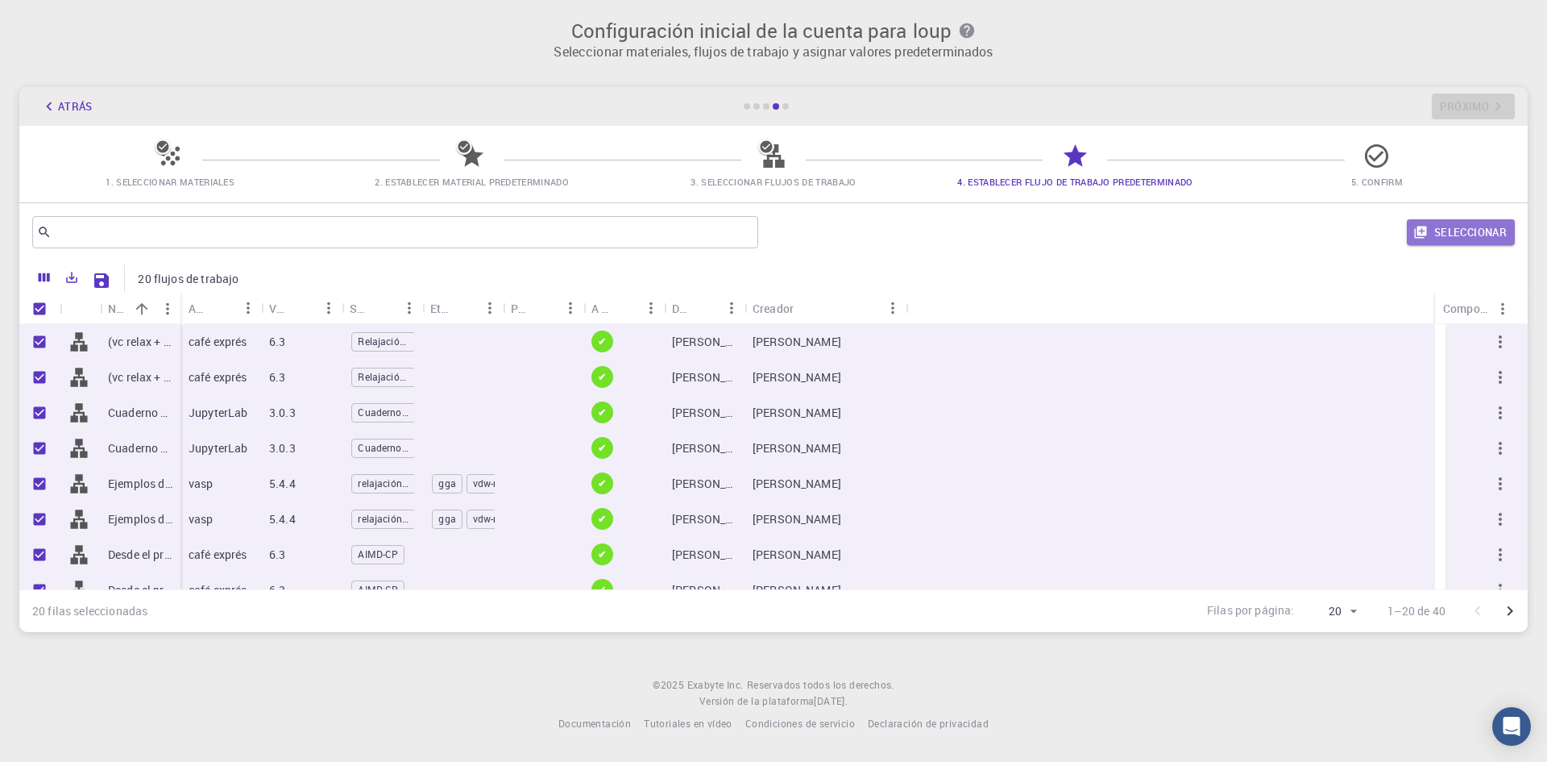
checkbox input "false"
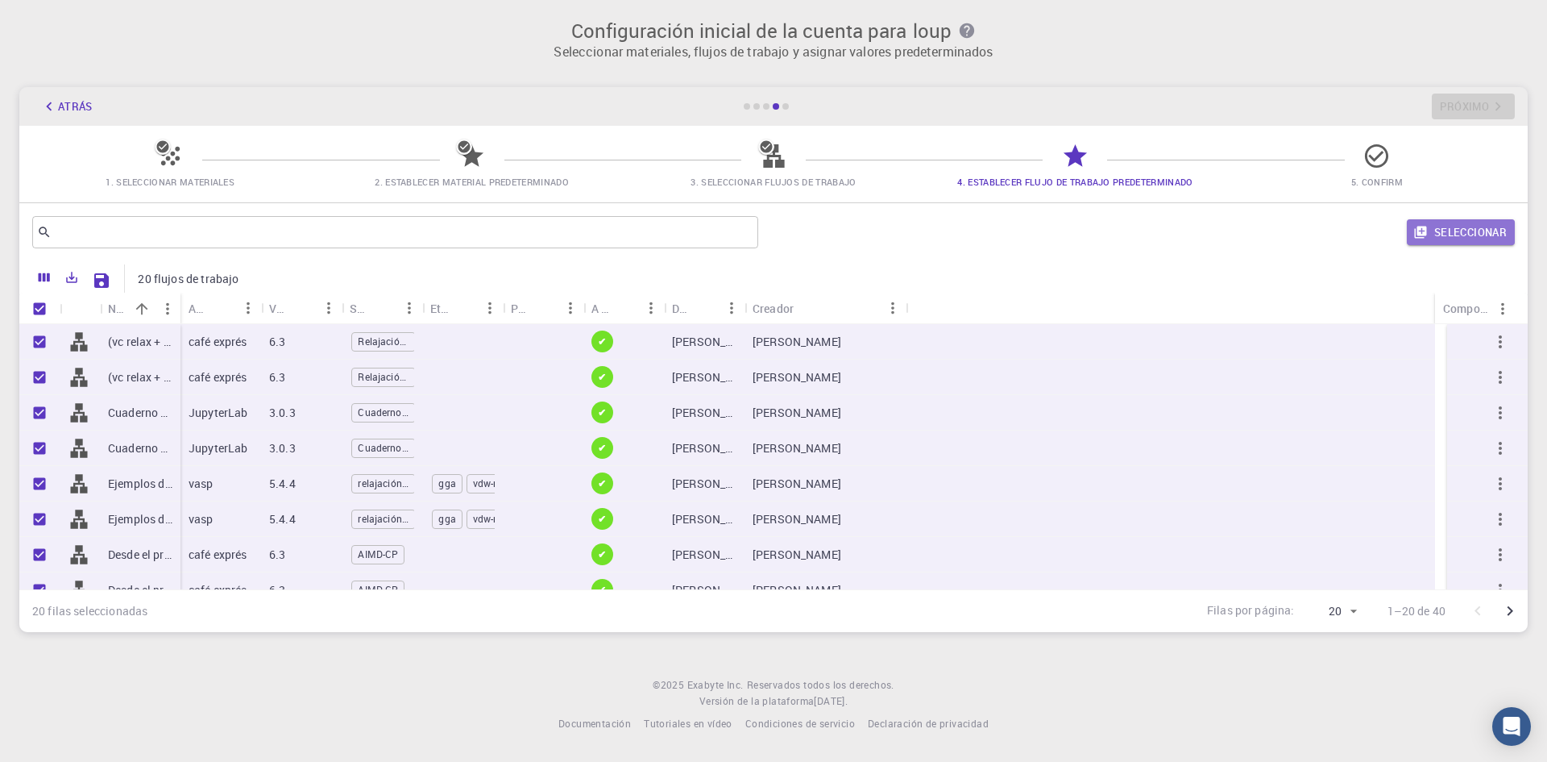
checkbox input "false"
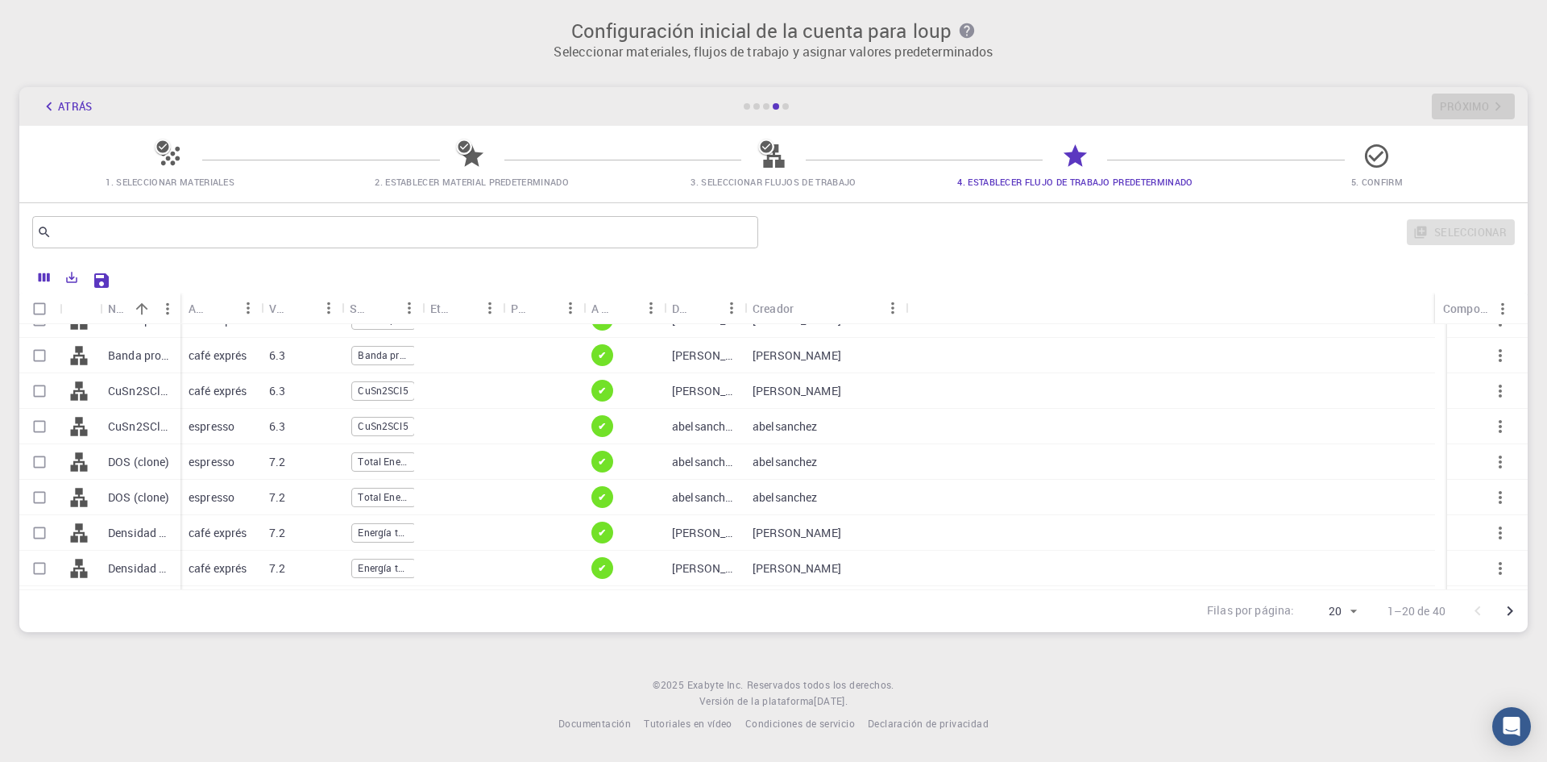
scroll to position [444, 0]
click at [485, 351] on div at bounding box center [462, 358] width 81 height 35
checkbox input "true"
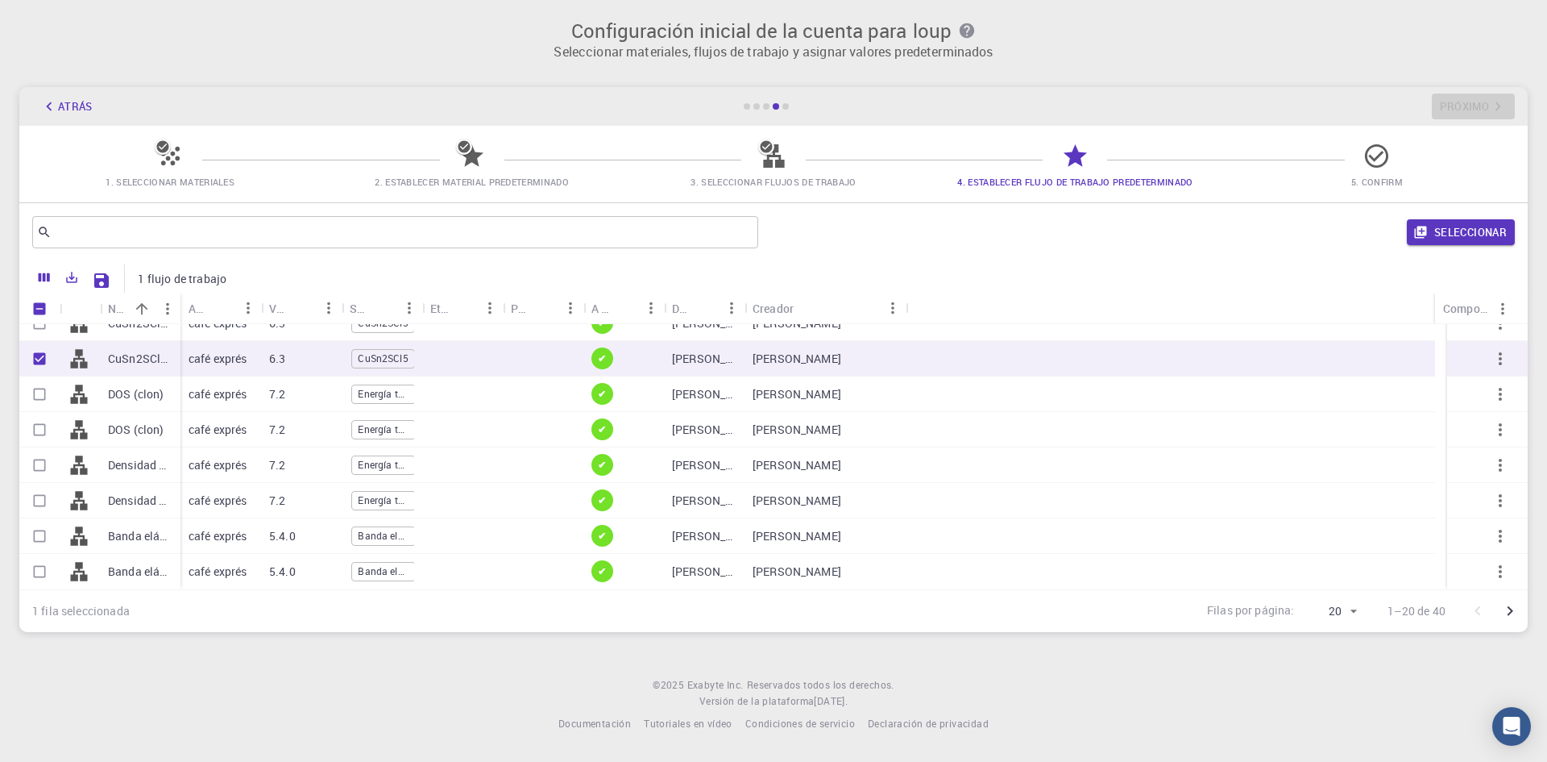
click at [43, 299] on input "Unselect all rows" at bounding box center [39, 308] width 31 height 31
checkbox input "false"
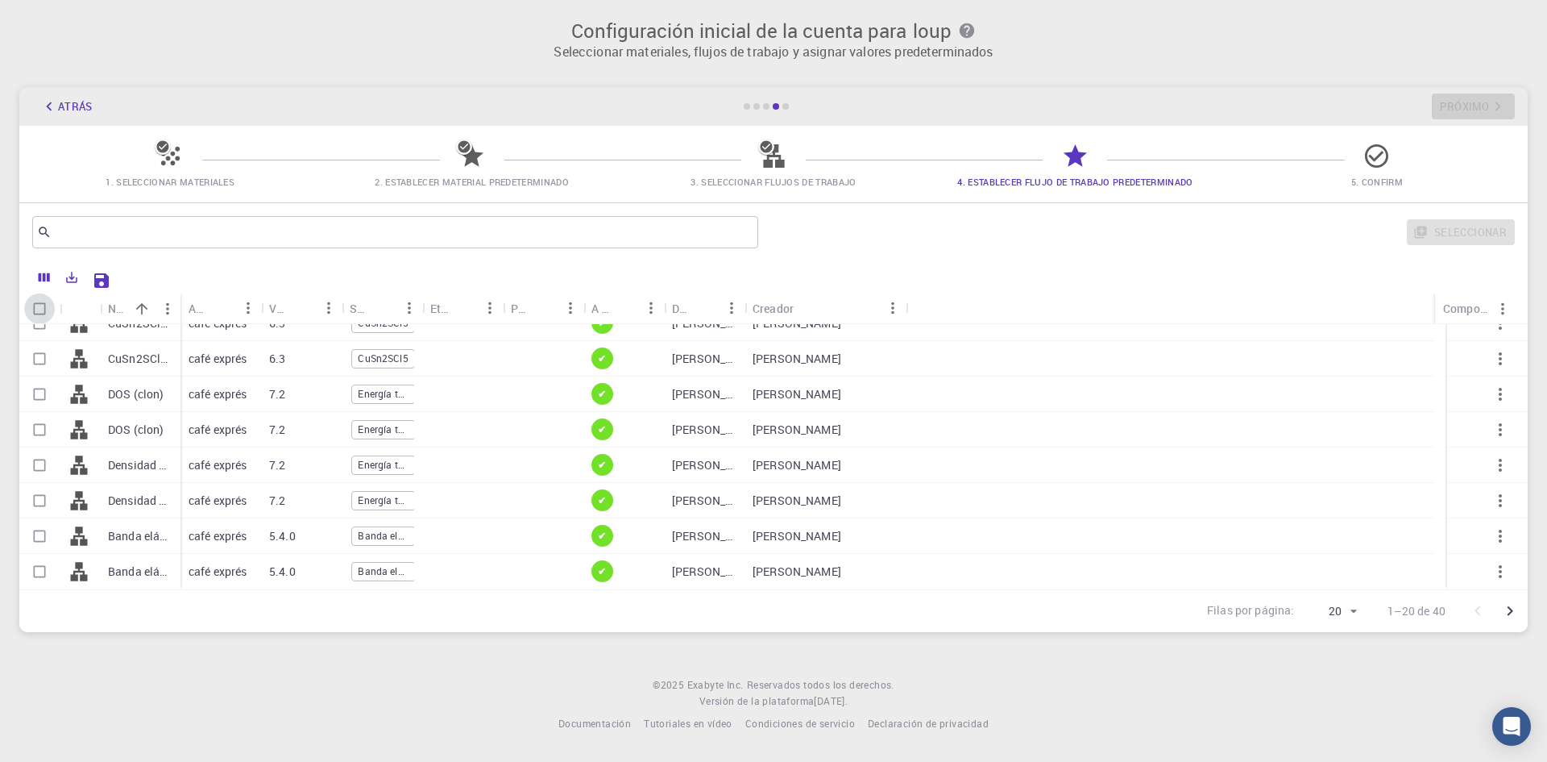
click at [43, 301] on input "Select all rows" at bounding box center [39, 308] width 31 height 31
checkbox input "true"
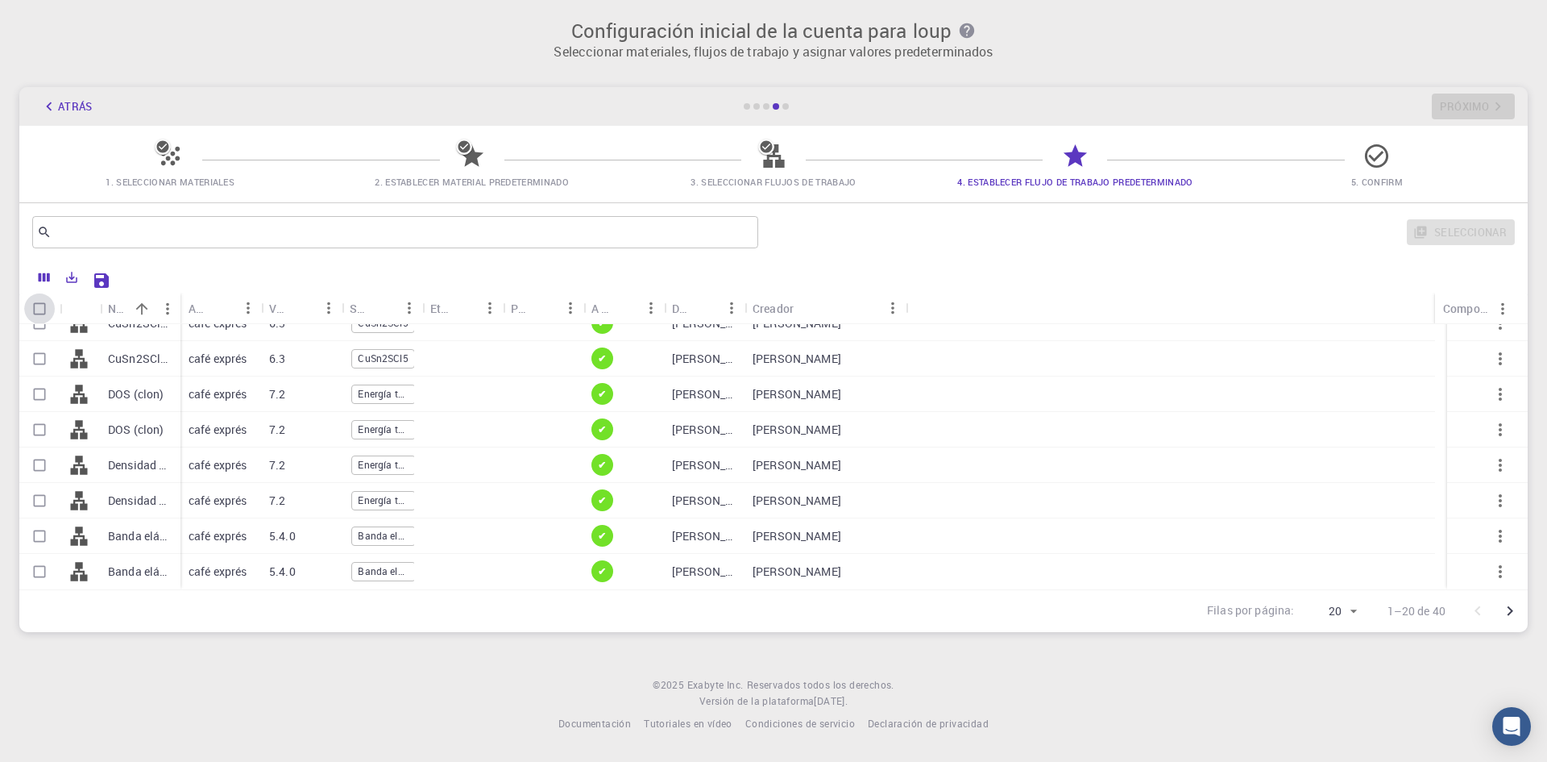
checkbox input "true"
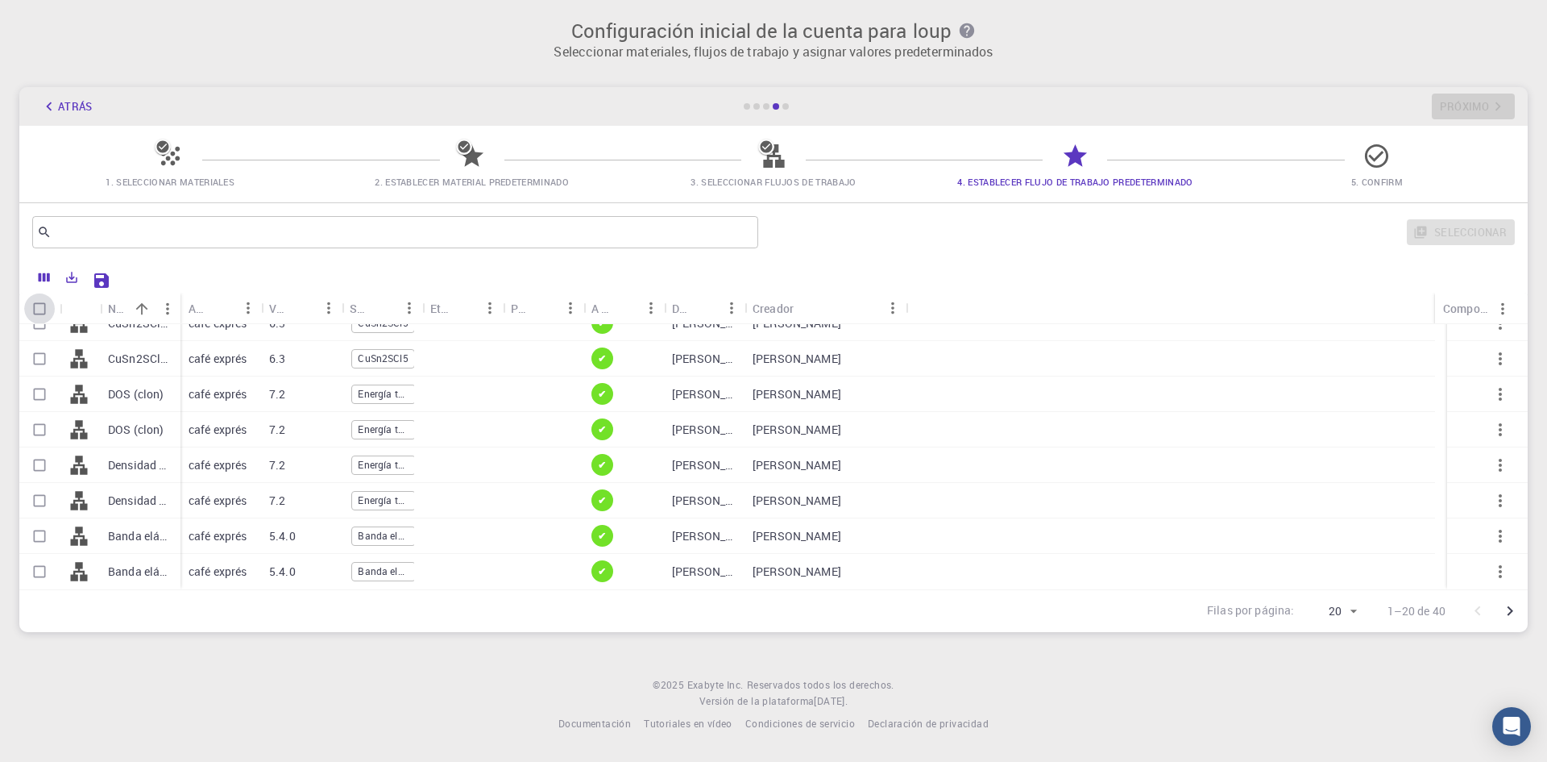
checkbox input "true"
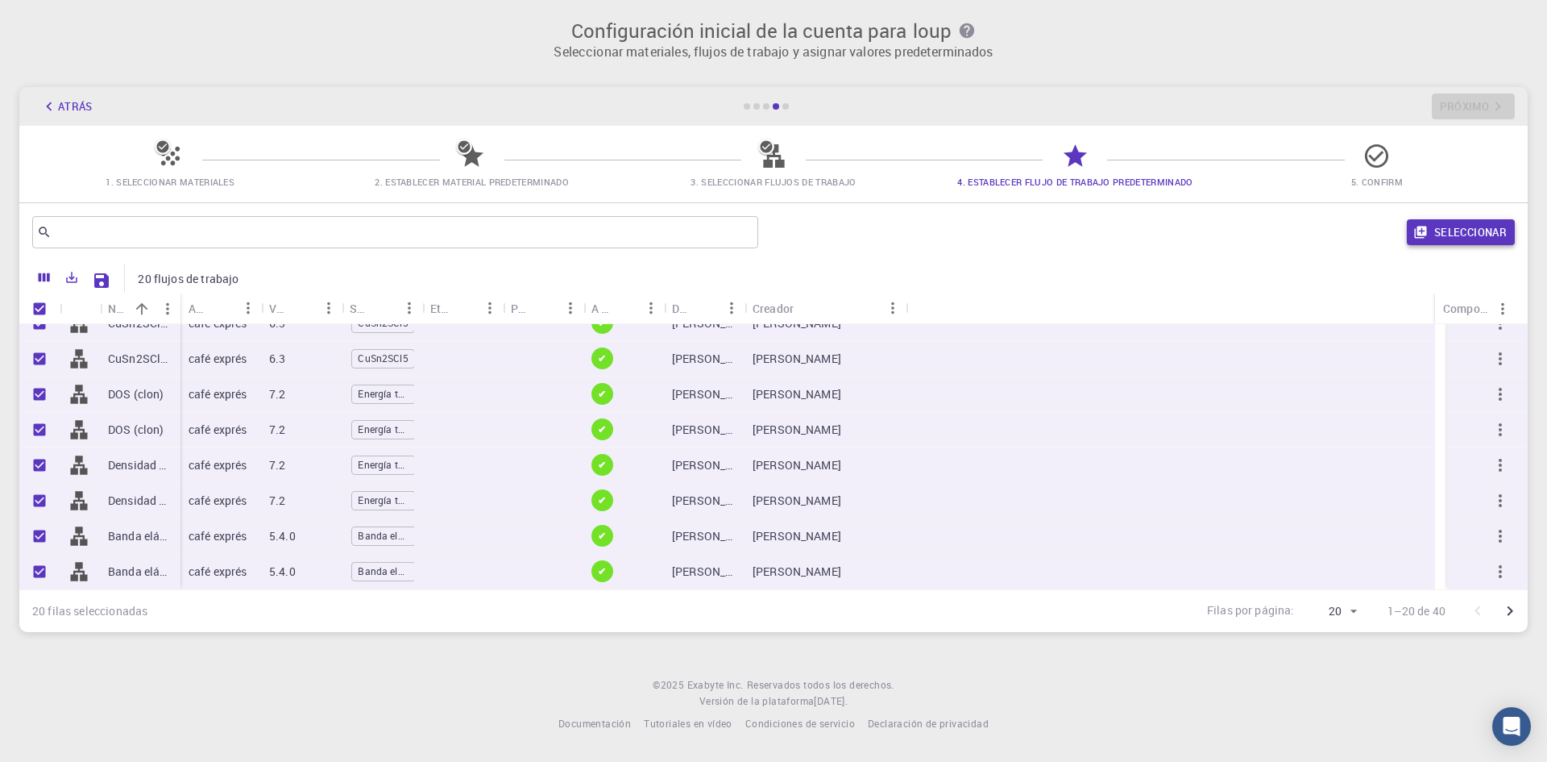
click at [1434, 221] on button "Seleccionar" at bounding box center [1461, 232] width 108 height 26
checkbox input "false"
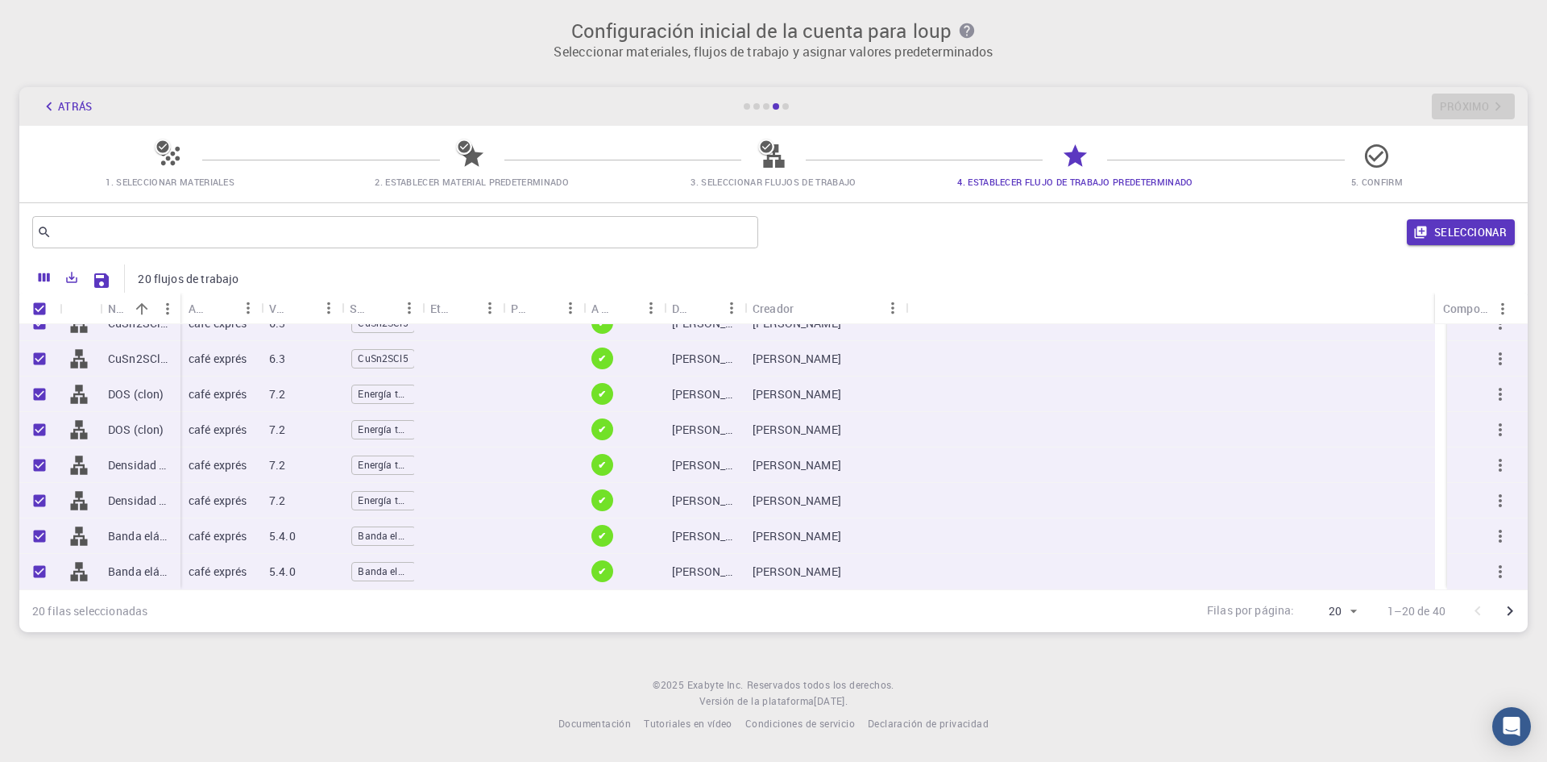
checkbox input "false"
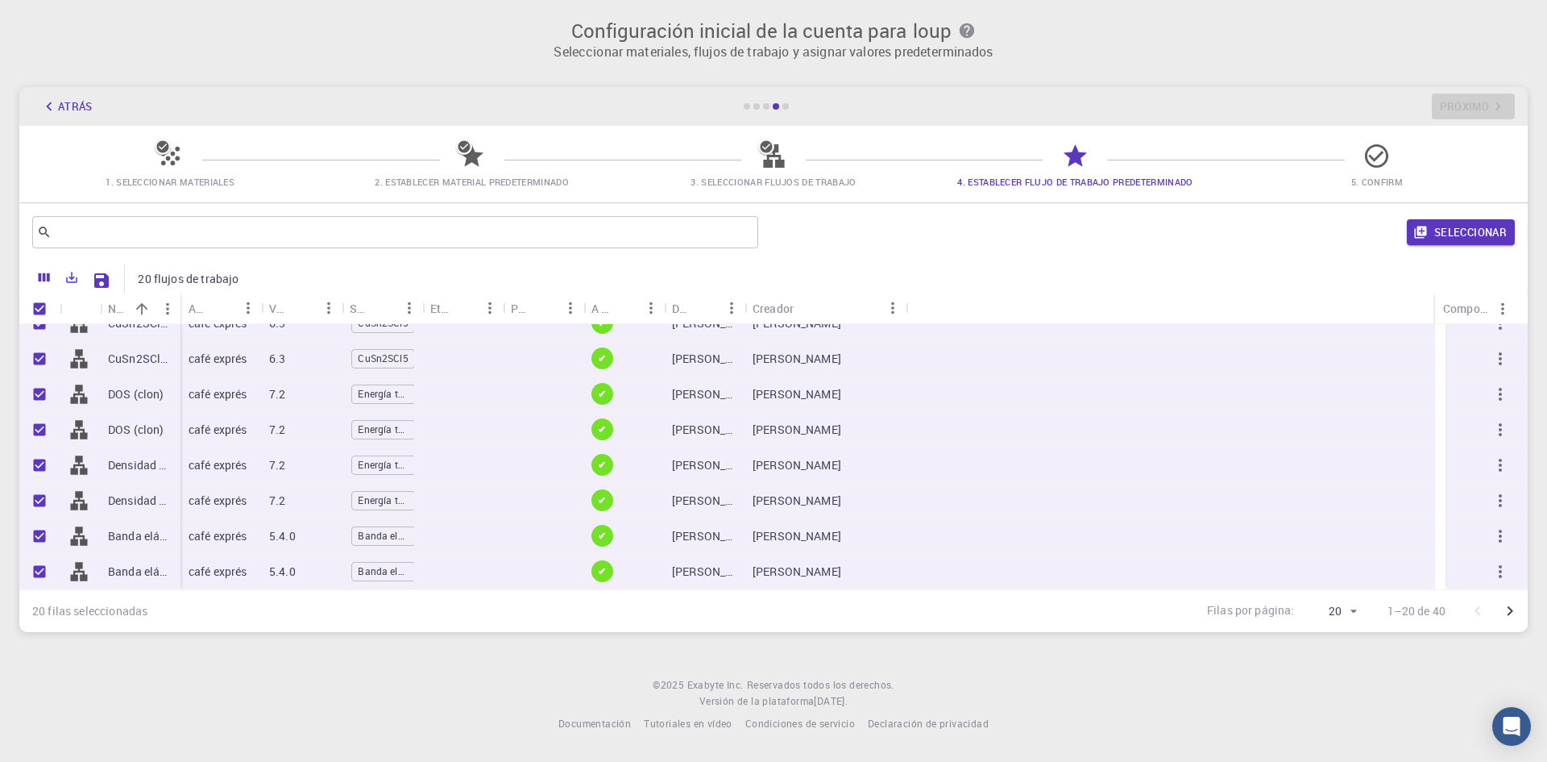
checkbox input "false"
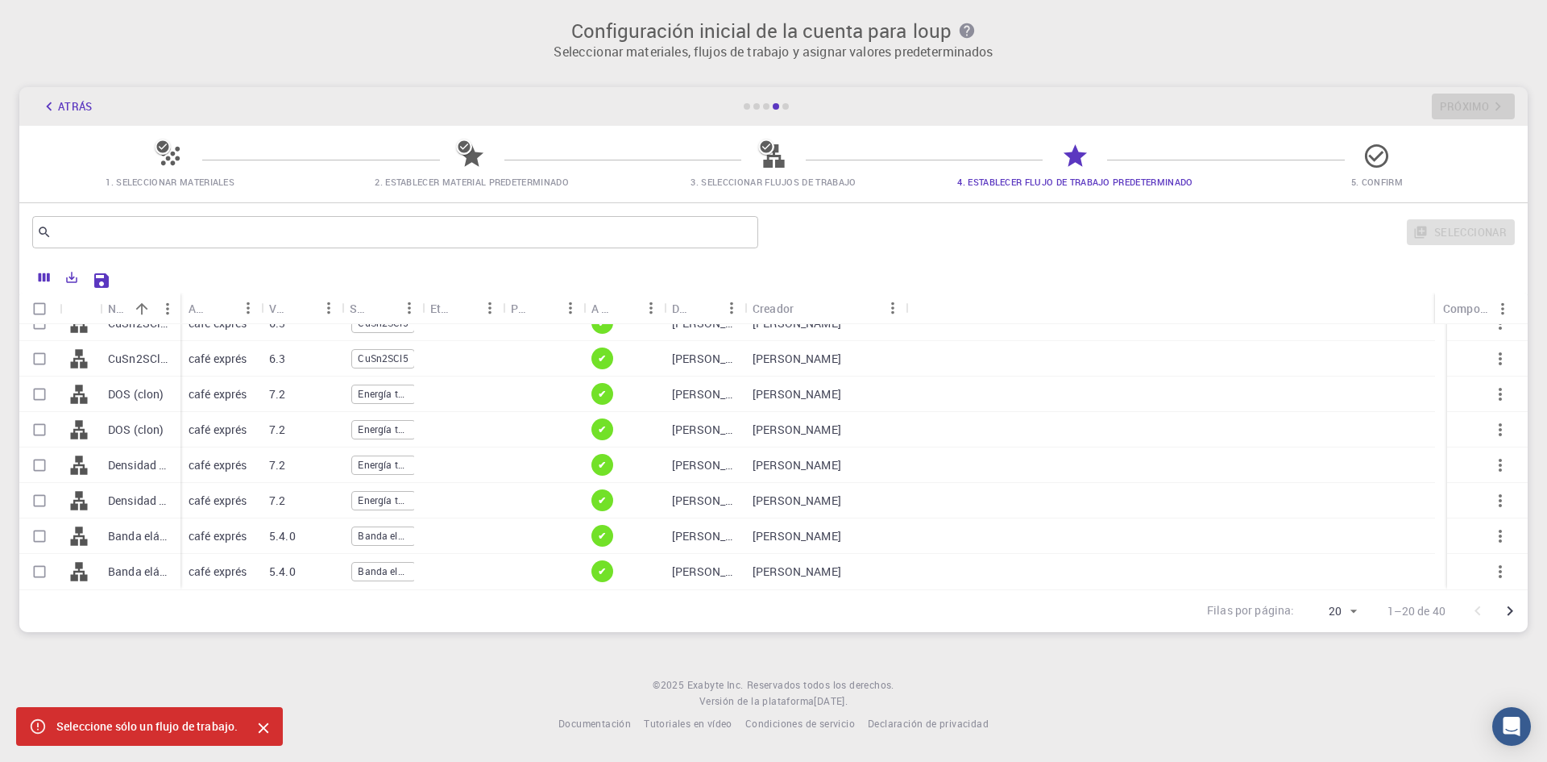
click at [69, 516] on div at bounding box center [80, 500] width 40 height 35
checkbox input "true"
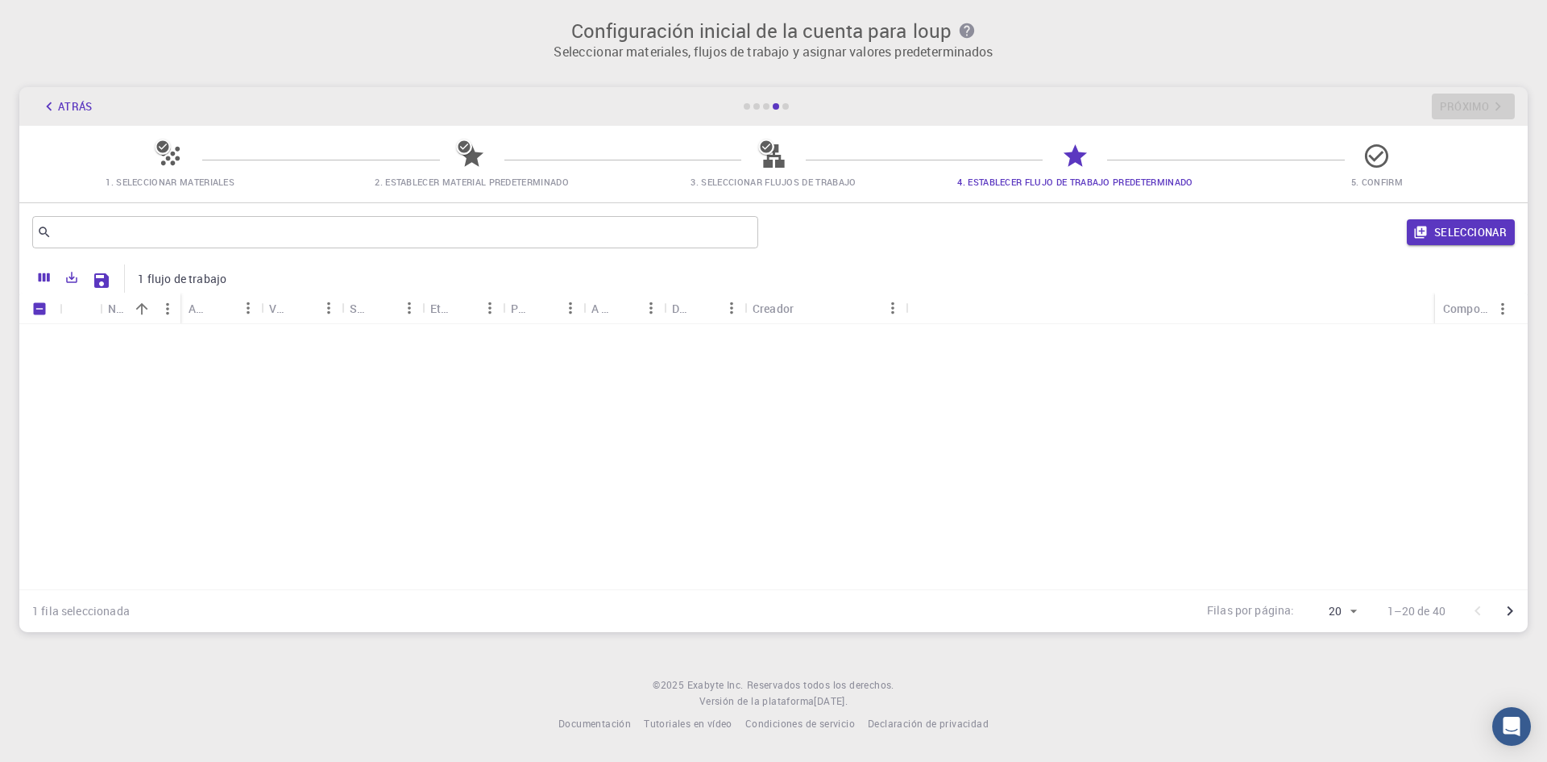
scroll to position [0, 0]
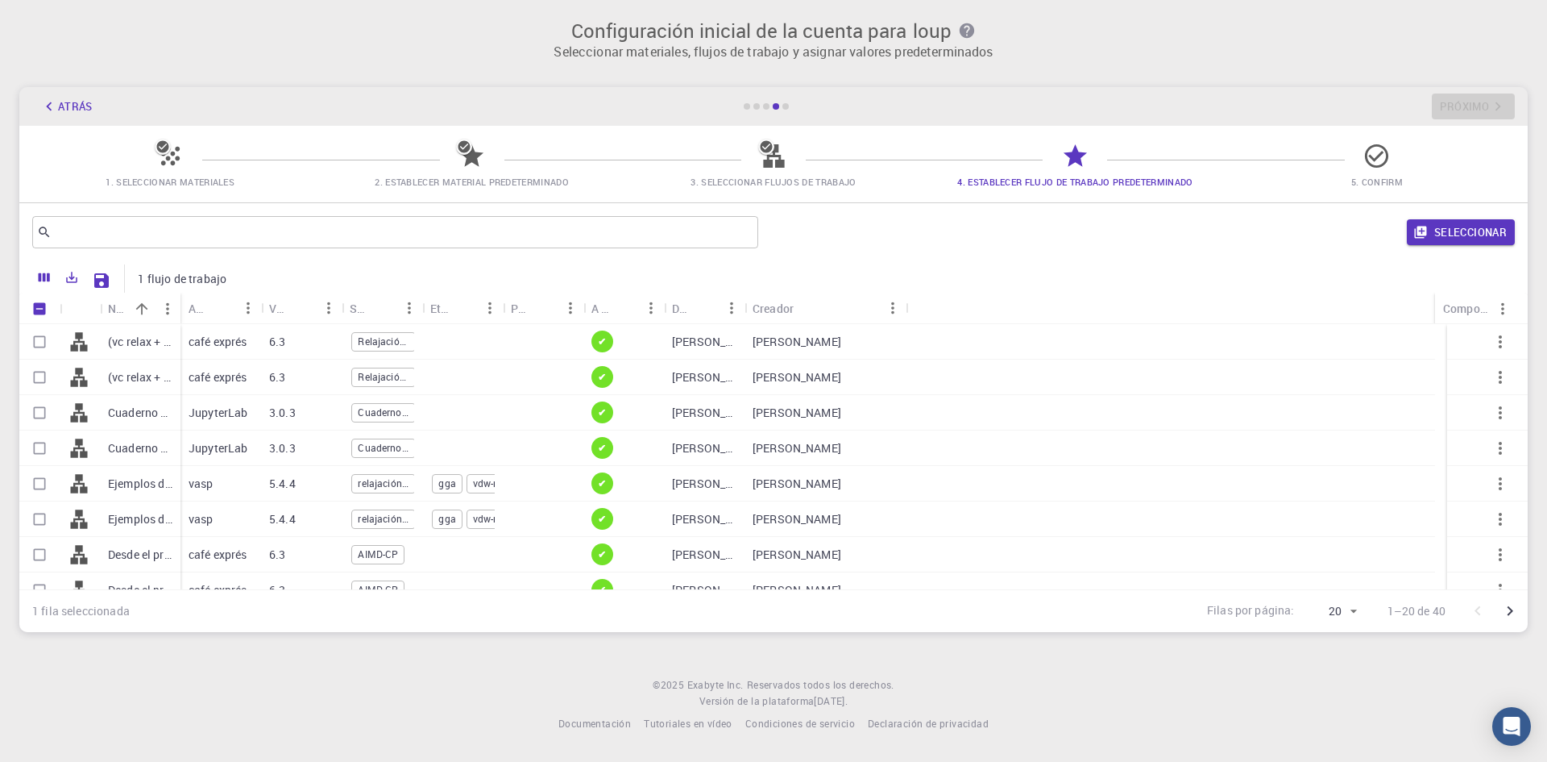
click at [1501, 214] on div "Seleccionar" at bounding box center [1140, 232] width 750 height 39
click at [1493, 234] on font "Seleccionar" at bounding box center [1471, 232] width 73 height 15
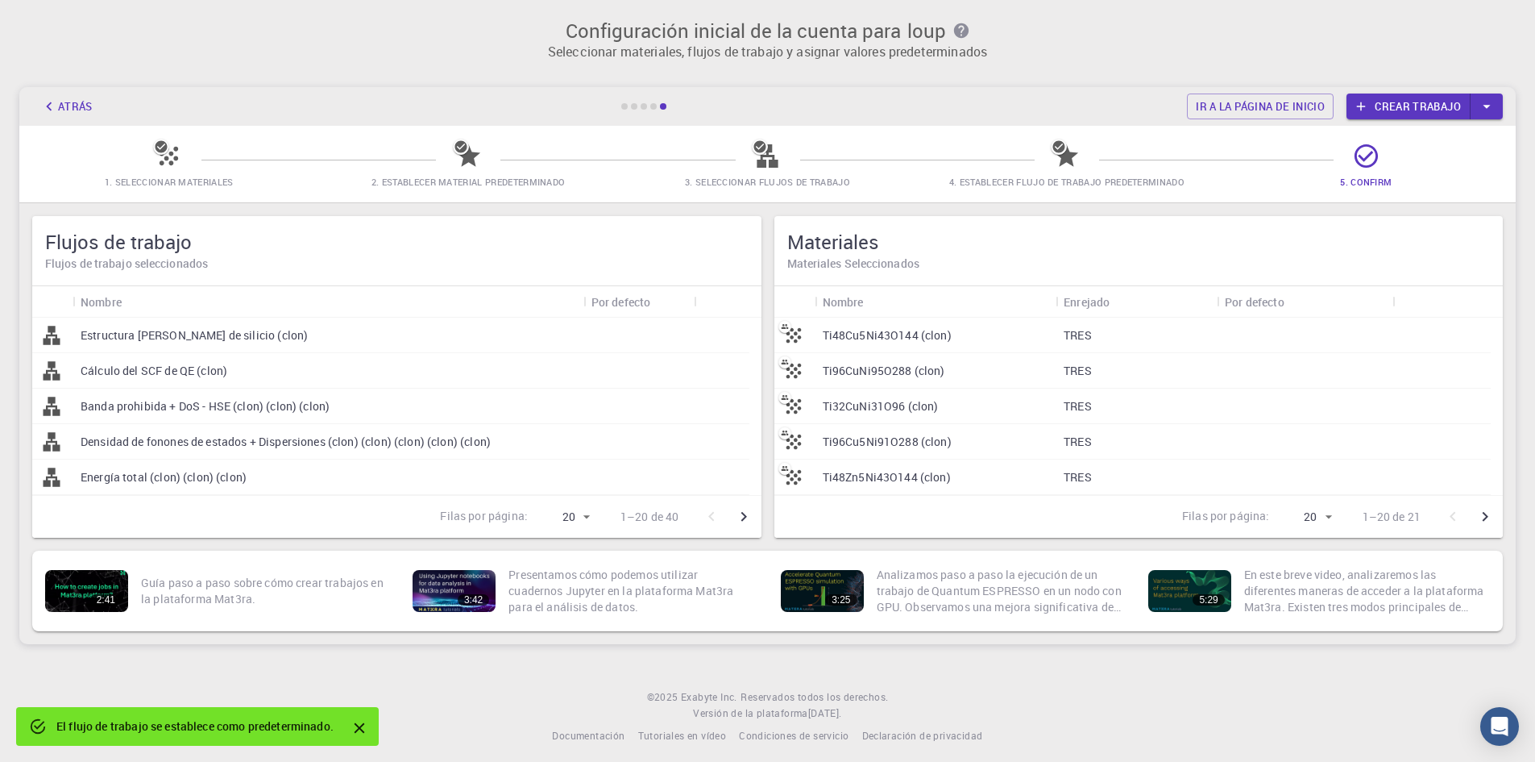
click at [1416, 104] on font "Crear trabajo" at bounding box center [1418, 106] width 86 height 15
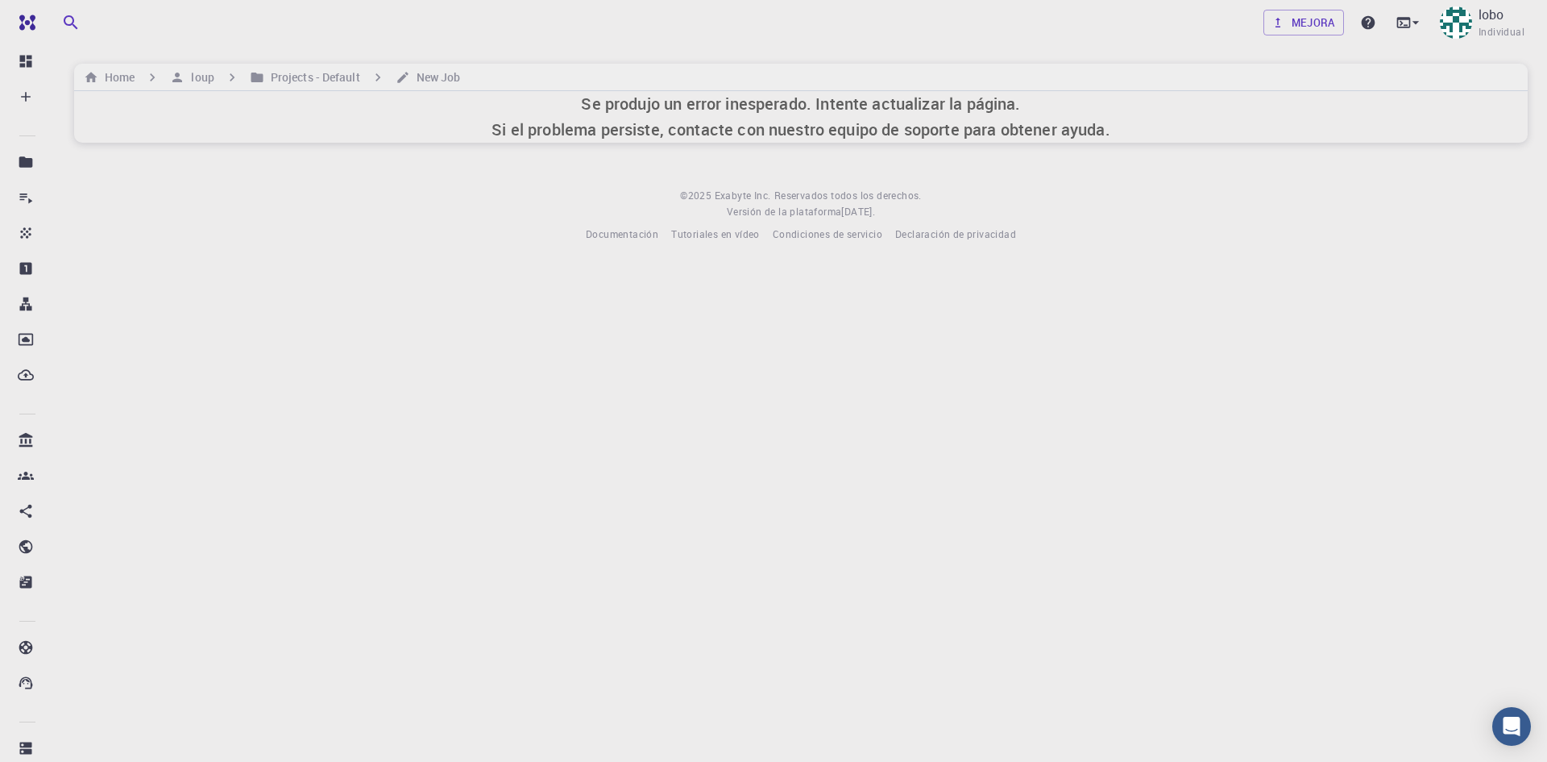
click at [875, 72] on div "Home loup Projects - Default New Job" at bounding box center [801, 77] width 1454 height 27
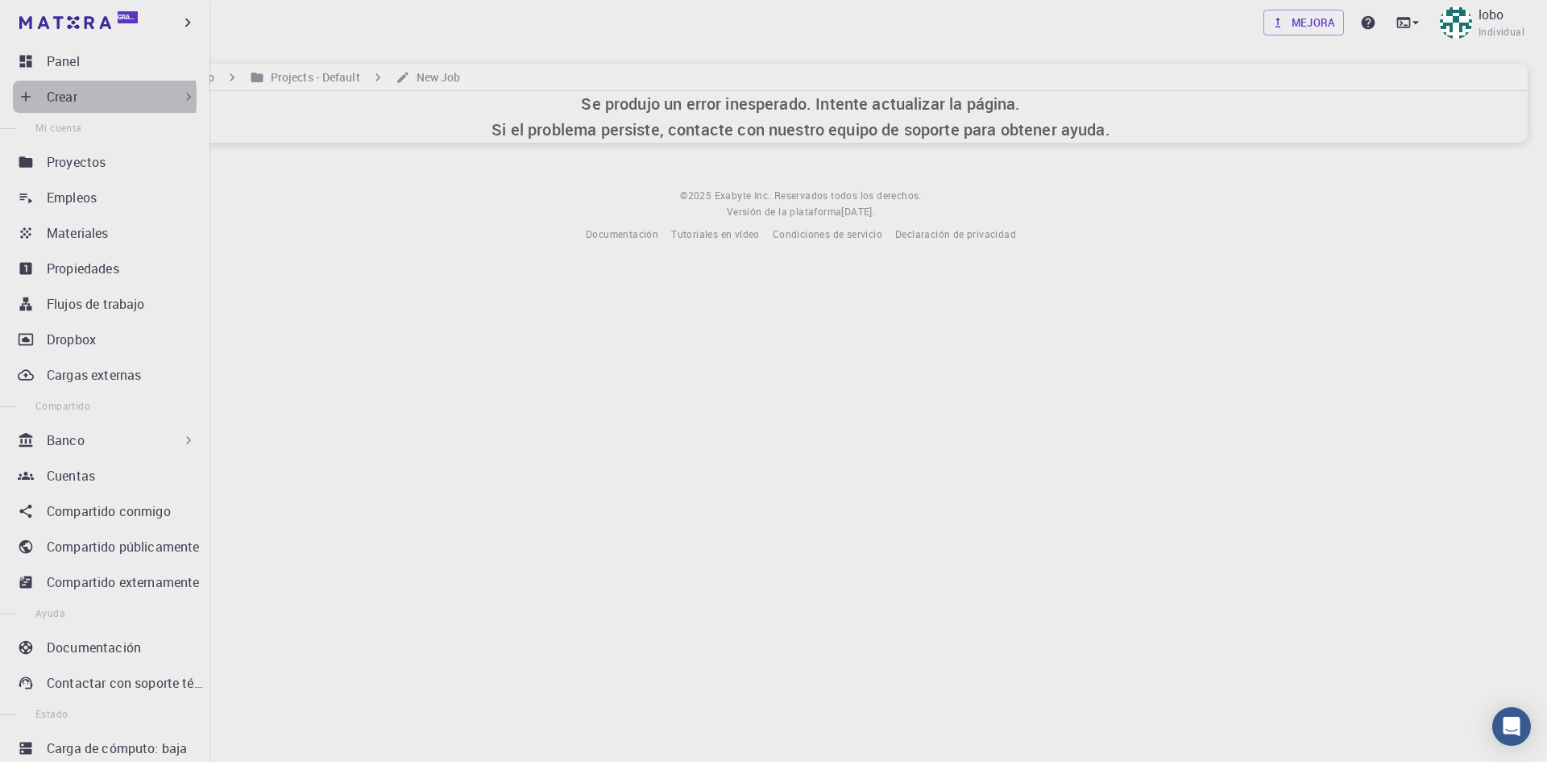
click at [27, 98] on icon at bounding box center [26, 97] width 16 height 16
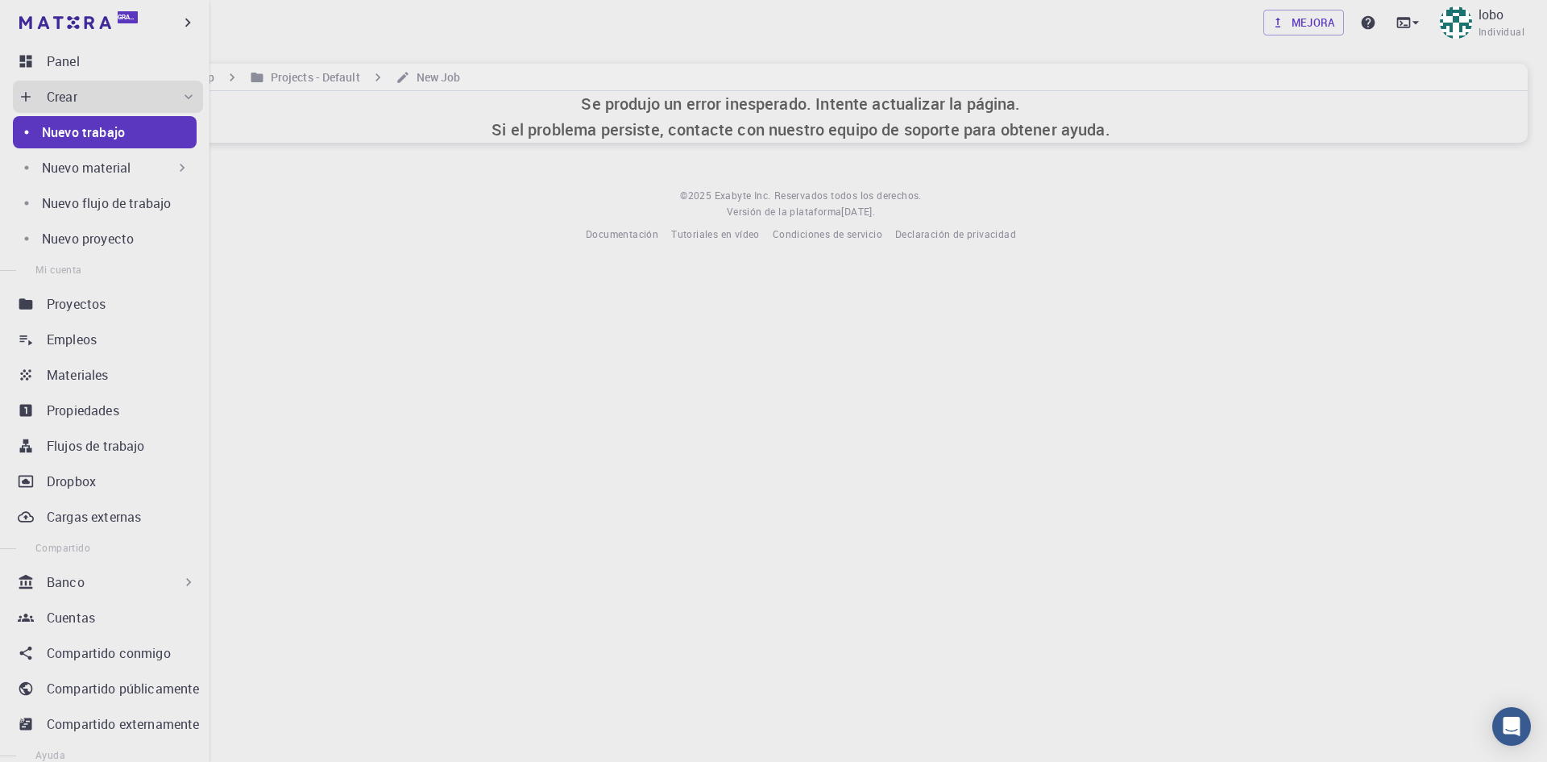
click at [107, 127] on font "Nuevo trabajo" at bounding box center [83, 132] width 83 height 18
